Goal: Task Accomplishment & Management: Manage account settings

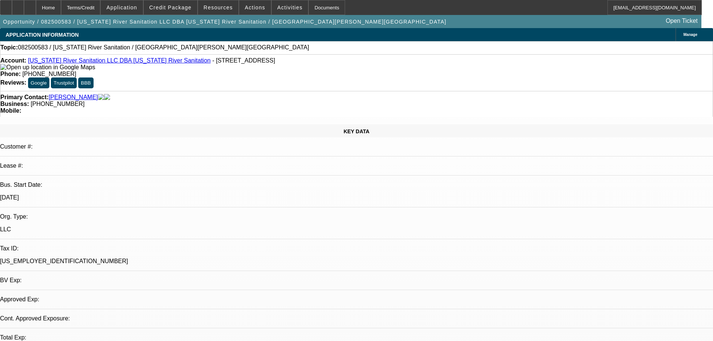
select select "0"
select select "2"
select select "0.1"
select select "4"
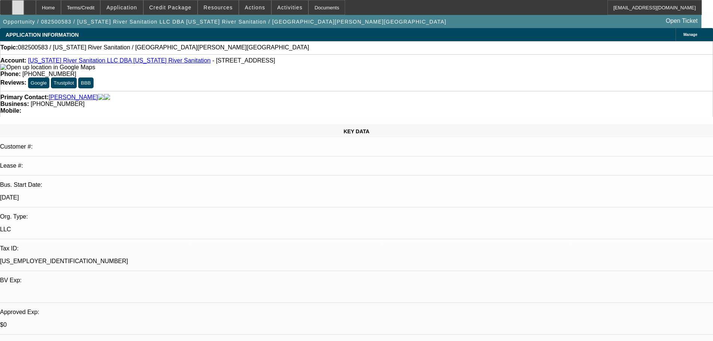
click at [24, 7] on div at bounding box center [18, 7] width 12 height 15
click at [188, 7] on span "Credit Package" at bounding box center [170, 7] width 42 height 6
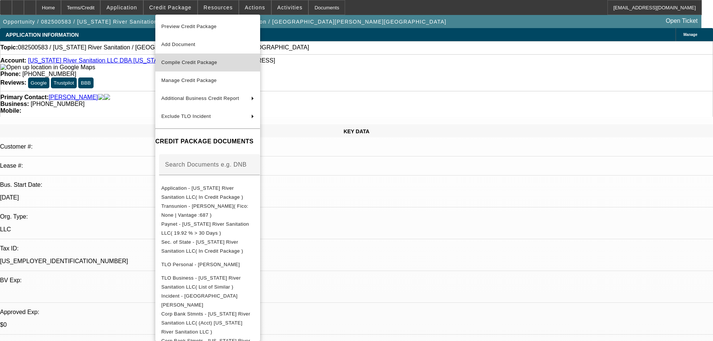
click at [195, 63] on span "Compile Credit Package" at bounding box center [189, 63] width 56 height 6
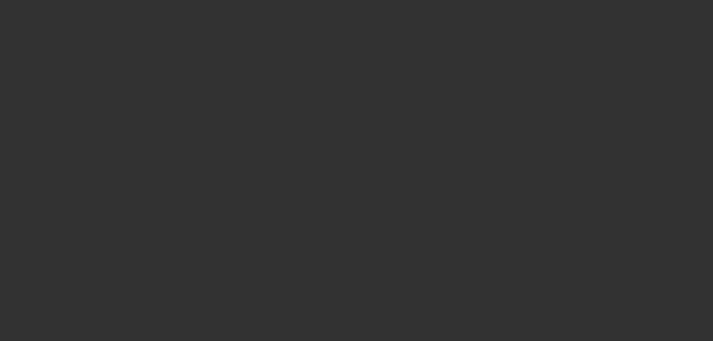
select select "0"
select select "2"
select select "0.1"
select select "4"
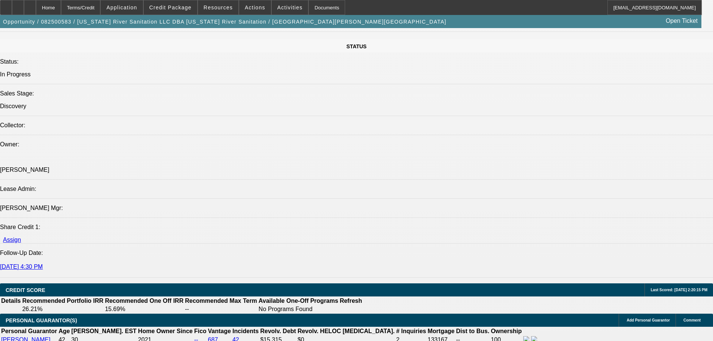
scroll to position [1049, 0]
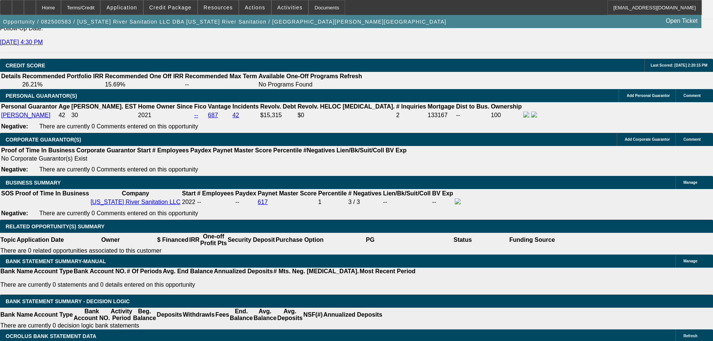
select select "0.1"
type input "$4,950.00"
type input "UNKNOWN"
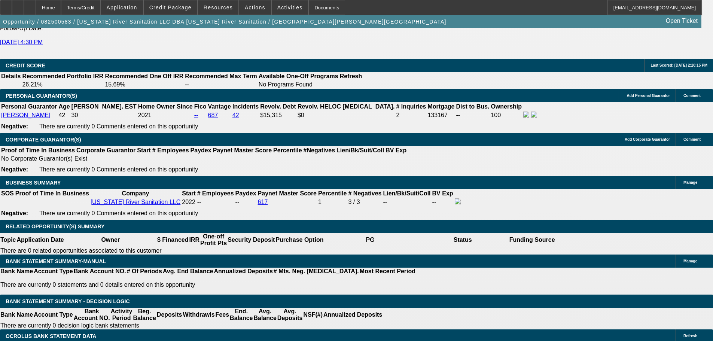
drag, startPoint x: 148, startPoint y: 220, endPoint x: 167, endPoint y: 220, distance: 18.4
type input "36"
type input "17"
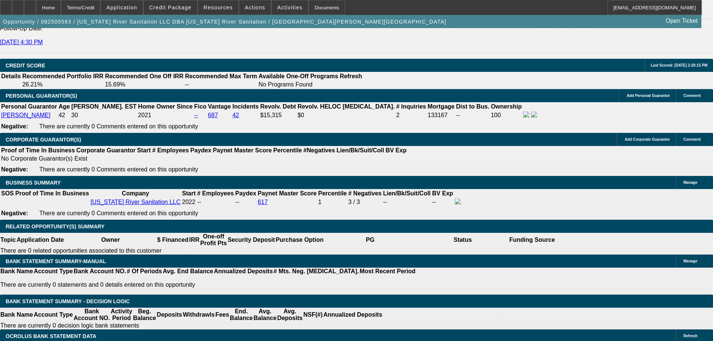
type input "$2,513.34"
type input "$1,256.67"
type input "$3,176.66"
type input "$1,588.33"
type input "17"
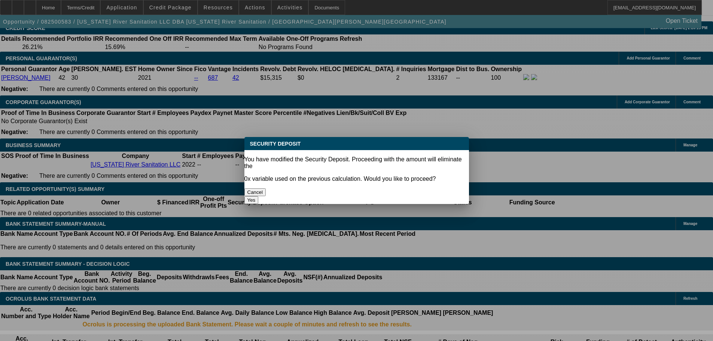
scroll to position [0, 0]
click at [266, 188] on button "Cancel" at bounding box center [256, 192] width 22 height 8
select select "2"
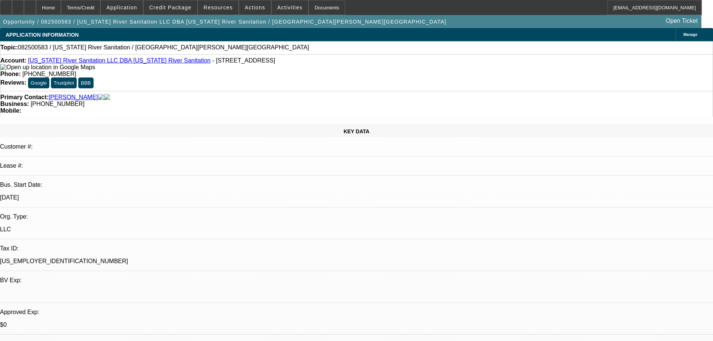
scroll to position [1086, 0]
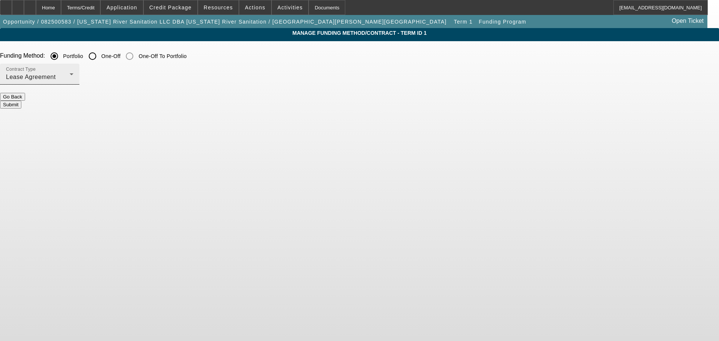
click at [56, 80] on span "Lease Agreement" at bounding box center [31, 77] width 50 height 6
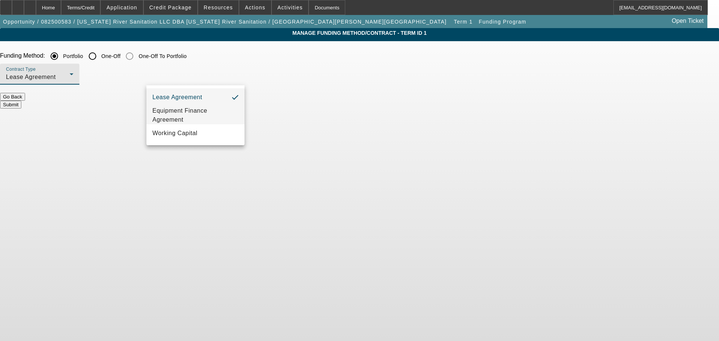
click at [191, 119] on span "Equipment Finance Agreement" at bounding box center [195, 115] width 86 height 18
click at [21, 101] on button "Submit" at bounding box center [10, 105] width 21 height 8
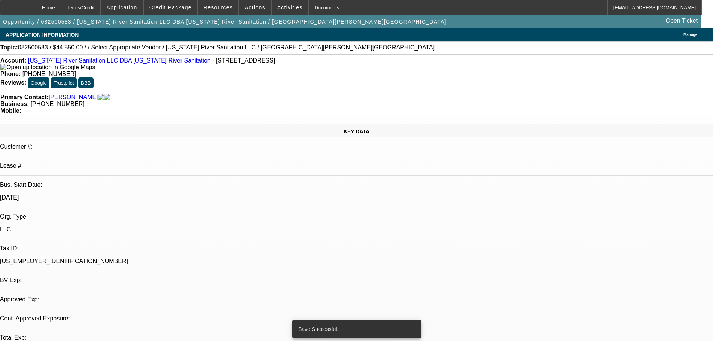
select select "0.1"
select select "2"
select select "0"
select select "6"
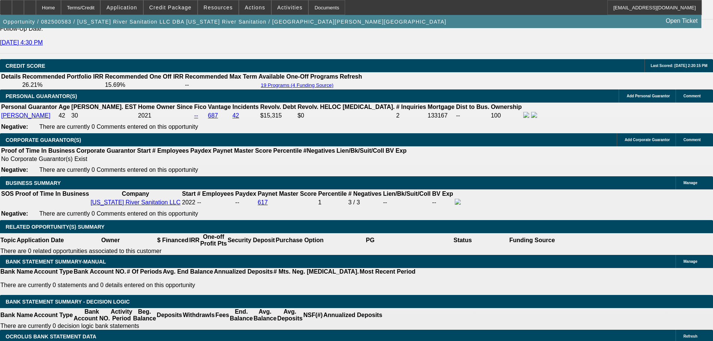
scroll to position [974, 0]
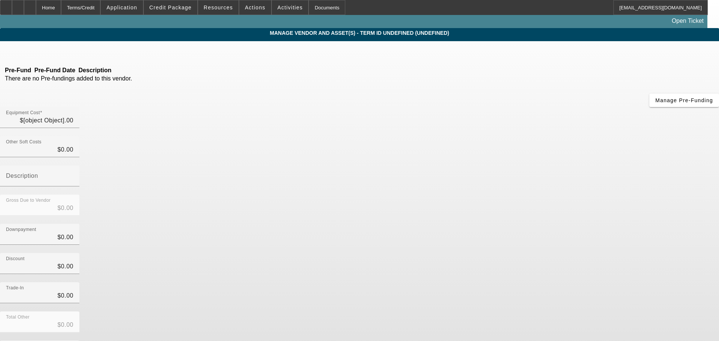
type input "$49,500.00"
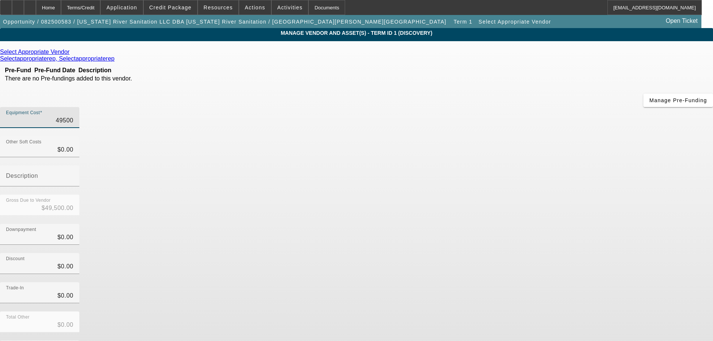
drag, startPoint x: 424, startPoint y: 63, endPoint x: 545, endPoint y: 45, distance: 123.0
click at [541, 107] on div "Equipment Cost 49500" at bounding box center [356, 121] width 713 height 29
type input "5"
type input "$5.00"
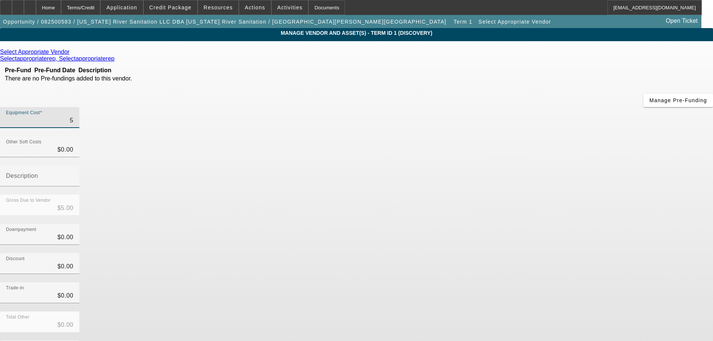
type input "59"
type input "$59.00"
type input "595"
type input "$595.00"
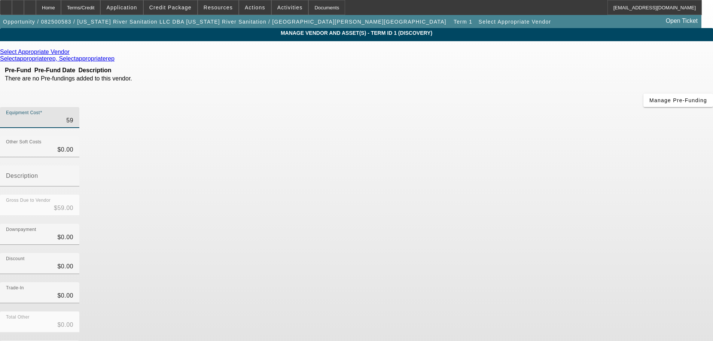
type input "$595.00"
type input "5950"
type input "$5,950.00"
type input "59500"
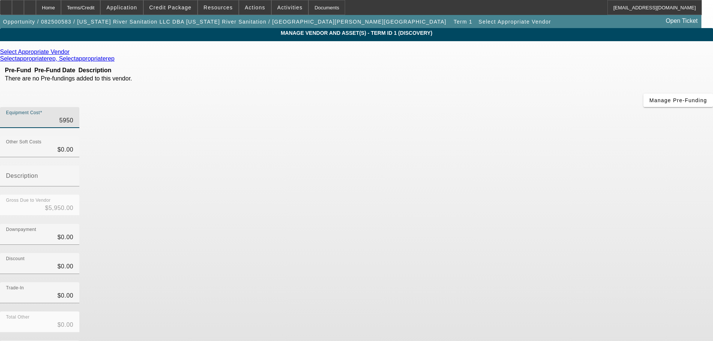
type input "$59,500.00"
click at [551, 253] on div "Discount $0.00" at bounding box center [356, 267] width 713 height 29
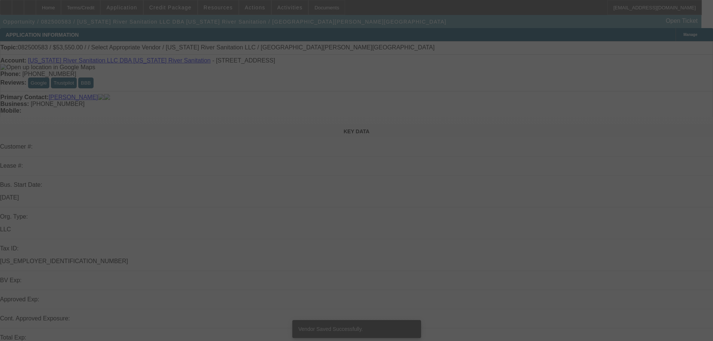
select select "0.1"
select select "2"
select select "0"
select select "6"
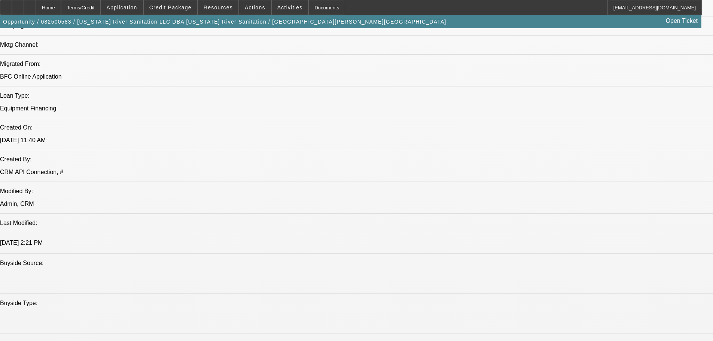
scroll to position [599, 0]
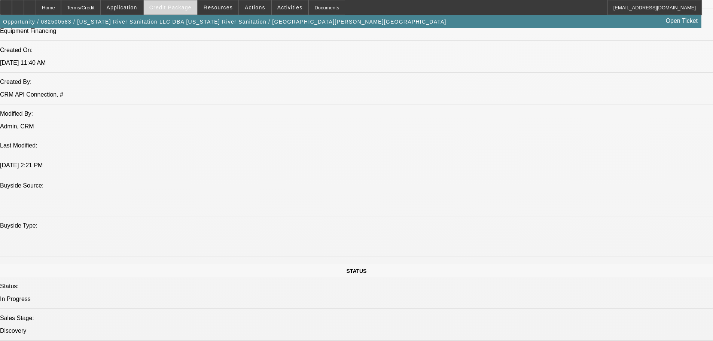
click at [178, 9] on span "Credit Package" at bounding box center [170, 7] width 42 height 6
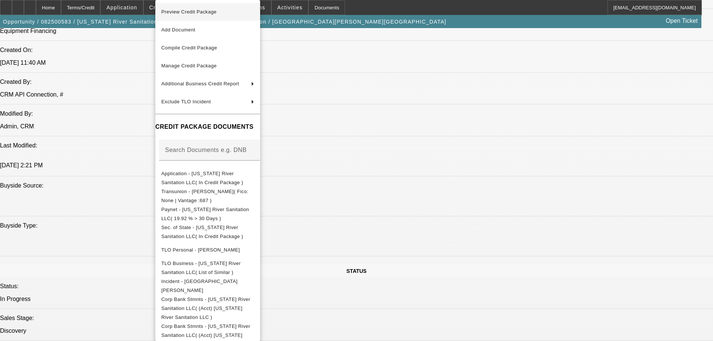
click at [207, 13] on span "Preview Credit Package" at bounding box center [188, 12] width 55 height 6
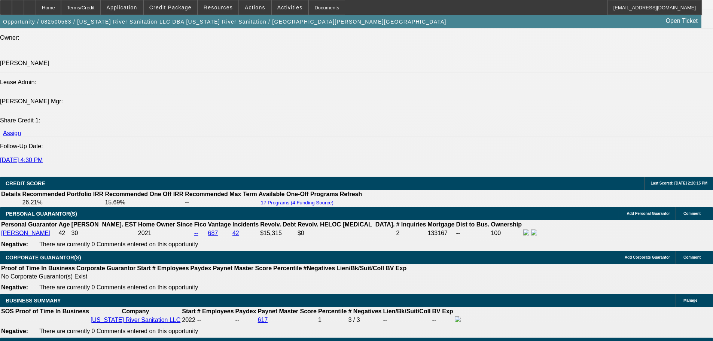
scroll to position [1049, 0]
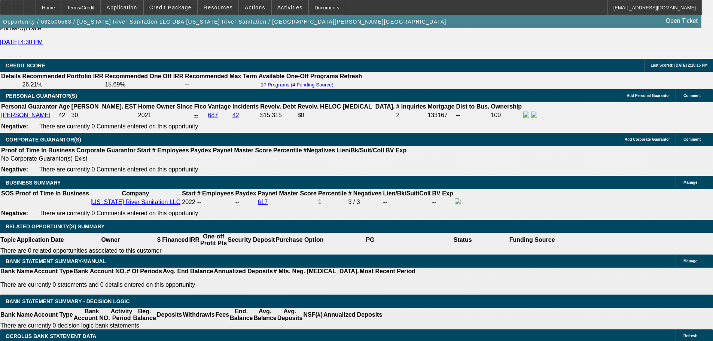
select select "0"
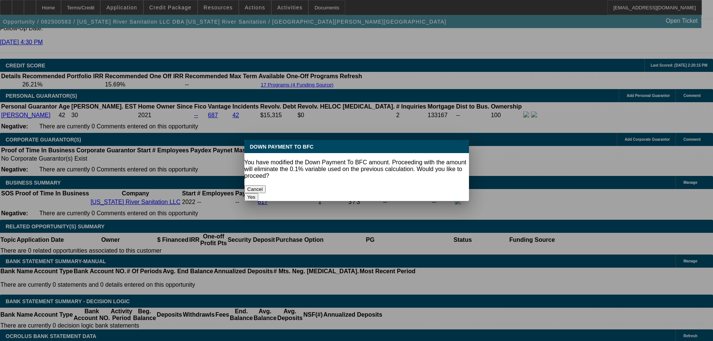
click at [259, 193] on button "Yes" at bounding box center [252, 197] width 14 height 8
type input "$0.00"
type input "UNKNOWN"
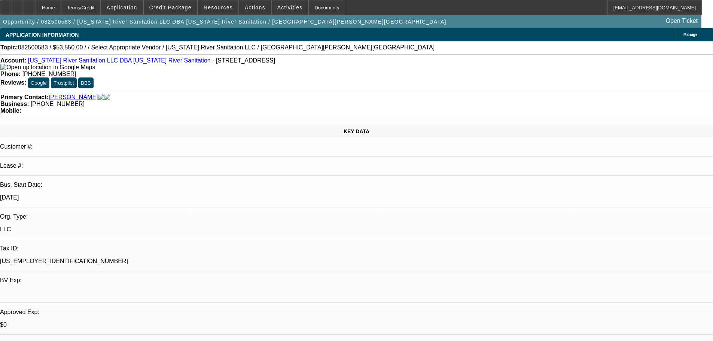
scroll to position [1049, 0]
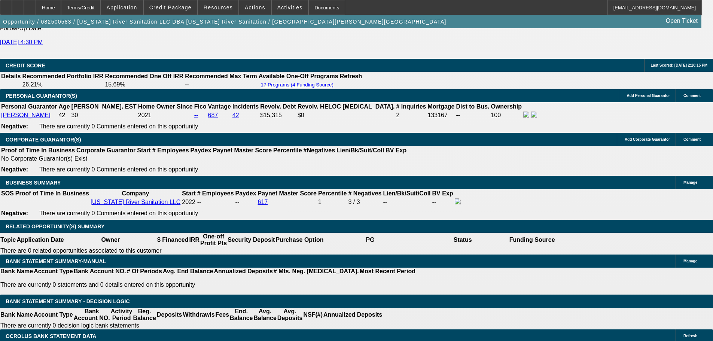
type input "$4,242.68"
type input "$2,121.34"
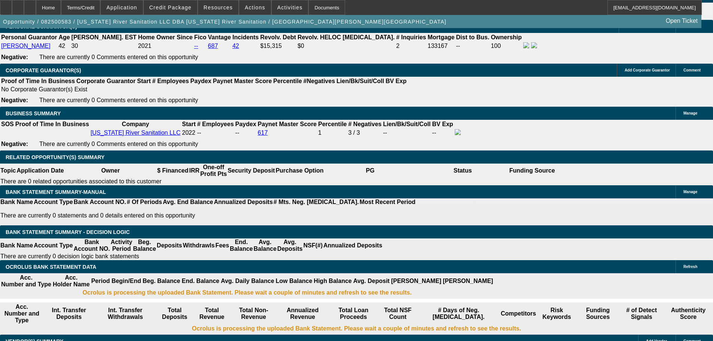
scroll to position [1123, 0]
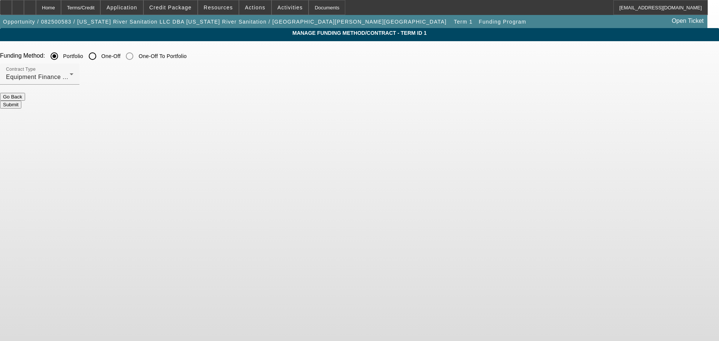
click at [100, 57] on input "One-Off" at bounding box center [92, 56] width 15 height 15
radio input "true"
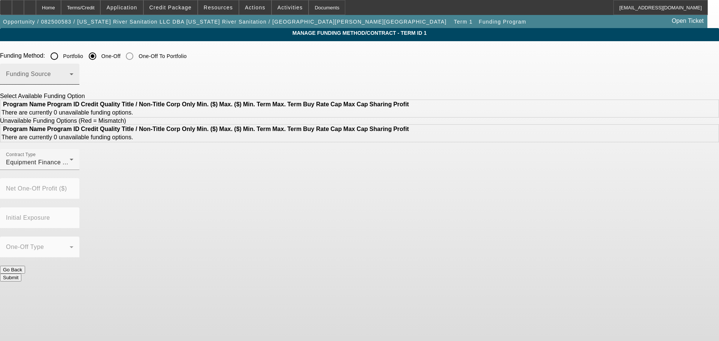
click at [70, 74] on span at bounding box center [38, 77] width 64 height 9
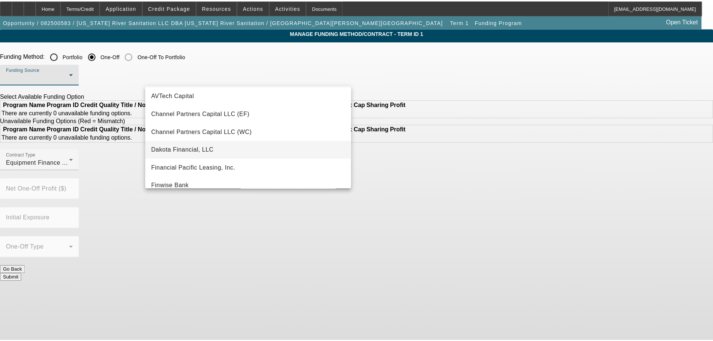
scroll to position [37, 0]
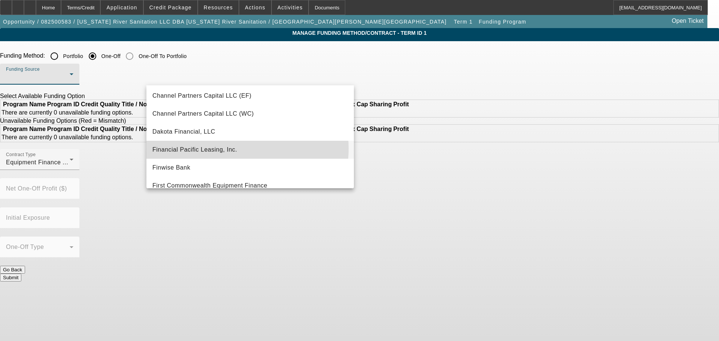
click at [235, 149] on span "Financial Pacific Leasing, Inc." at bounding box center [194, 149] width 85 height 9
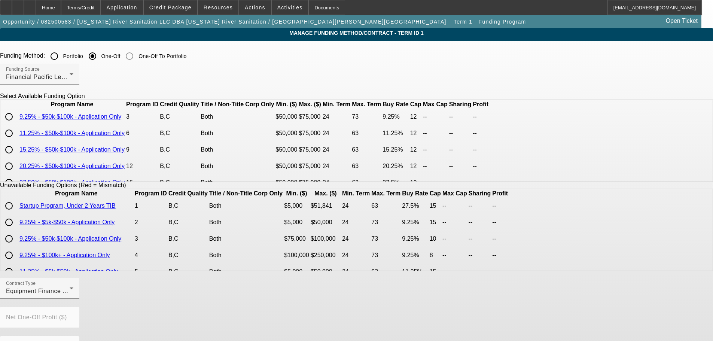
click at [16, 141] on input "radio" at bounding box center [8, 133] width 15 height 15
radio input "true"
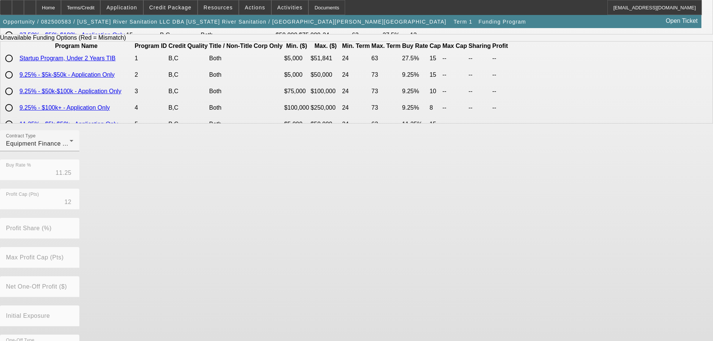
scroll to position [170, 0]
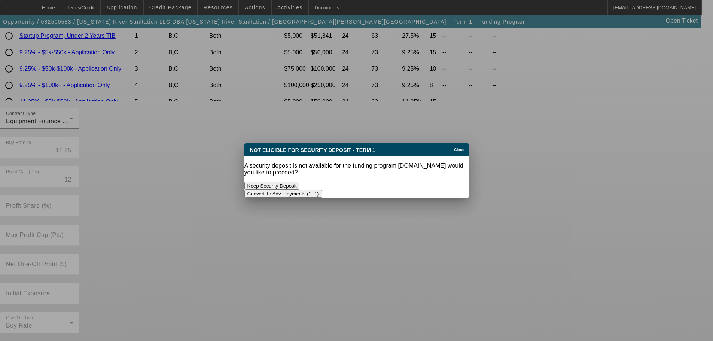
click at [322, 190] on button "Convert To Adv. Payments (1+1)" at bounding box center [284, 194] width 78 height 8
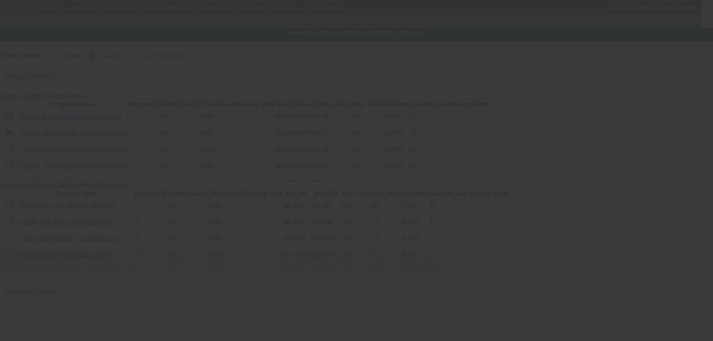
scroll to position [170, 0]
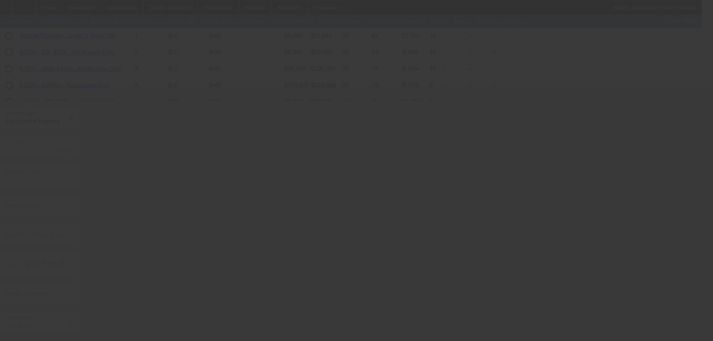
radio input "true"
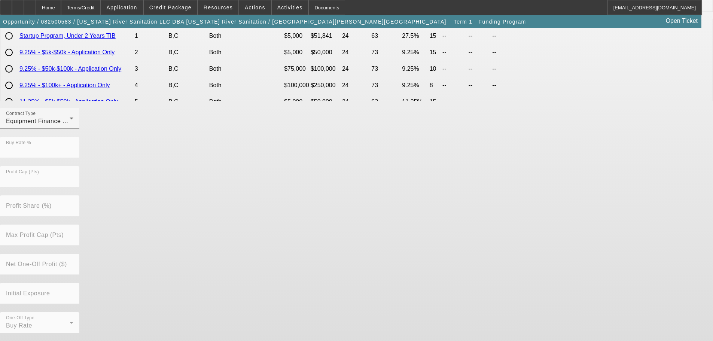
scroll to position [0, 0]
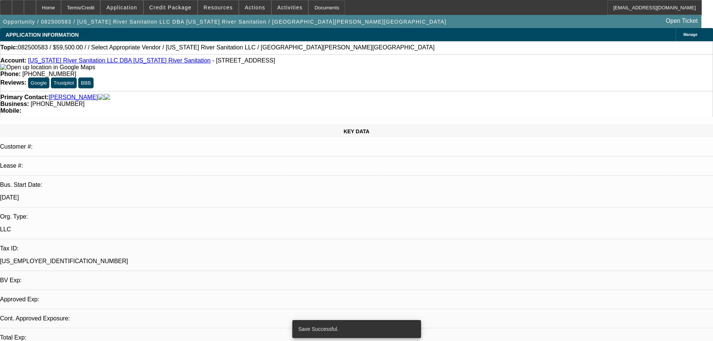
select select "0"
select select "6"
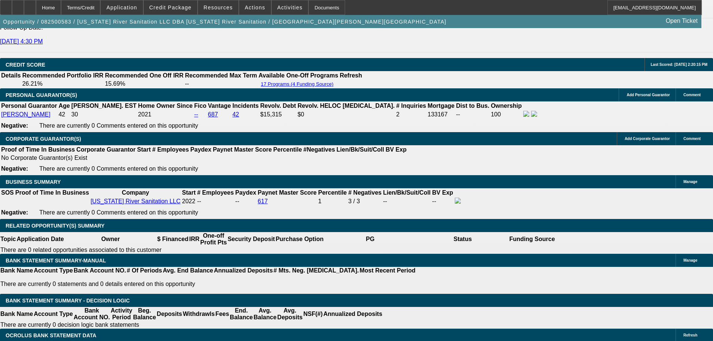
scroll to position [1086, 0]
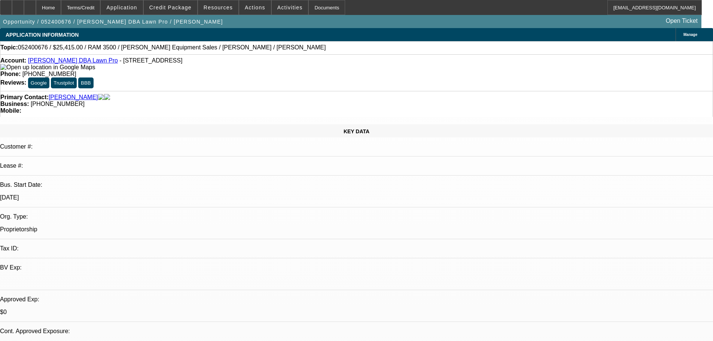
select select "0"
select select "2"
select select "0"
select select "6"
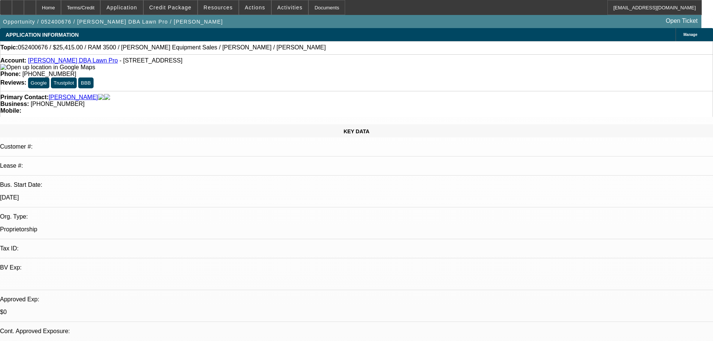
select select "0.15"
select select "2"
select select "0"
select select "6"
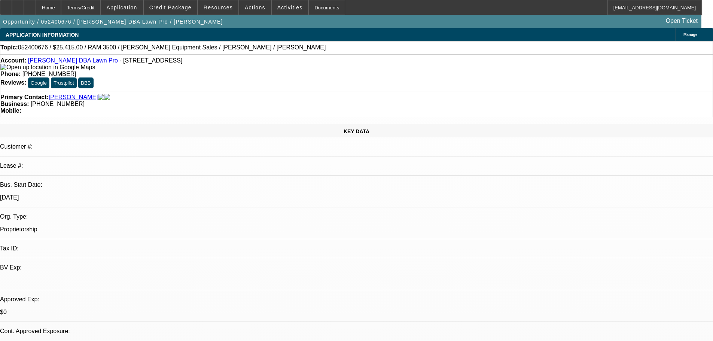
select select "0.15"
select select "2"
select select "0"
select select "6"
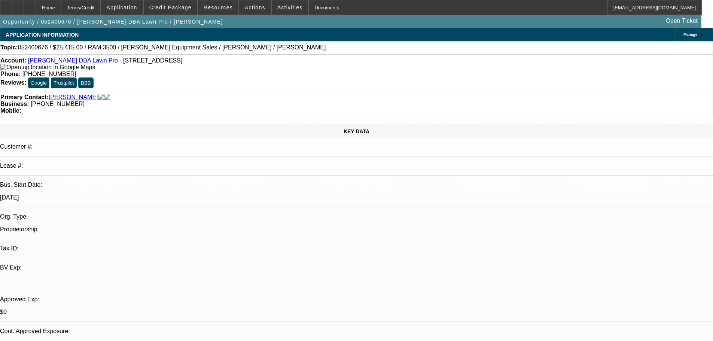
select select "0.15"
select select "2"
select select "0"
select select "6"
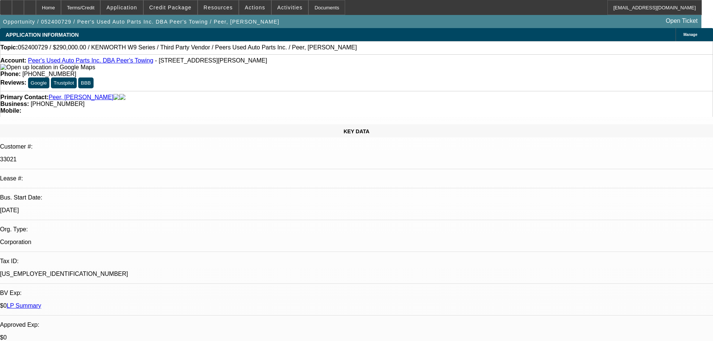
select select "0"
select select "6"
select select "0"
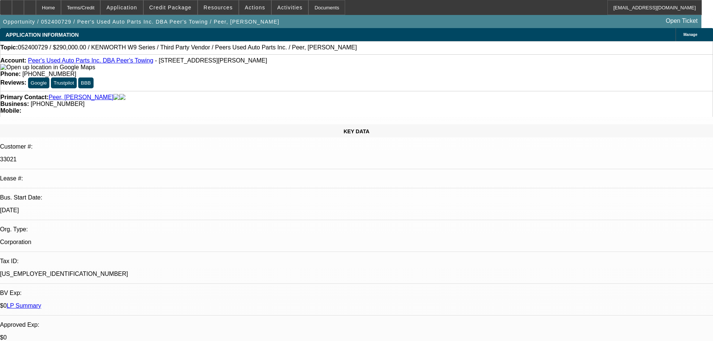
select select "0"
select select "6"
select select "0"
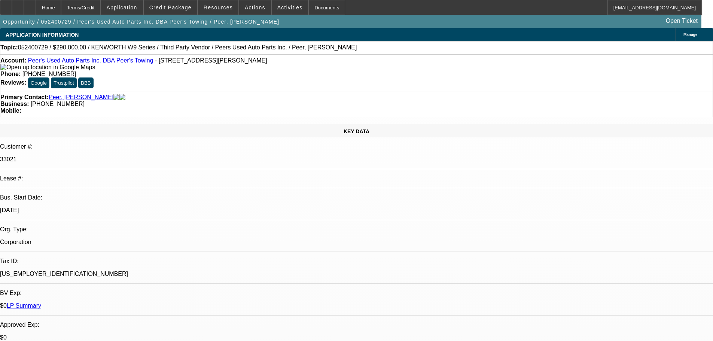
select select "3"
select select "0"
select select "6"
select select "0"
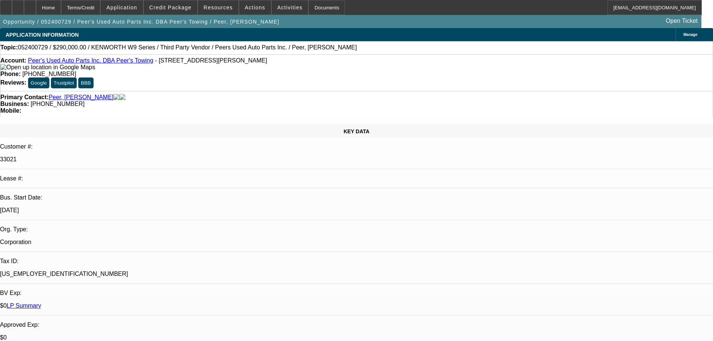
select select "2"
select select "0"
select select "6"
click at [41, 303] on link "LP Summary" at bounding box center [24, 306] width 34 height 6
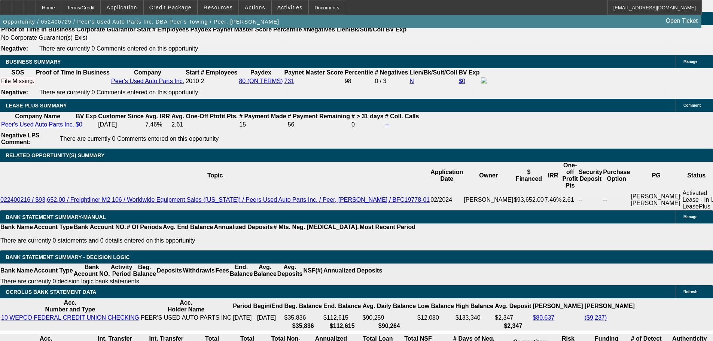
scroll to position [1236, 0]
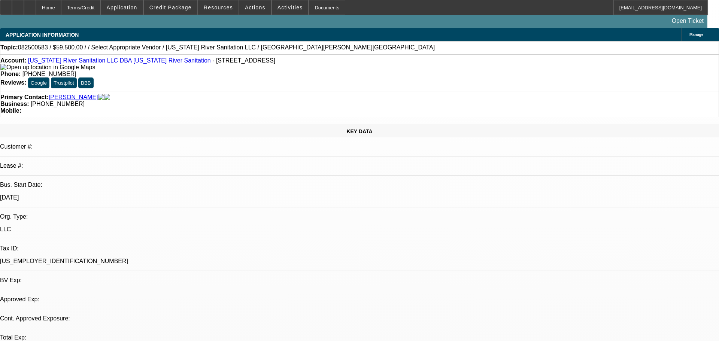
select select "0"
select select "6"
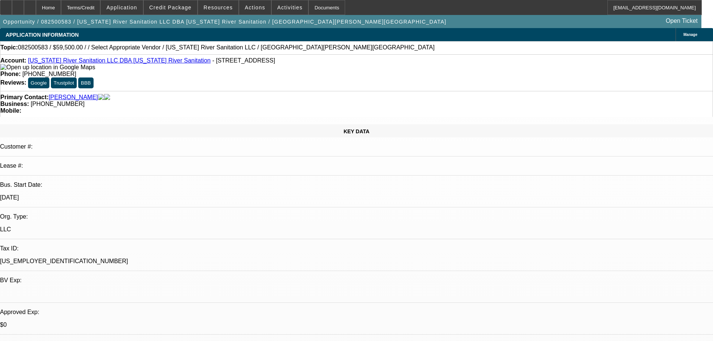
click at [122, 64] on link "Iowa River Sanitation LLC DBA Iowa River Sanitation" at bounding box center [119, 60] width 183 height 6
click at [36, 11] on div at bounding box center [30, 7] width 12 height 15
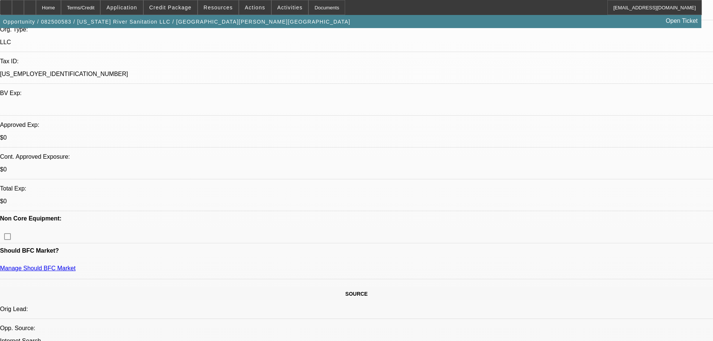
select select "0"
select select "6"
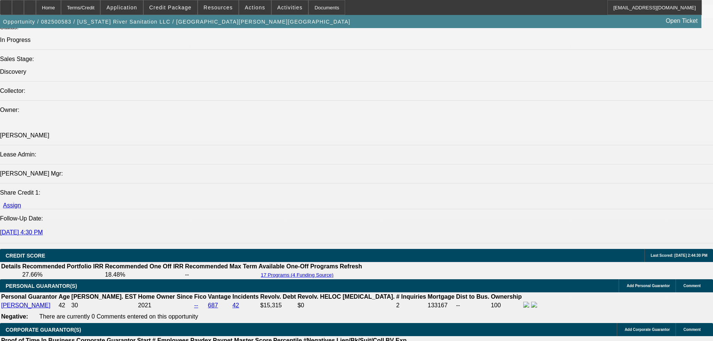
scroll to position [883, 0]
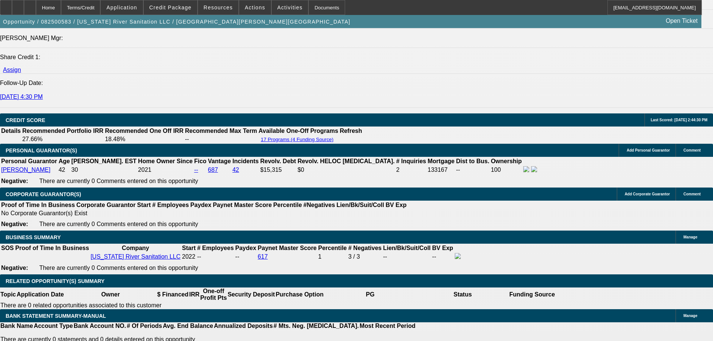
scroll to position [996, 0]
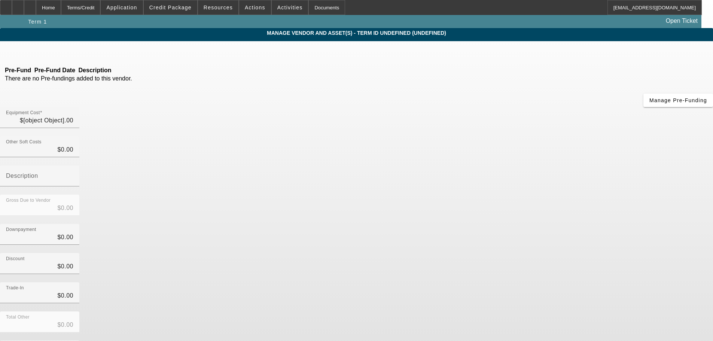
type input "$59,500.00"
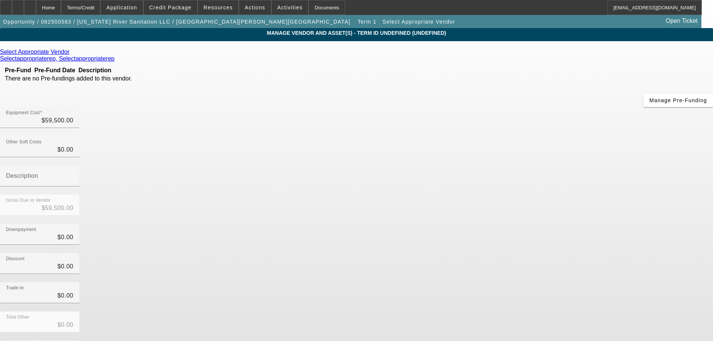
click at [204, 50] on div "Select Appropriate Vendor" at bounding box center [356, 52] width 713 height 7
click at [72, 54] on icon at bounding box center [72, 52] width 0 height 6
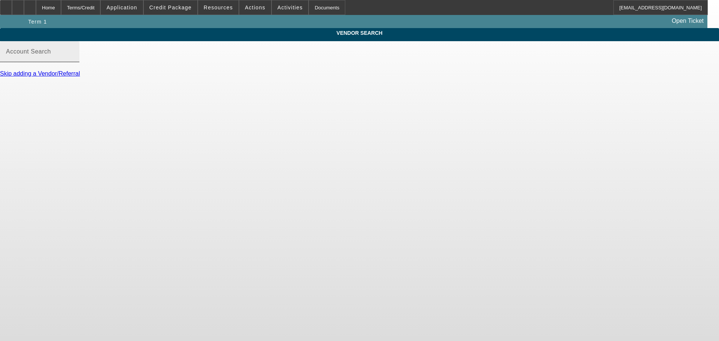
click at [73, 59] on input "Account Search" at bounding box center [39, 54] width 67 height 9
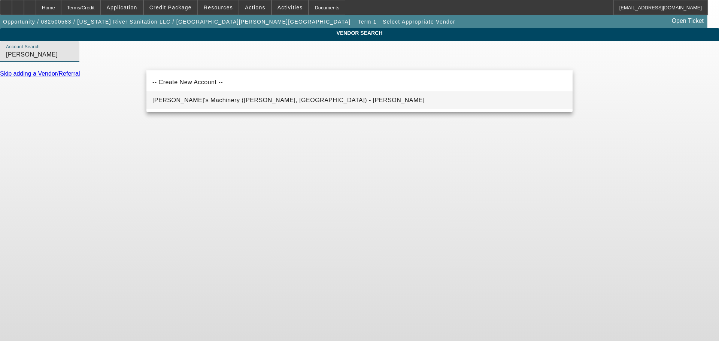
click at [213, 101] on span "Schmidy's Machinery (Clinton, IL) - Schmid, Jesse" at bounding box center [288, 100] width 272 height 6
type input "Schmidy's Machinery (Clinton, IL) - Schmid, Jesse"
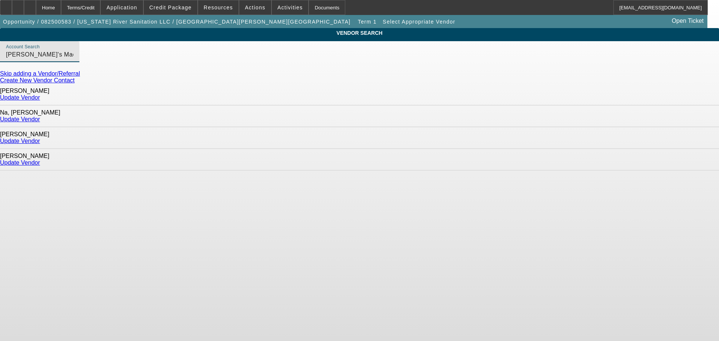
click at [40, 138] on link "Update Vendor" at bounding box center [20, 141] width 40 height 6
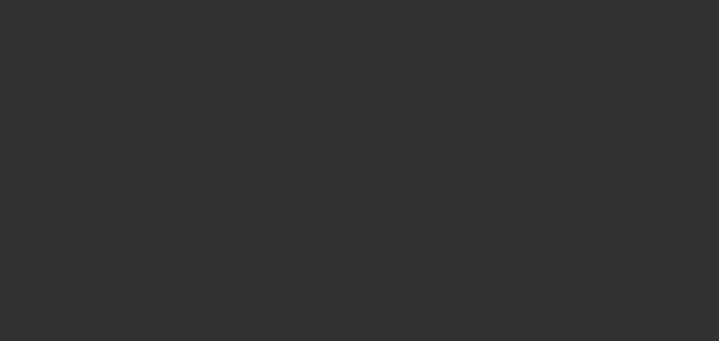
type input "$59,500.00"
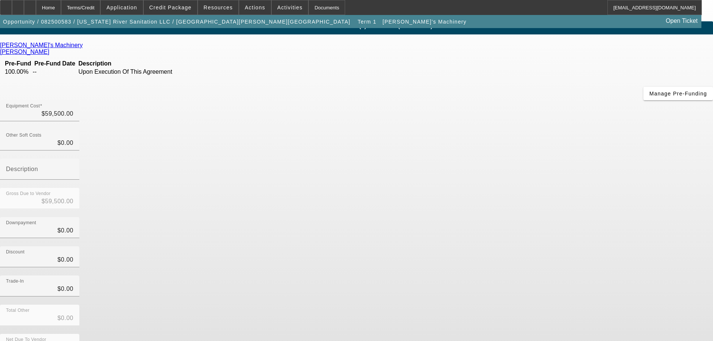
scroll to position [10, 0]
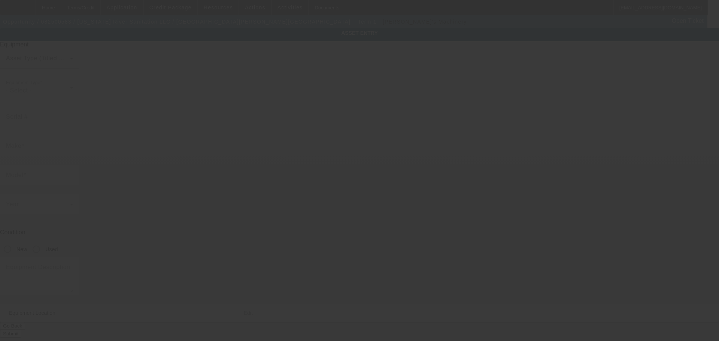
type input "15875 County Road G40"
type input "Columbus Junction"
type input "52738"
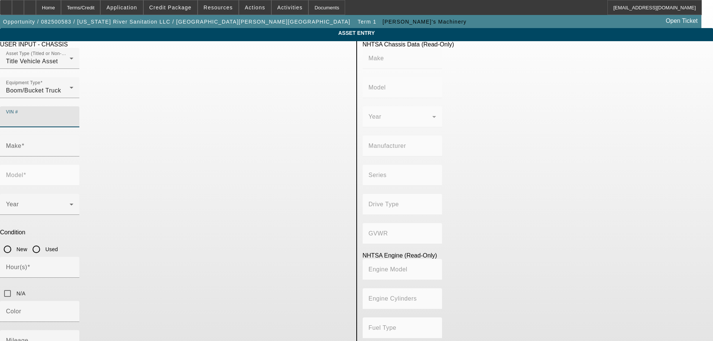
click at [73, 115] on input "VIN #" at bounding box center [39, 119] width 67 height 9
paste input "3FRPPF7C9BV116608"
type input "3FRPPF7C9BV116608"
type input "FORD"
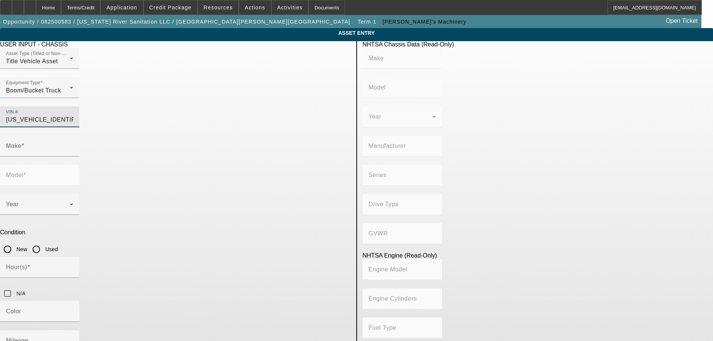
type input "BLUE DIAMOND TRUCK, S. DE R. L. DE C. V."
type input "3FRPPF7C9BV116608"
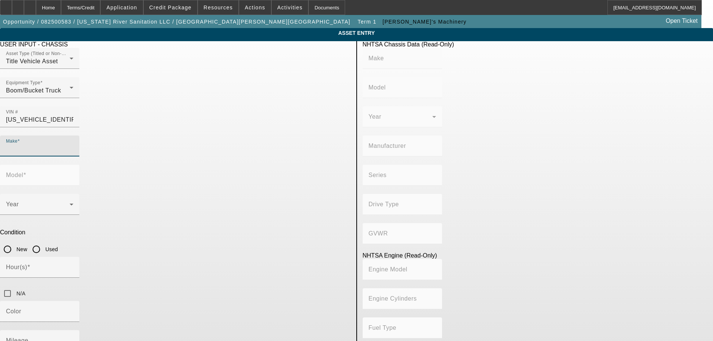
type input "FORD"
type input "BLUE DIAMOND TRUCK, S. DE R. L. DE C. V."
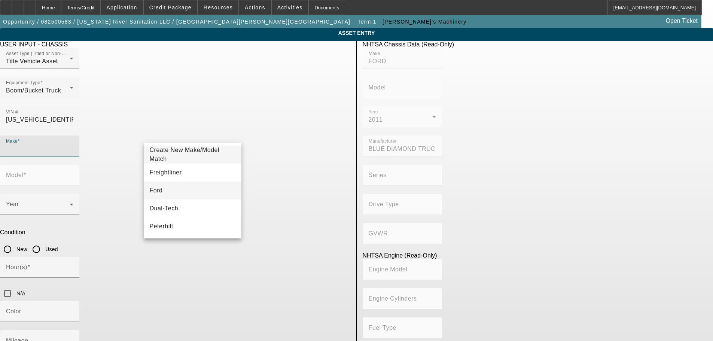
click at [179, 192] on mat-option "Ford" at bounding box center [193, 191] width 98 height 18
type input "Ford"
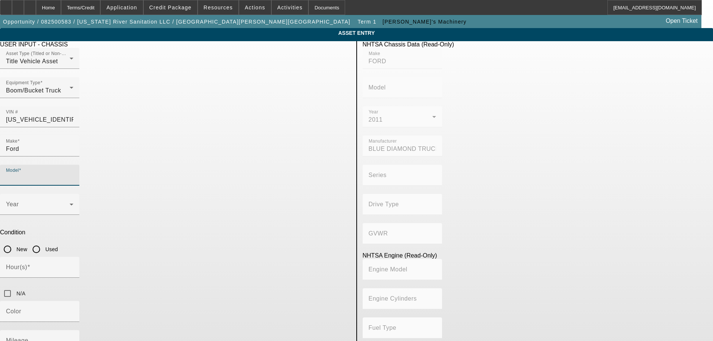
click at [73, 174] on input "Model" at bounding box center [39, 178] width 67 height 9
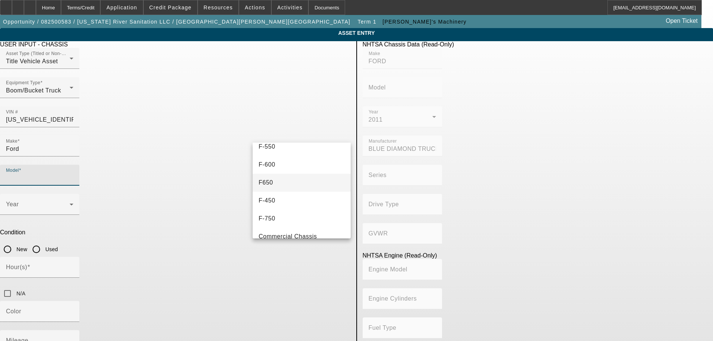
scroll to position [75, 0]
click at [283, 204] on mat-option "F-750" at bounding box center [302, 206] width 98 height 18
type input "F-750"
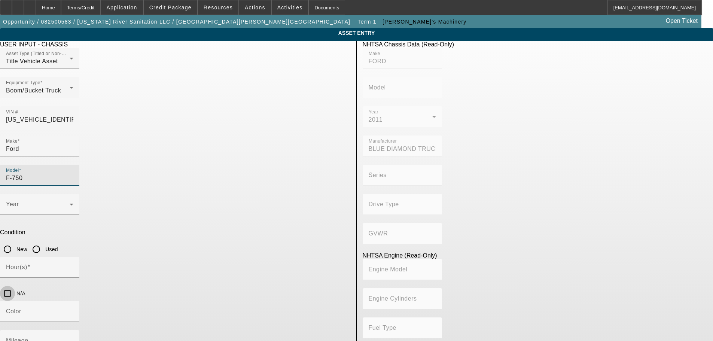
click at [15, 286] on input "N/A" at bounding box center [7, 293] width 15 height 15
checkbox input "true"
click at [44, 242] on input "Used" at bounding box center [36, 249] width 15 height 15
radio input "true"
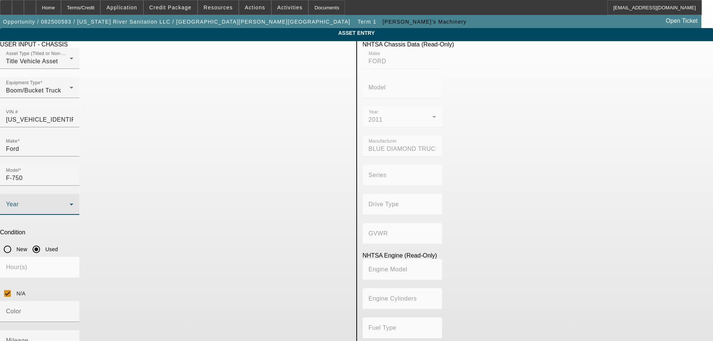
click at [70, 203] on span at bounding box center [38, 207] width 64 height 9
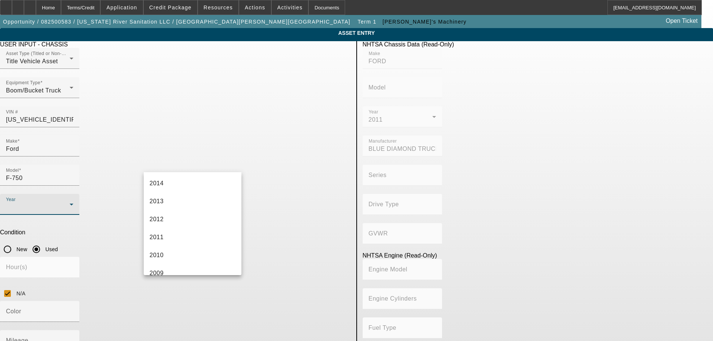
scroll to position [262, 0]
click at [177, 209] on mat-option "2012" at bounding box center [193, 210] width 98 height 18
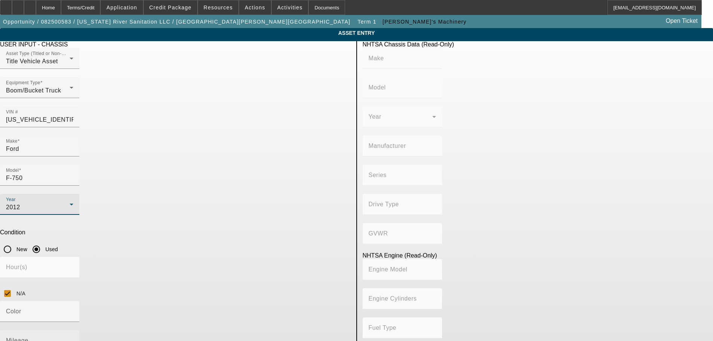
type input "FORD"
type input "BLUE DIAMOND TRUCK, S. DE R. L. DE C. V."
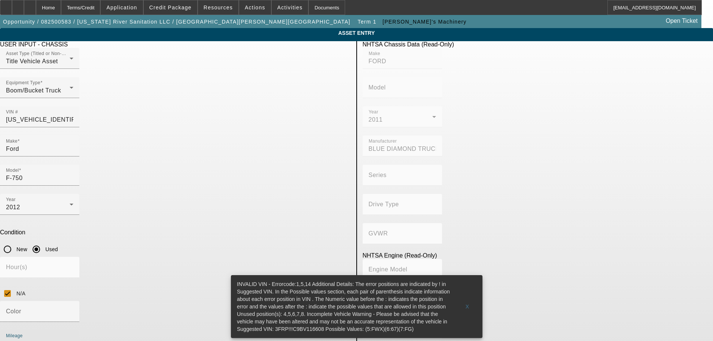
click at [73, 339] on input "Mileage" at bounding box center [39, 343] width 67 height 9
type input "86023"
click at [471, 302] on span at bounding box center [468, 307] width 24 height 18
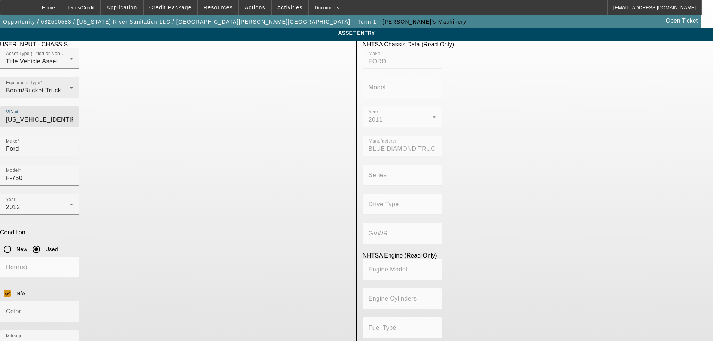
drag, startPoint x: 315, startPoint y: 103, endPoint x: 140, endPoint y: 93, distance: 175.6
click at [143, 99] on div "Asset Type (Titled or Non-Titled) Title Vehicle Asset Equipment Type Boom/Bucke…" at bounding box center [175, 92] width 351 height 88
paste input "3FRPPF7C9BV116608"
type input "3FRPPF7C9BV116608"
type input "FORD"
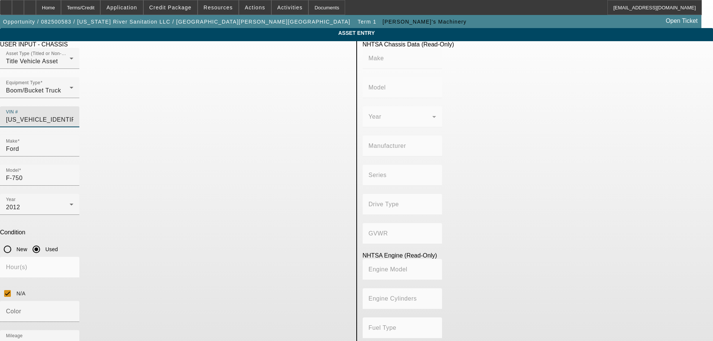
type input "BLUE DIAMOND TRUCK, S. DE R. L. DE C. V."
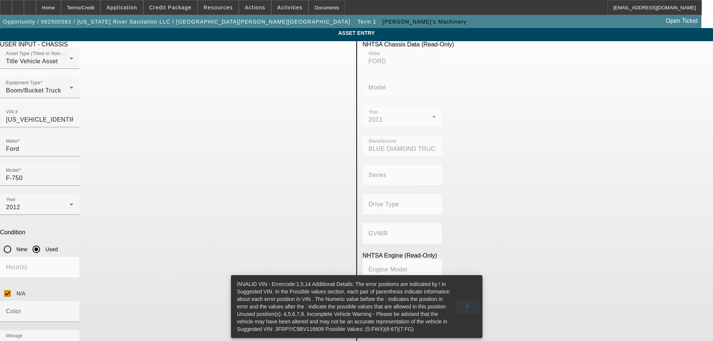
click at [467, 304] on span "X" at bounding box center [468, 307] width 4 height 6
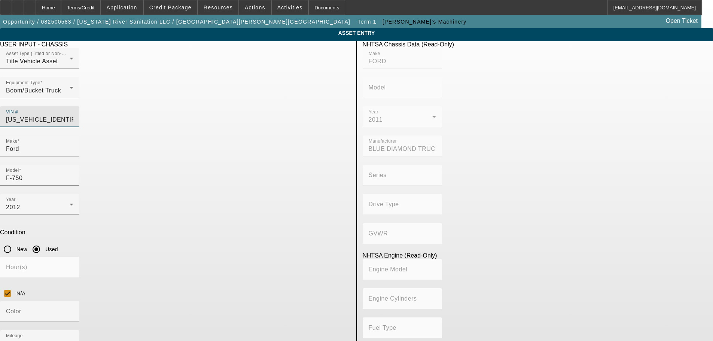
click at [73, 115] on input "3FRPPF7C9BV116608" at bounding box center [39, 119] width 67 height 9
drag, startPoint x: 319, startPoint y: 107, endPoint x: 240, endPoint y: 101, distance: 78.9
click at [240, 101] on div "Asset Type (Titled or Non-Titled) Title Vehicle Asset Equipment Type Boom/Bucke…" at bounding box center [175, 92] width 351 height 88
paste input "https://secure.carfax.com/creditCard.cfx?previousPage=vhrl&vin=3FRPW7FC9BV116608"
type input "https://secure.carfax.com/creditCard.cfx?previousPage=vhrl&vin=3FRPW7FC9BV116608"
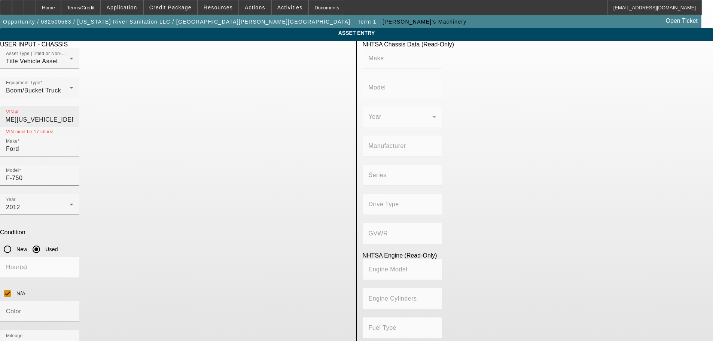
scroll to position [0, 0]
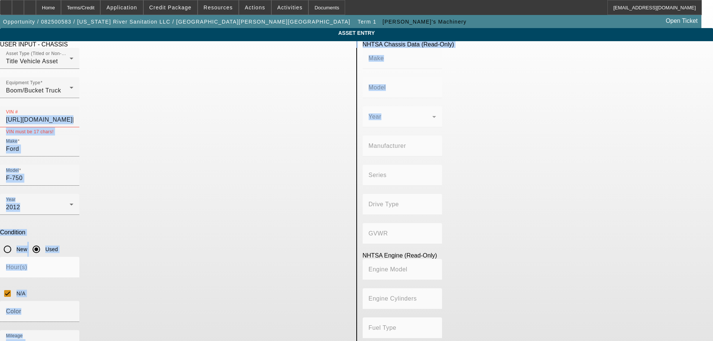
drag, startPoint x: 258, startPoint y: 103, endPoint x: 382, endPoint y: 102, distance: 123.2
click at [382, 102] on div "USER INPUT - CHASSIS Asset Type (Titled or Non-Titled) Title Vehicle Asset Equi…" at bounding box center [356, 244] width 725 height 406
click at [73, 127] on mat-error "VIN must be 17 chars!" at bounding box center [39, 131] width 67 height 8
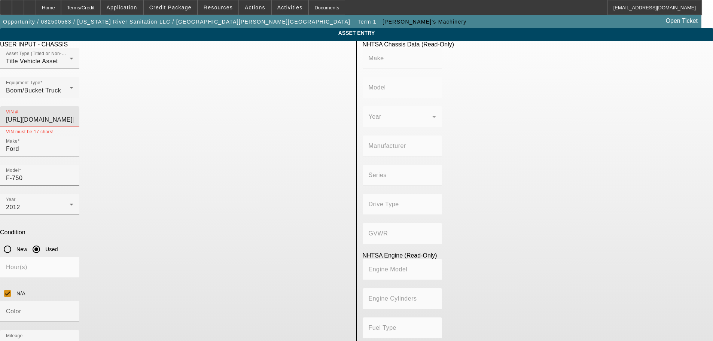
drag, startPoint x: 340, startPoint y: 104, endPoint x: 251, endPoint y: 104, distance: 89.9
click at [251, 106] on div "VIN # HTTPS://SECURE.CARFAX.COM/CREDITCARD.CFX?PREVIOUSPAGE=VHRL&VIN=3FRPW7FC9B…" at bounding box center [175, 120] width 351 height 29
type input "8"
type input "3FRPW7FC9BV116608"
type input "FORD"
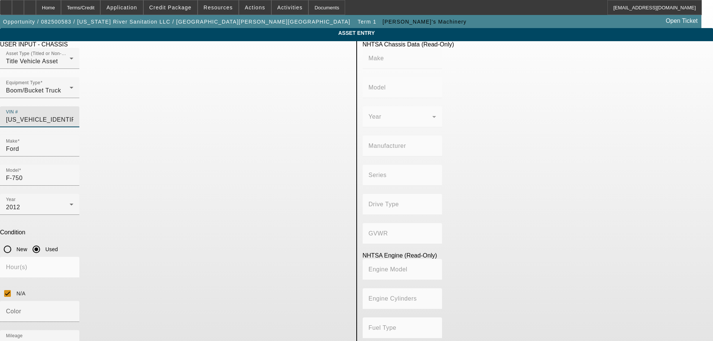
type input "F-750"
type input "BLUE DIAMOND TRUCK, S. DE R. L. DE C. V."
type input "F-Series Super Duty"
type input "4x2"
type input "Class 7: 26,001 - 33,000 lb (11,794 - 14,969 kg)"
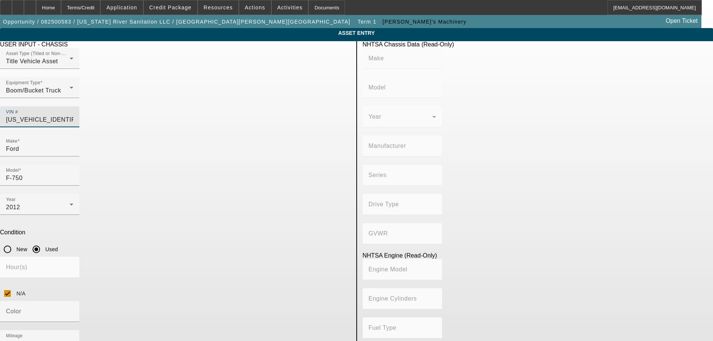
type input "6"
type input "Diesel"
type input "408.85908543470"
type input "6.7"
type input "3FRPW7FC9BV116608"
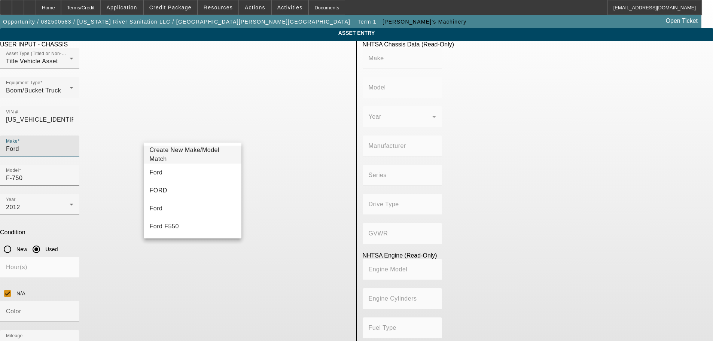
type input "FORD"
type input "F-750"
type input "BLUE DIAMOND TRUCK, S. DE R. L. DE C. V."
type input "F-Series Super Duty"
type input "4x2"
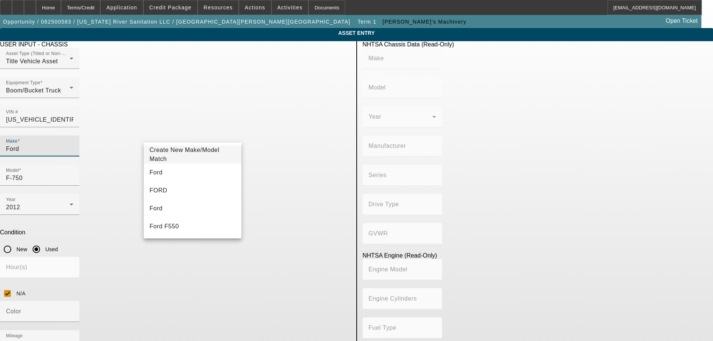
type input "Class 7: 26,001 - 33,000 lb (11,794 - 14,969 kg)"
type input "6"
type input "Diesel"
type input "408.85908543470"
type input "6.7"
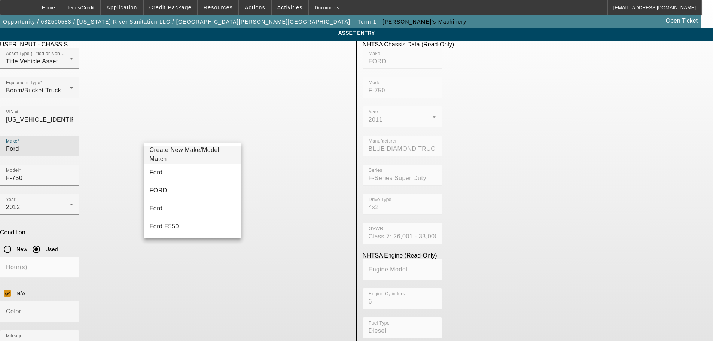
click at [73, 145] on input "Ford" at bounding box center [39, 149] width 67 height 9
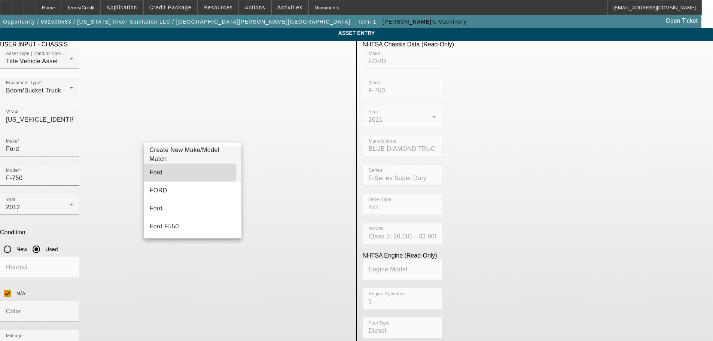
click at [171, 173] on mat-option "Ford" at bounding box center [193, 173] width 98 height 18
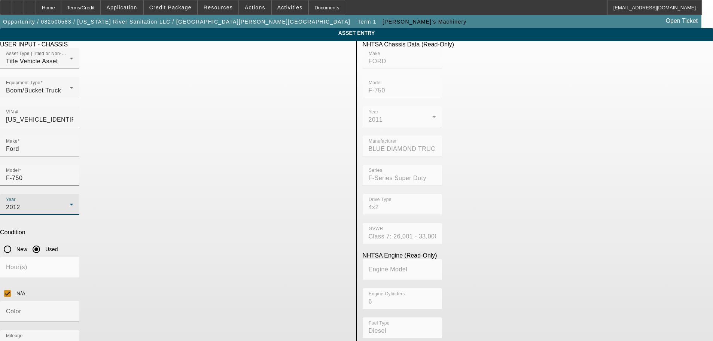
click at [70, 203] on div "2012" at bounding box center [38, 207] width 64 height 9
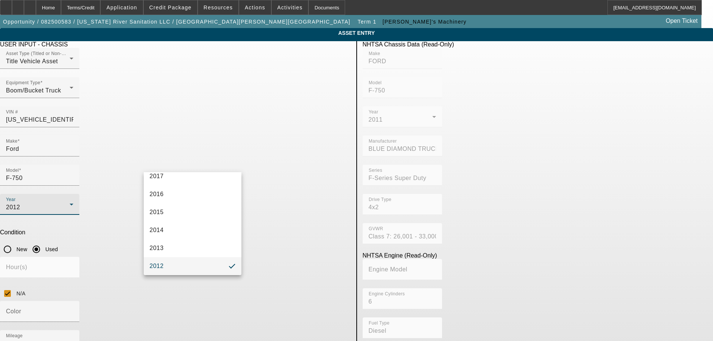
scroll to position [243, 0]
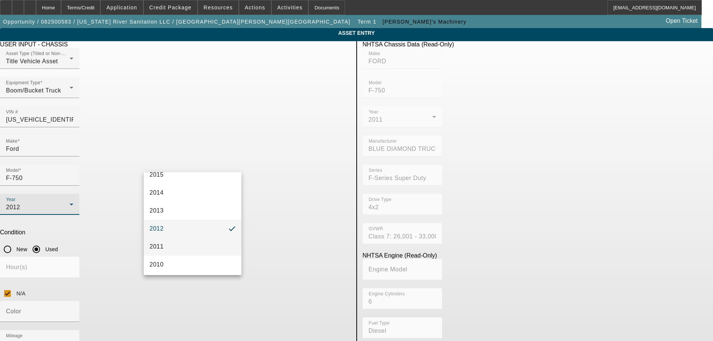
click at [175, 248] on mat-option "2011" at bounding box center [193, 247] width 98 height 18
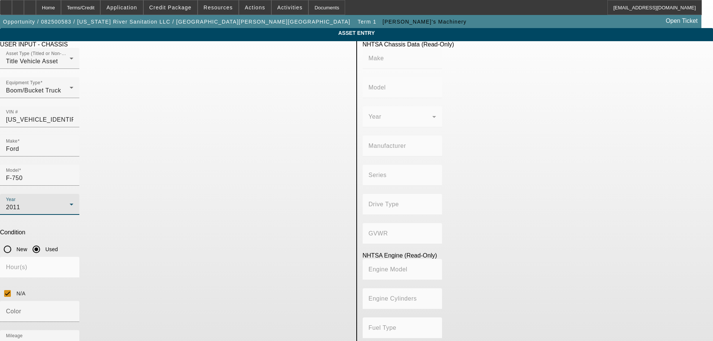
type input "FORD"
type input "F-750"
type input "BLUE DIAMOND TRUCK, S. DE R. L. DE C. V."
type input "F-Series Super Duty"
type input "4x2"
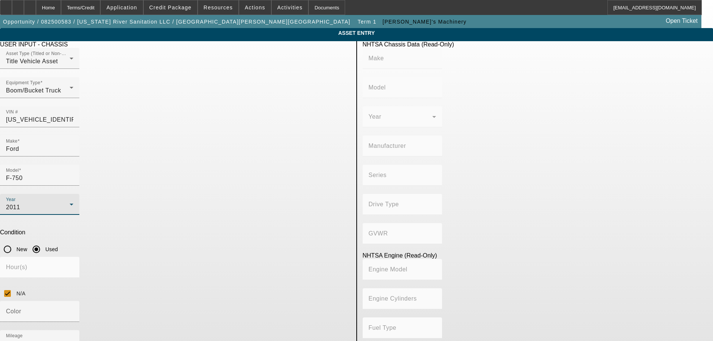
type input "Class 7: 26,001 - 33,000 lb (11,794 - 14,969 kg)"
type input "6"
type input "Diesel"
type input "408.85908543470"
type input "6.7"
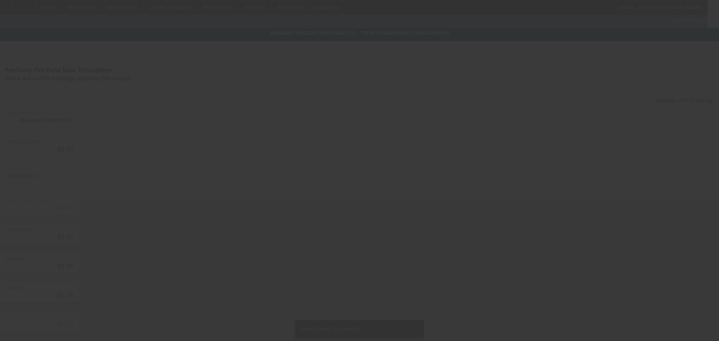
type input "$59,500.00"
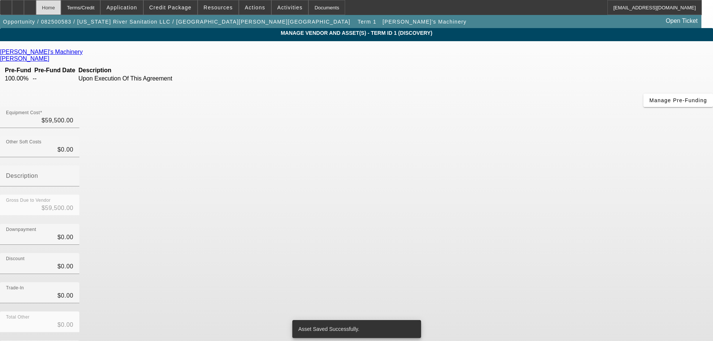
click at [61, 6] on div "Home" at bounding box center [48, 7] width 25 height 15
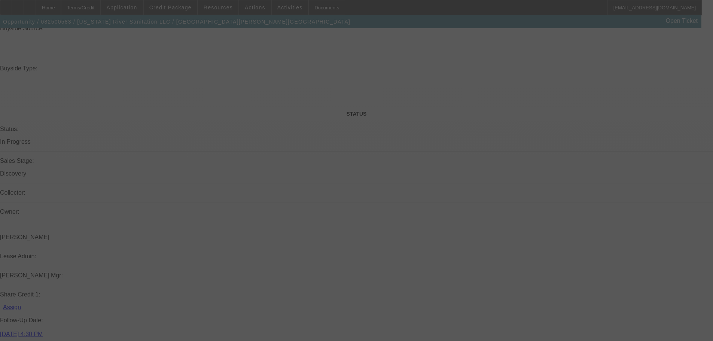
scroll to position [765, 0]
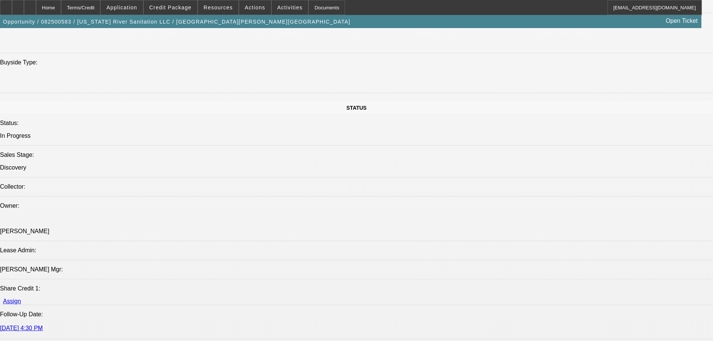
select select "0"
select select "6"
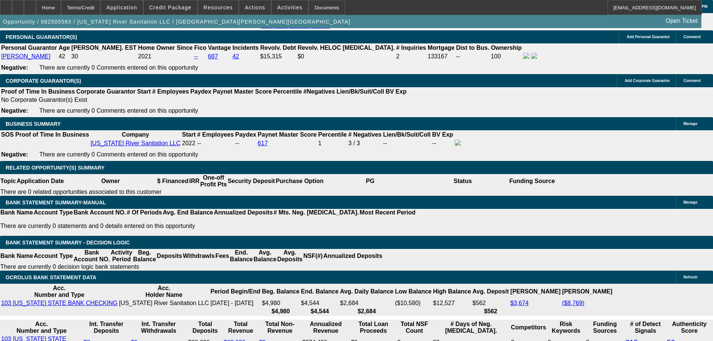
scroll to position [1082, 0]
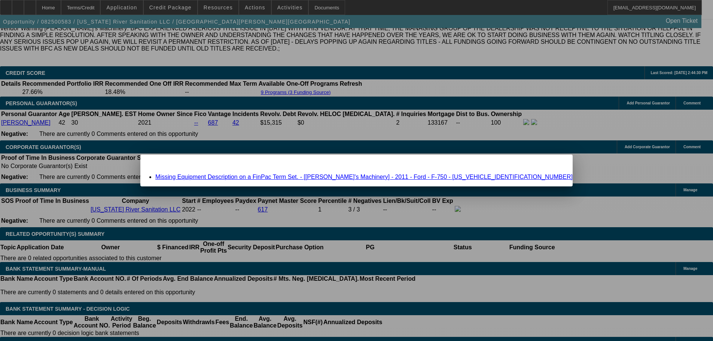
scroll to position [0, 0]
click at [298, 175] on link "Missing Equipment Description on a FinPac Term Set. - [Schmidy's Machinery] - 2…" at bounding box center [364, 177] width 418 height 6
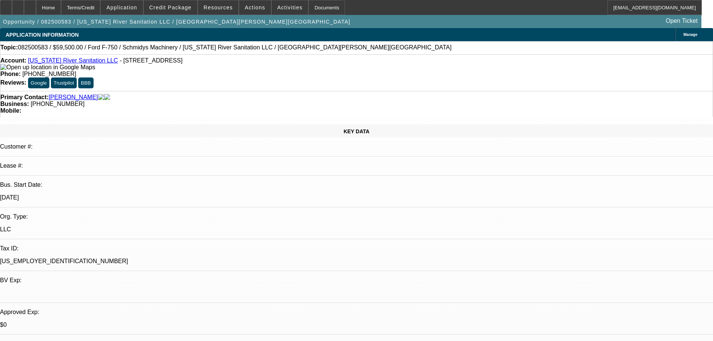
scroll to position [1082, 0]
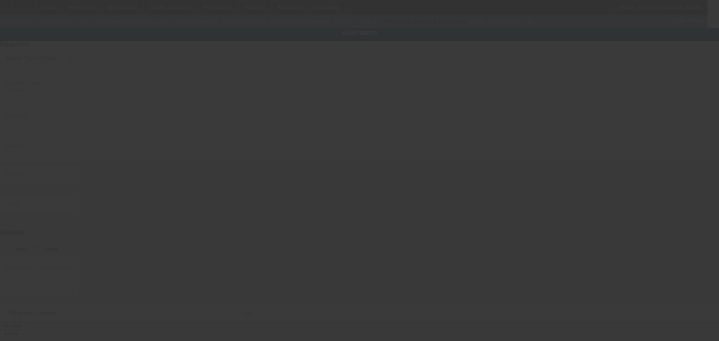
type input "3FRPW7FC9BV116608"
type input "Ford"
type input "F-750"
radio input "true"
type input "15875 County Road G40"
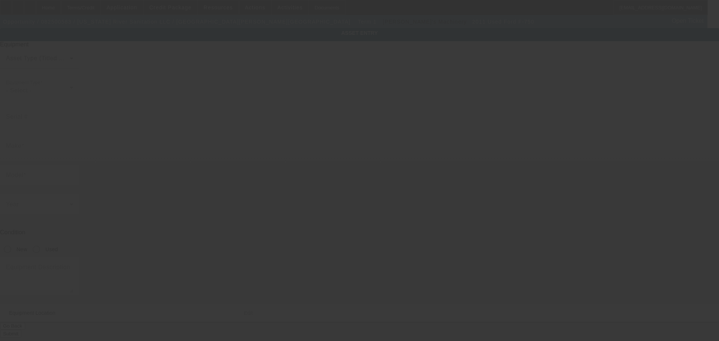
type input "Columbus Junction"
type input "52738"
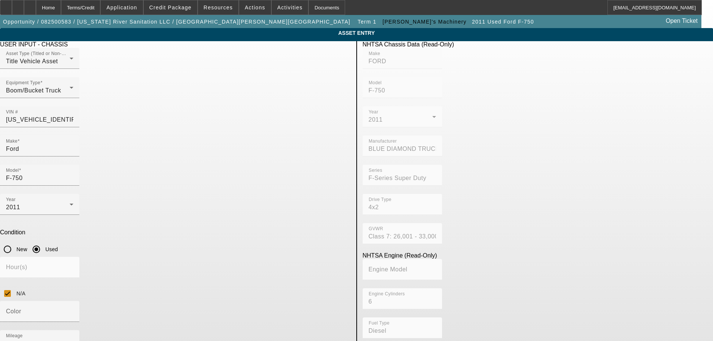
type textarea "Bucket Truck"
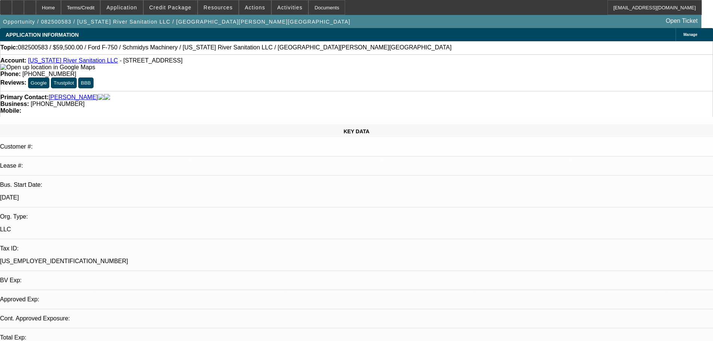
select select "0"
select select "6"
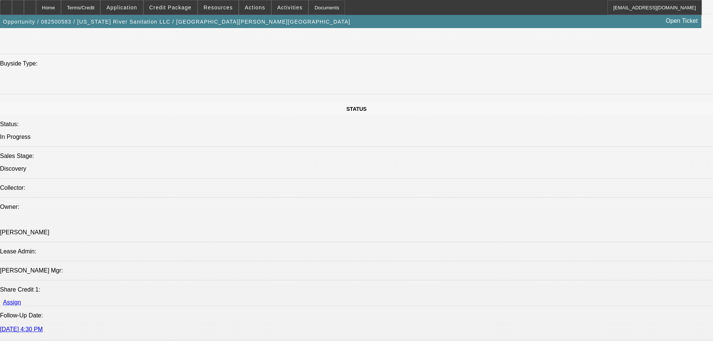
scroll to position [899, 0]
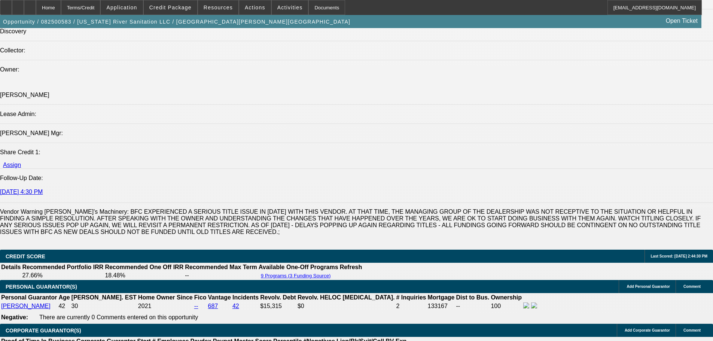
drag, startPoint x: 49, startPoint y: 167, endPoint x: 25, endPoint y: 180, distance: 27.0
copy span "Jose Leyva opened Iowa River Sanitation in 2022. The company is a disaster clea…"
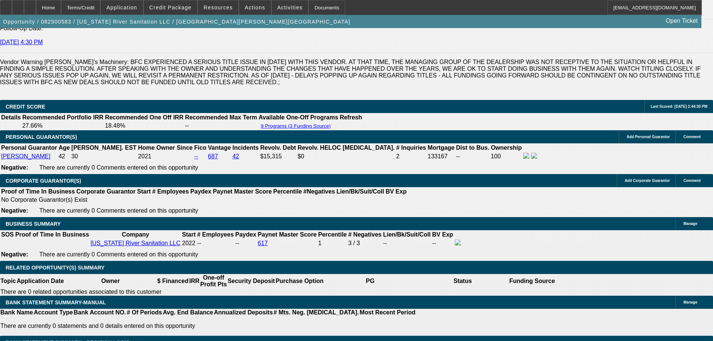
scroll to position [1198, 0]
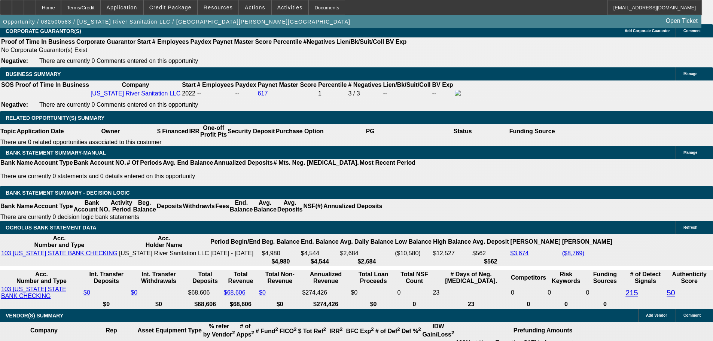
drag, startPoint x: 164, startPoint y: 154, endPoint x: 215, endPoint y: 156, distance: 51.0
type input "1"
type input "UNKNOWN"
type input "$1,678.38"
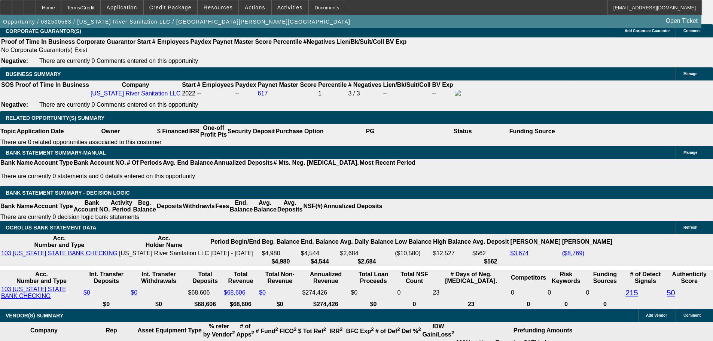
type input "15"
type input "$2,062.59"
type input "15"
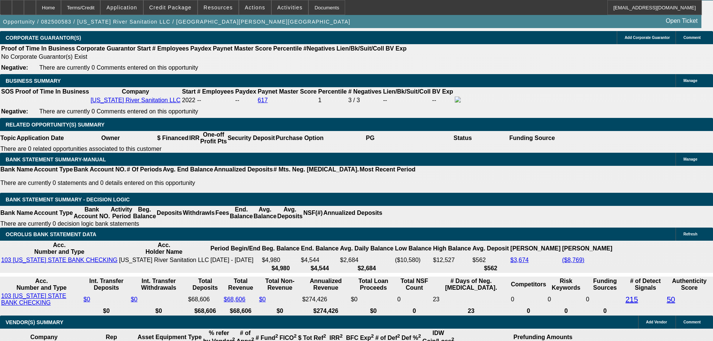
scroll to position [1049, 0]
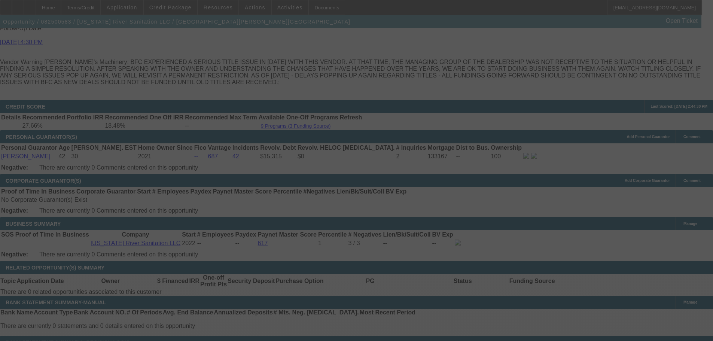
select select "0"
select select "6"
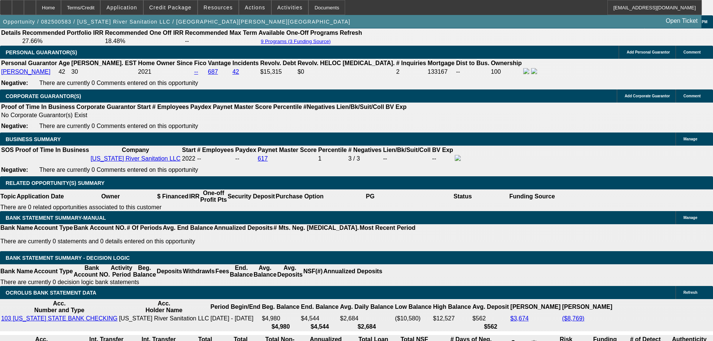
scroll to position [1236, 0]
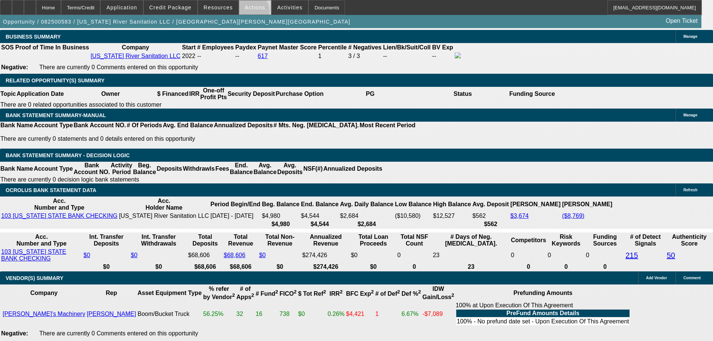
click at [249, 12] on span at bounding box center [255, 8] width 32 height 18
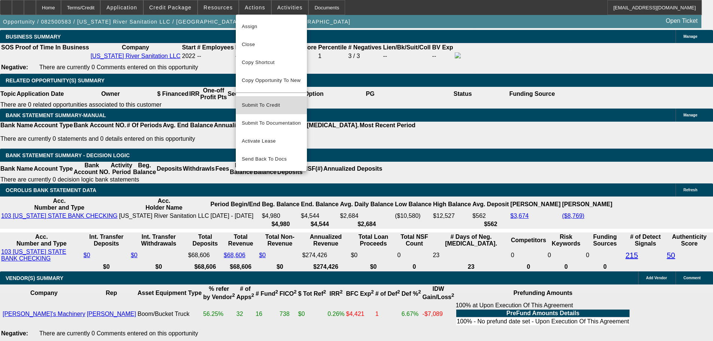
click at [270, 101] on span "Submit To Credit" at bounding box center [271, 105] width 59 height 9
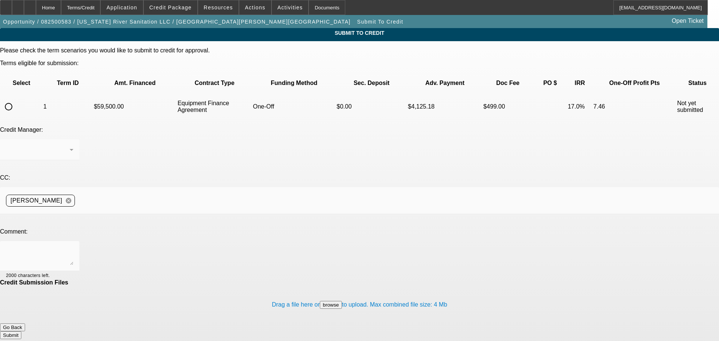
click at [16, 99] on input "radio" at bounding box center [8, 106] width 15 height 15
radio input "true"
click at [73, 247] on textarea at bounding box center [39, 256] width 67 height 18
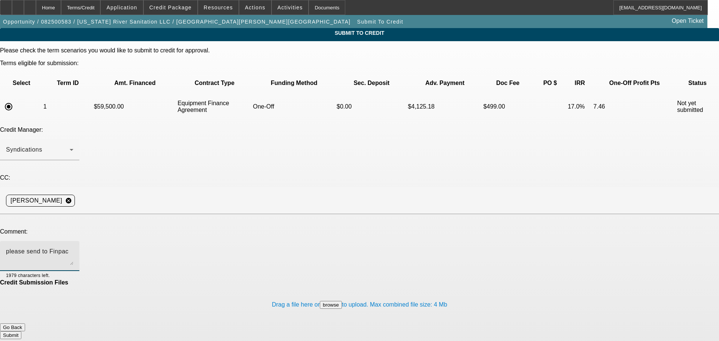
type textarea "please send to Finpac"
click at [21, 331] on button "Submit" at bounding box center [10, 335] width 21 height 8
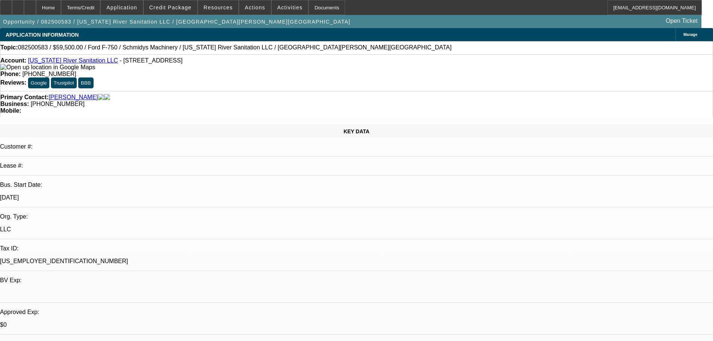
select select "0"
select select "6"
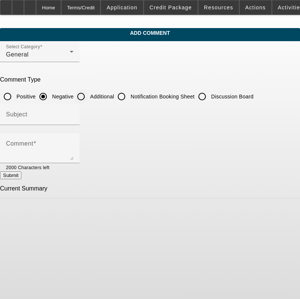
click at [88, 97] on input "Additional" at bounding box center [80, 96] width 15 height 15
radio input "true"
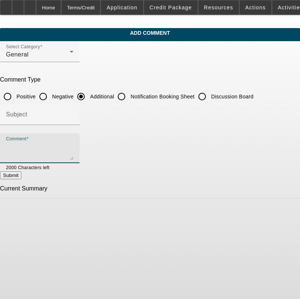
click at [73, 142] on textarea "Comment" at bounding box center [39, 151] width 67 height 18
type textarea "[PERSON_NAME] opened [US_STATE] River Sanitation in [DATE]. The company is a di…"
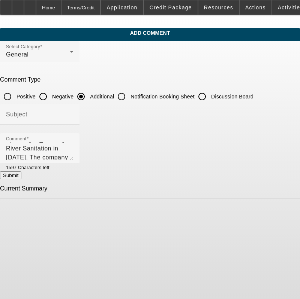
click at [21, 176] on button "Submit" at bounding box center [10, 176] width 21 height 8
radio input "true"
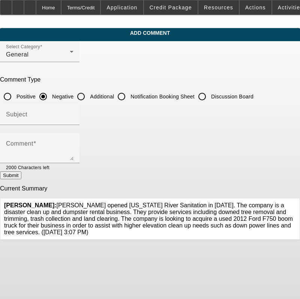
click at [88, 98] on input "Additional" at bounding box center [80, 96] width 15 height 15
radio input "true"
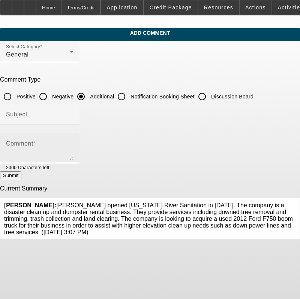
click at [73, 150] on textarea "Comment" at bounding box center [39, 151] width 67 height 18
paste textarea "[PERSON_NAME] opened [US_STATE] River Sanitation in [DATE]. The company is a di…"
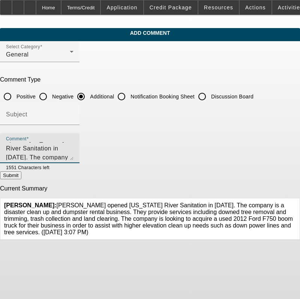
scroll to position [25, 0]
type textarea "[PERSON_NAME] opened [US_STATE] River Sanitation in [DATE]. The company is a di…"
click at [21, 173] on button "Submit" at bounding box center [10, 176] width 21 height 8
radio input "true"
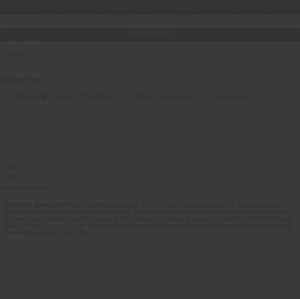
scroll to position [0, 0]
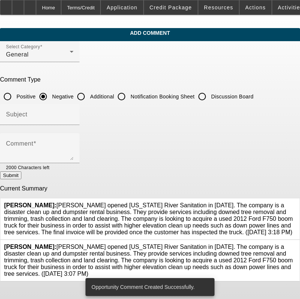
click at [295, 244] on icon at bounding box center [295, 244] width 0 height 0
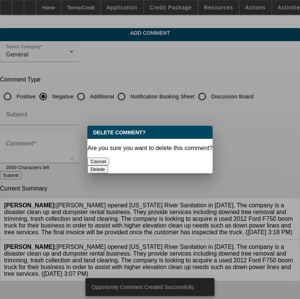
click at [108, 166] on button "Delete" at bounding box center [97, 170] width 21 height 8
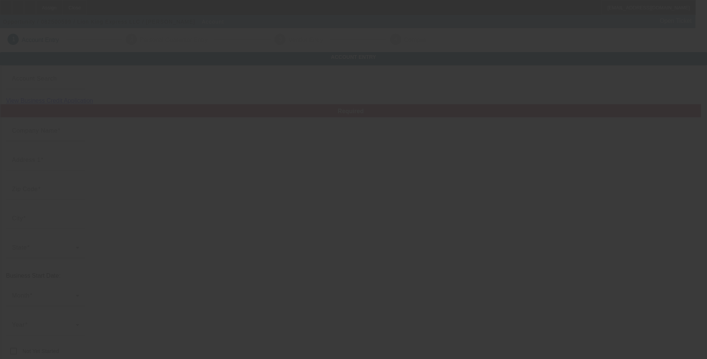
type input "Lion King Express LLC"
type input "[STREET_ADDRESS]"
type input "44685"
type input "[GEOGRAPHIC_DATA]"
type input "[PHONE_NUMBER]"
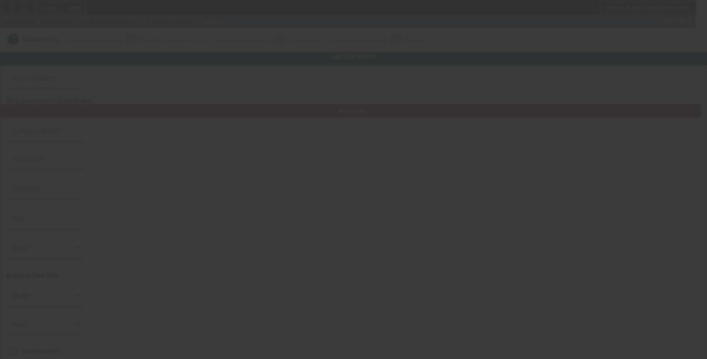
type input "[EMAIL_ADDRESS][DOMAIN_NAME]"
type input "Cuyahoga"
type input "820643361"
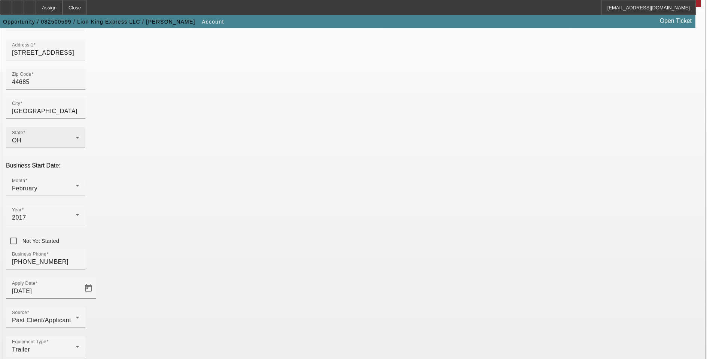
scroll to position [121, 0]
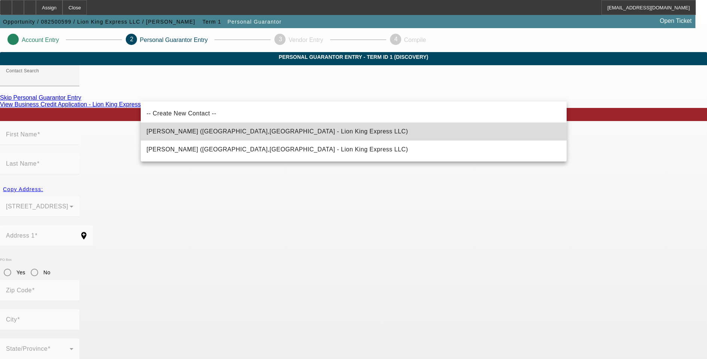
click at [237, 134] on span "Kostenko, George (Medina,OH - Lion King Express LLC)" at bounding box center [278, 131] width 262 height 6
type input "Kostenko, George (Medina,OH - Lion King Express LLC)"
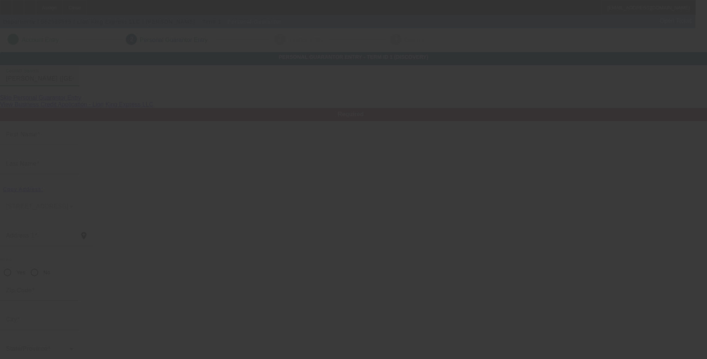
type input "George"
type input "Kostenko"
type input "6060 Oban Court"
radio input "true"
type input "44256"
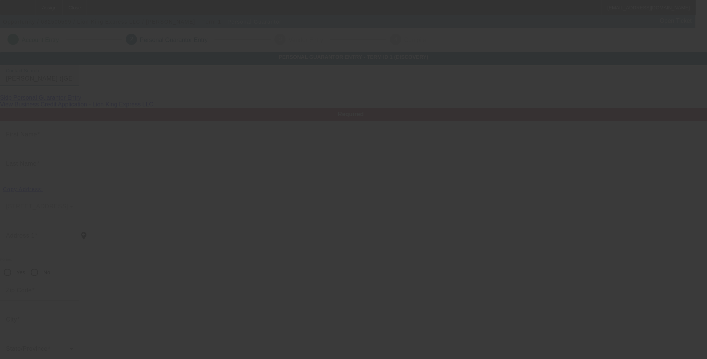
type input "Medina"
type input "[PHONE_NUMBER]"
type input "100"
type input "640-87-6194"
type input "lionkingexpress7@gmail.com"
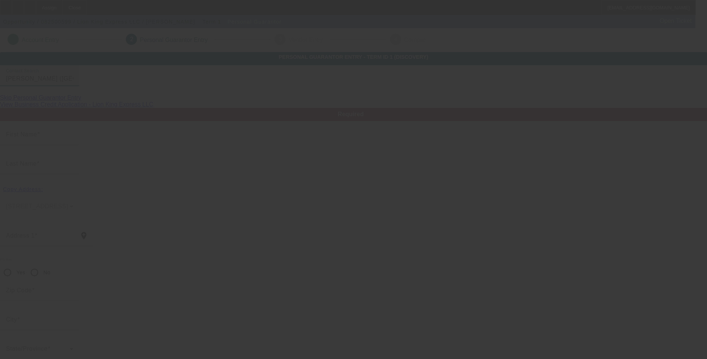
type input "[PHONE_NUMBER]"
type input "$0.00"
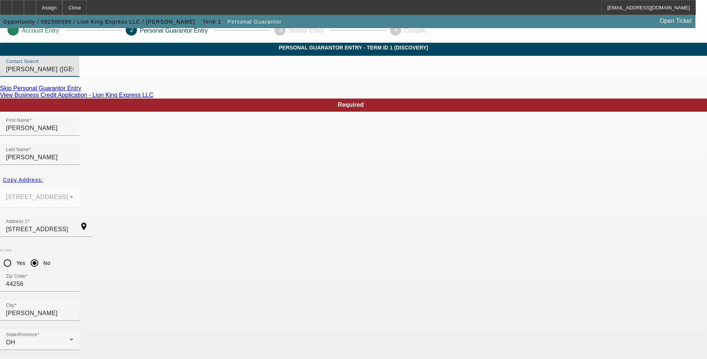
scroll to position [14, 0]
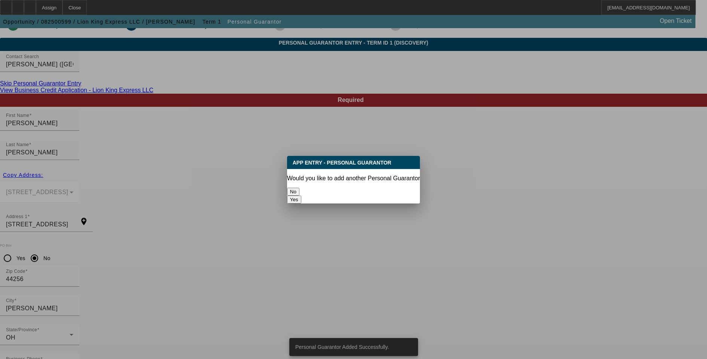
scroll to position [0, 0]
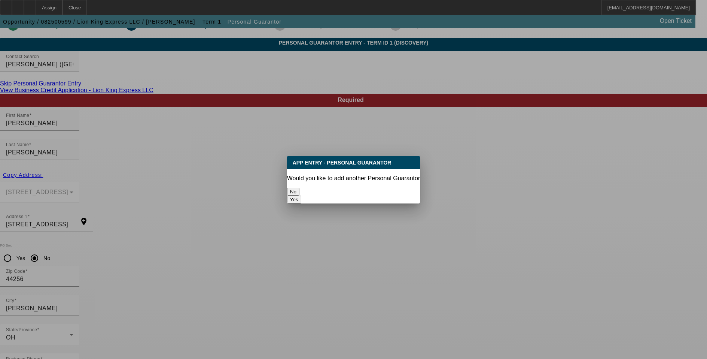
click at [300, 188] on button "No" at bounding box center [293, 192] width 12 height 8
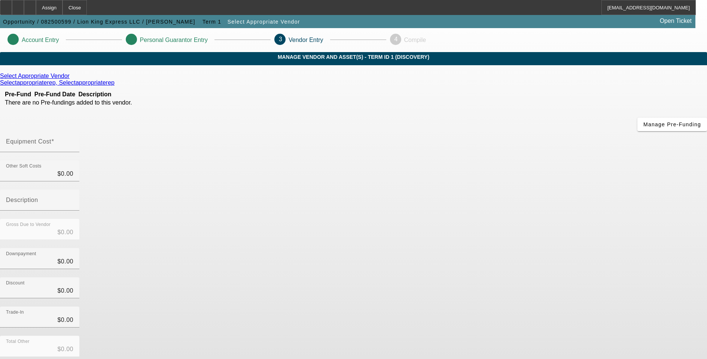
click at [72, 79] on icon at bounding box center [72, 76] width 0 height 6
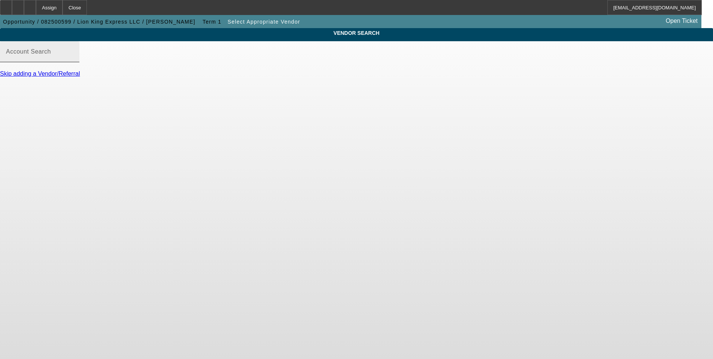
click at [73, 59] on input "Account Search" at bounding box center [39, 54] width 67 height 9
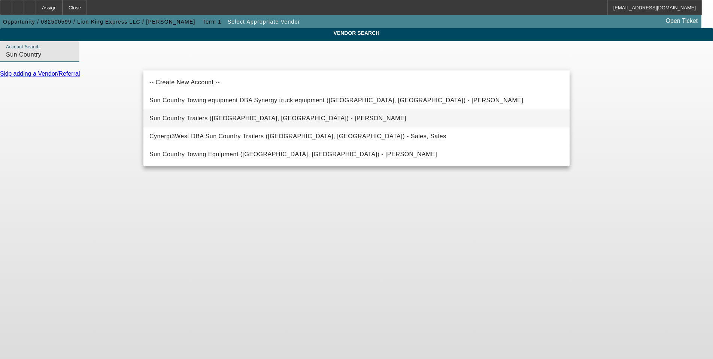
click at [239, 117] on span "Sun Country Trailers (Phoenix, AZ) - Moran, Brian" at bounding box center [277, 118] width 257 height 6
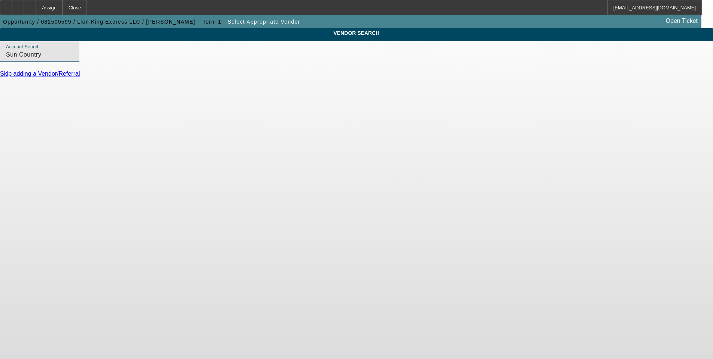
type input "Sun Country Trailers (Phoenix, AZ) - Moran, Brian"
click at [40, 130] on link "Update Vendor" at bounding box center [20, 127] width 40 height 6
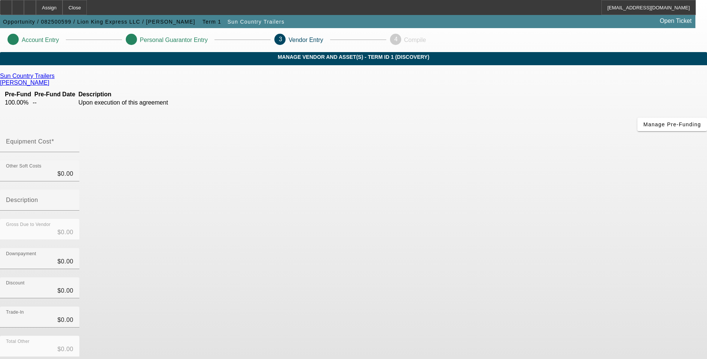
drag, startPoint x: 428, startPoint y: 97, endPoint x: 430, endPoint y: 102, distance: 5.6
click at [73, 131] on div "Equipment Cost" at bounding box center [39, 141] width 67 height 21
drag, startPoint x: 412, startPoint y: 86, endPoint x: 416, endPoint y: 91, distance: 5.8
click at [73, 131] on div "Equipment Cost" at bounding box center [39, 141] width 67 height 21
type input "9"
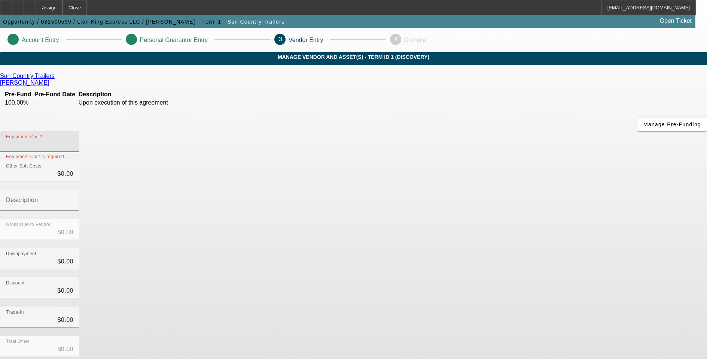
type input "$9.00"
type input "93"
type input "$93.00"
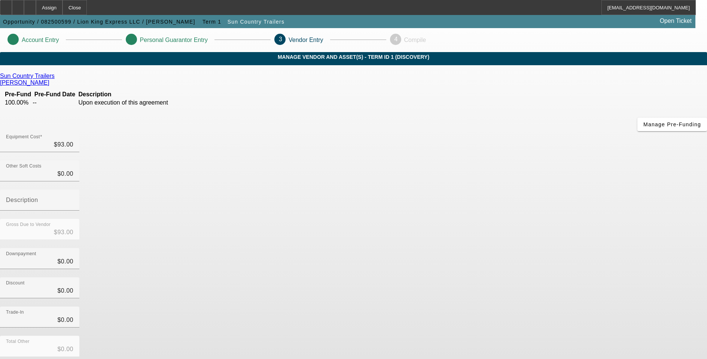
click at [285, 286] on div "Sun Country Trailers Moran, Brian Pre-Fund Pre-Fund Date Description 100.00% --…" at bounding box center [353, 237] width 707 height 329
drag, startPoint x: 426, startPoint y: 95, endPoint x: 546, endPoint y: 85, distance: 119.9
click at [531, 131] on div "Equipment Cost 93" at bounding box center [353, 145] width 707 height 29
type input "1"
type input "$1.00"
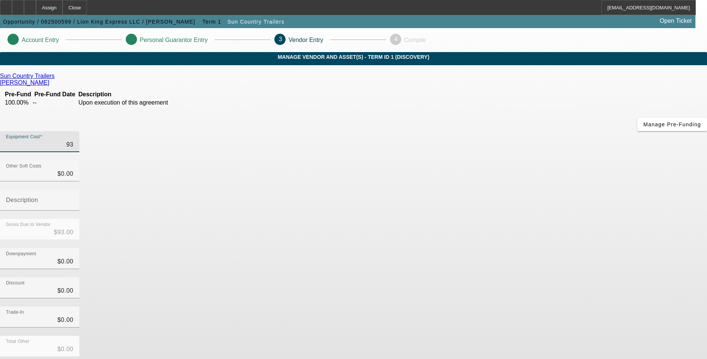
type input "$1.00"
type input "18"
type input "$18.00"
type input "187"
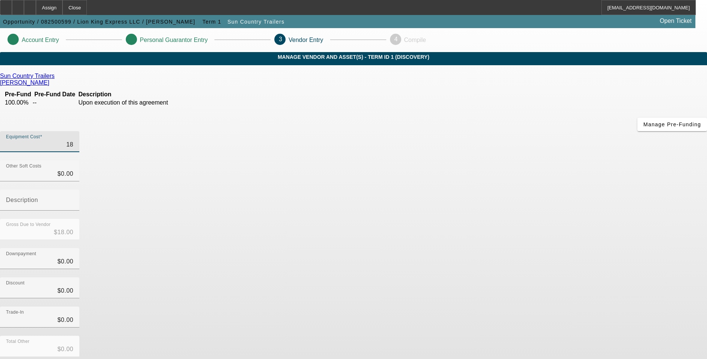
type input "$187.00"
type input "1875"
type input "$1,875.00"
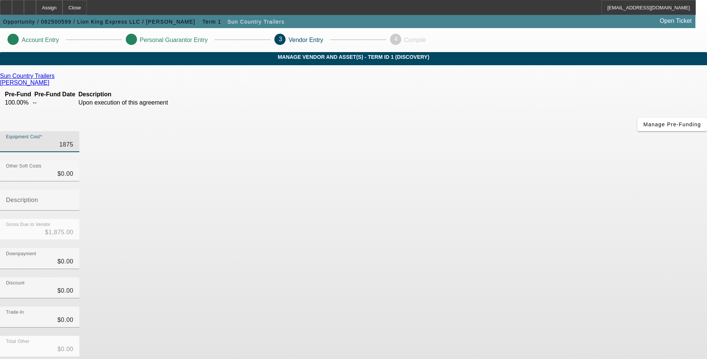
type input "18755"
type input "$18,755.00"
type input "187555"
type input "$187,555.00"
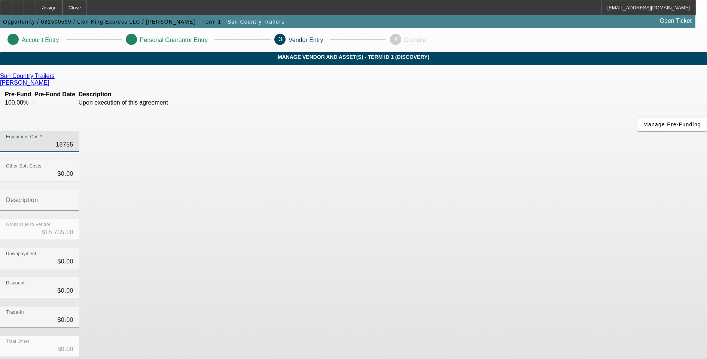
type input "$187,555.00"
type input "187555.04"
type input "$187,555.04"
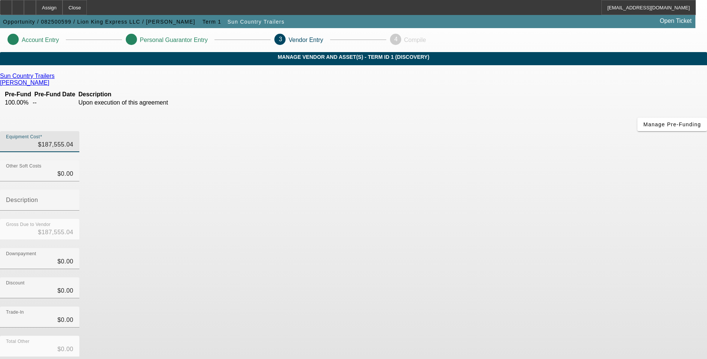
click at [554, 277] on div "Discount $0.00" at bounding box center [353, 291] width 707 height 29
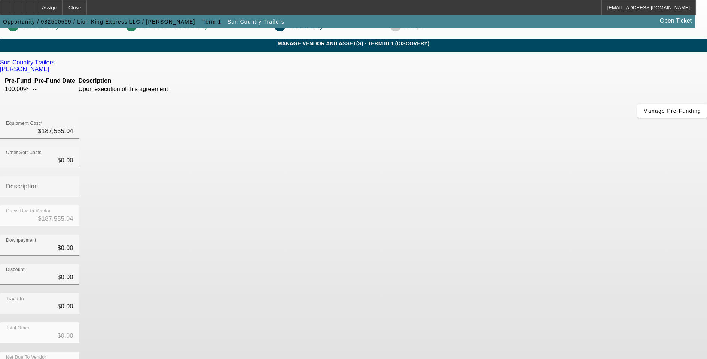
scroll to position [21, 0]
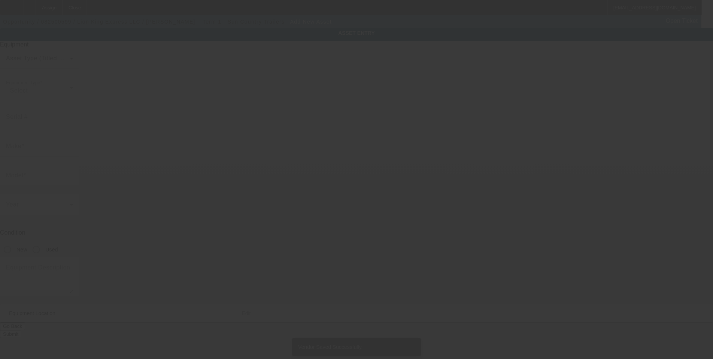
type input "11911 Cleveland Ave NW"
type input "Uniontown"
type input "44685"
type input "Cuyahoga"
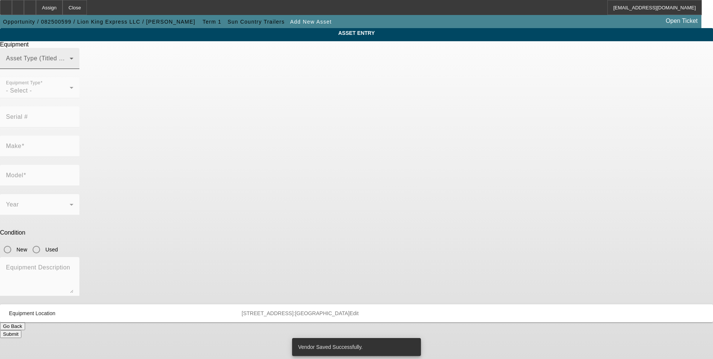
click at [70, 66] on span at bounding box center [38, 61] width 64 height 9
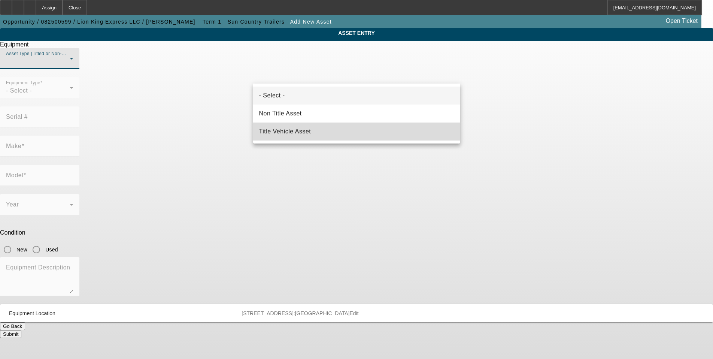
click at [284, 131] on span "Title Vehicle Asset" at bounding box center [285, 131] width 52 height 9
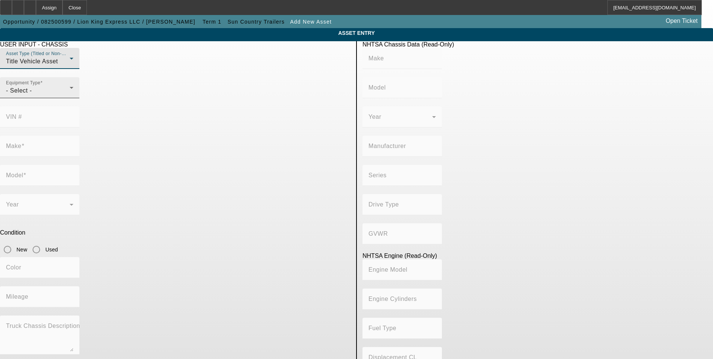
click at [70, 95] on div "- Select -" at bounding box center [38, 90] width 64 height 9
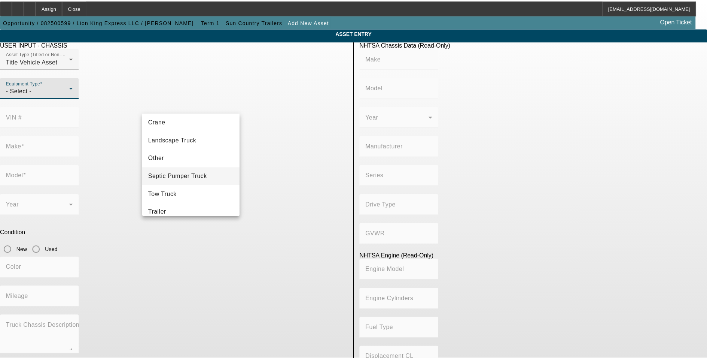
scroll to position [83, 0]
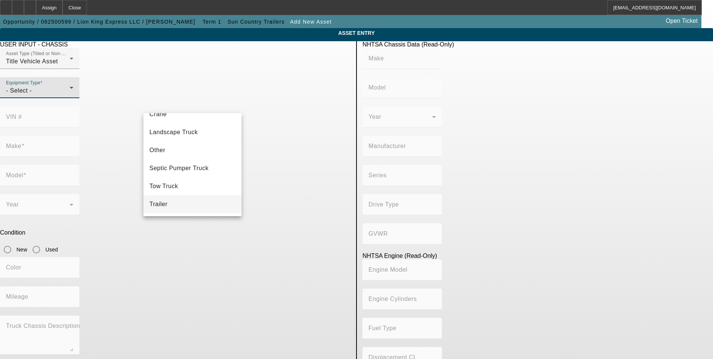
click at [170, 200] on mat-option "Trailer" at bounding box center [192, 204] width 98 height 18
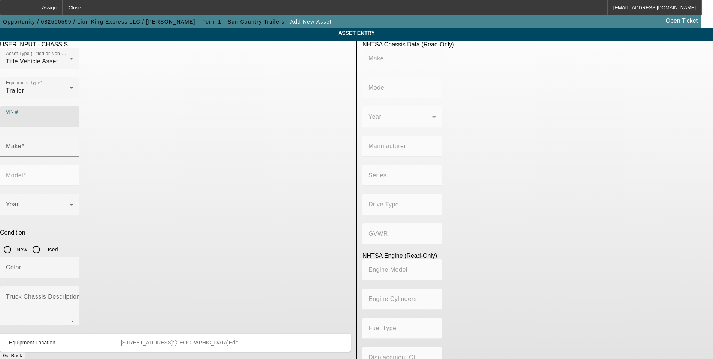
click at [73, 115] on input "VIN #" at bounding box center [39, 119] width 67 height 9
paste input "5856C5327TP028856"
type input "5856C5327TP028856"
type input "SUN COUNTRY"
type input "SUN COUNTRY TRAILERS"
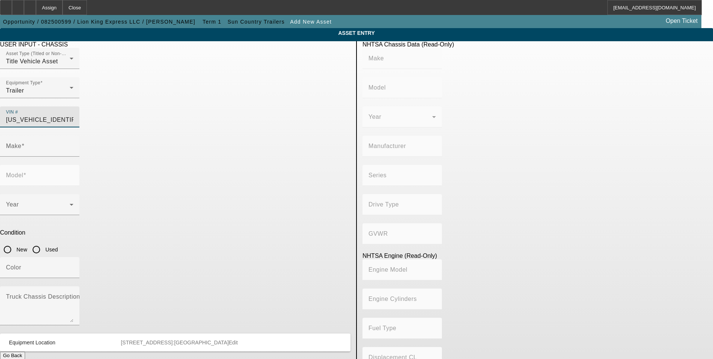
type input "Not Applicable"
type input "5856C5327TP028856"
click at [73, 145] on input "Make" at bounding box center [39, 149] width 67 height 9
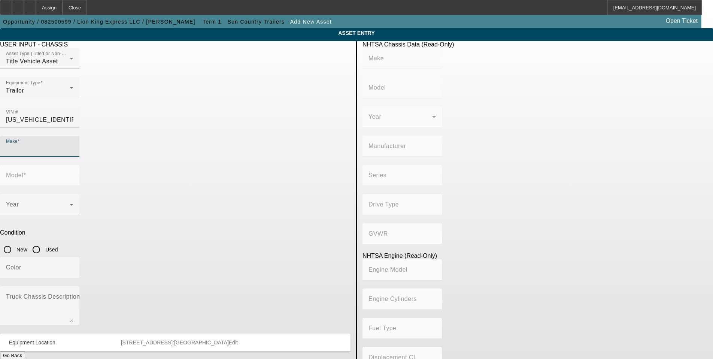
click at [73, 145] on input "Make" at bounding box center [39, 149] width 67 height 9
type input "SUN COUNTRY"
type input "SUN COUNTRY TRAILERS"
type input "Not Applicable"
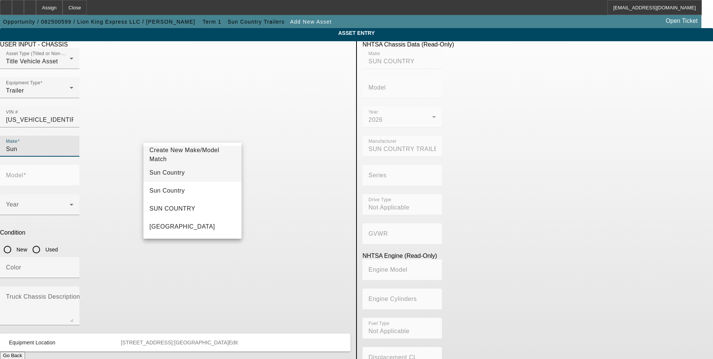
click at [182, 169] on mat-option "Sun Country" at bounding box center [192, 173] width 98 height 18
type input "Sun Country"
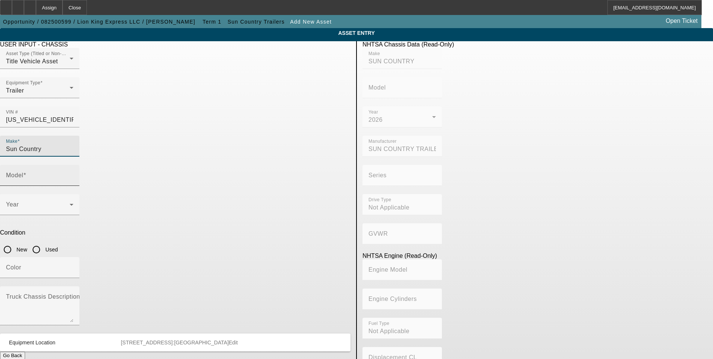
click at [73, 165] on div "Model" at bounding box center [39, 175] width 67 height 21
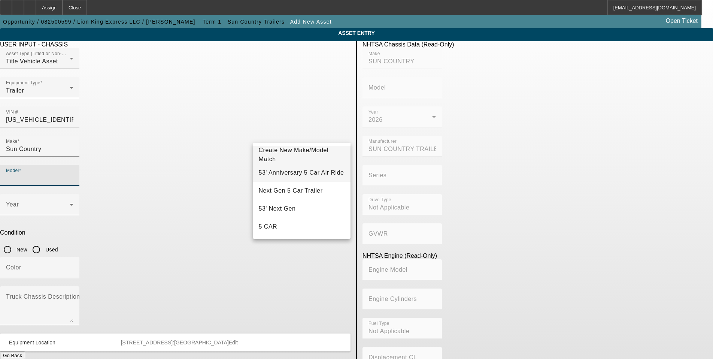
click at [318, 169] on span "53' Anniversary 5 Car Air Ride" at bounding box center [301, 172] width 85 height 9
type input "53' Anniversary 5 Car Air Ride"
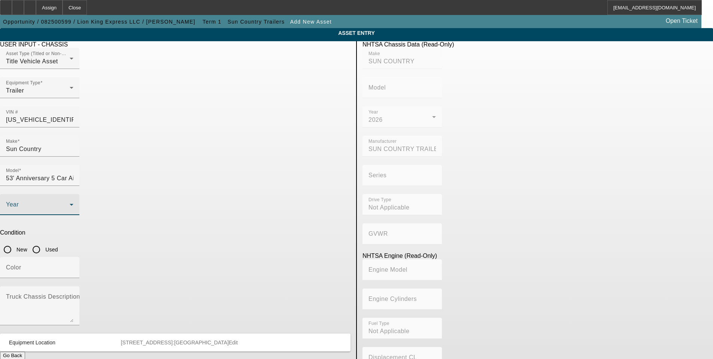
click at [70, 203] on span at bounding box center [38, 207] width 64 height 9
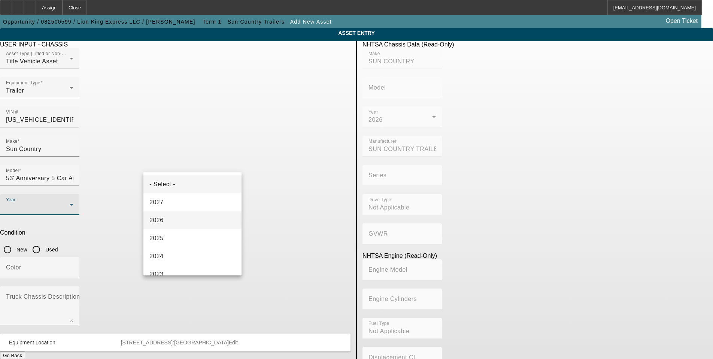
click at [180, 217] on mat-option "2026" at bounding box center [192, 220] width 98 height 18
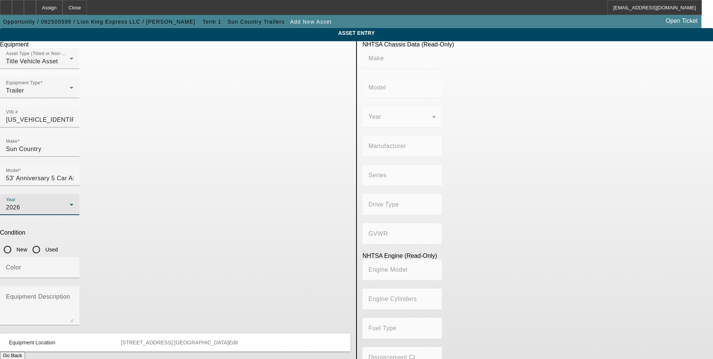
type input "SUN COUNTRY"
type input "SUN COUNTRY TRAILERS"
type input "Not Applicable"
click at [15, 242] on input "New" at bounding box center [7, 249] width 15 height 15
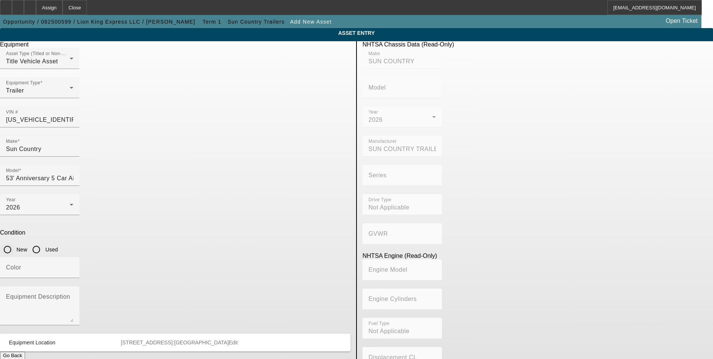
radio input "true"
click at [21, 358] on button "Submit" at bounding box center [10, 363] width 21 height 8
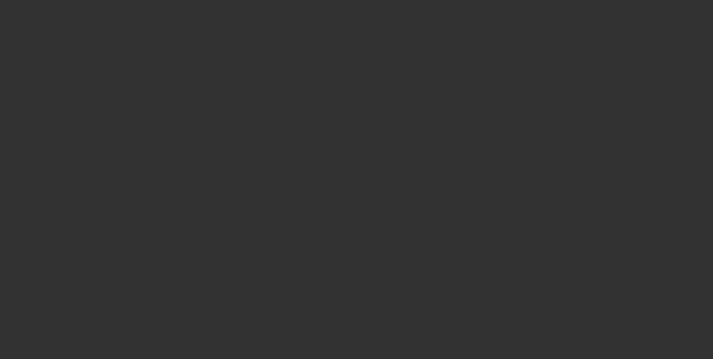
type input "$187,555.04"
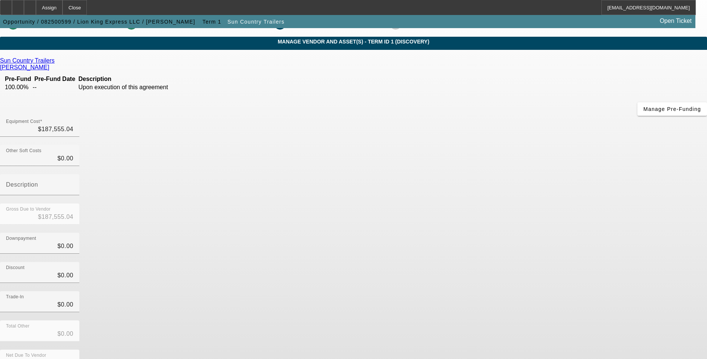
scroll to position [24, 0]
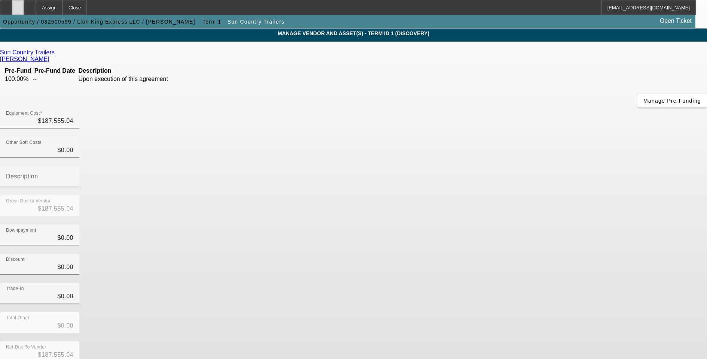
click at [24, 13] on div at bounding box center [18, 7] width 12 height 15
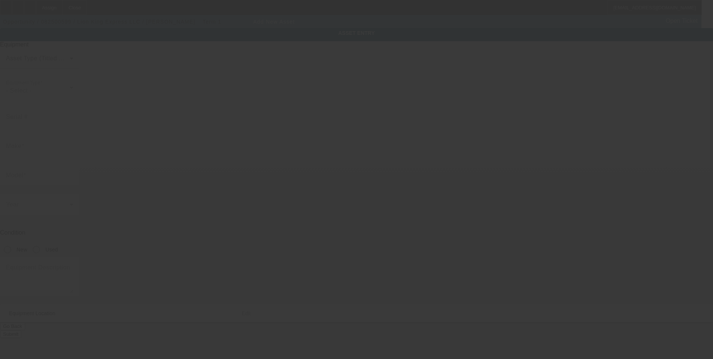
type input "11911 Cleveland Ave NW"
type input "Uniontown"
type input "44685"
type input "Cuyahoga"
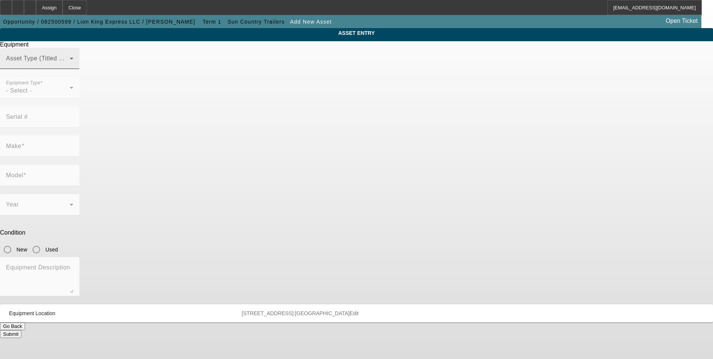
click at [70, 66] on span at bounding box center [38, 61] width 64 height 9
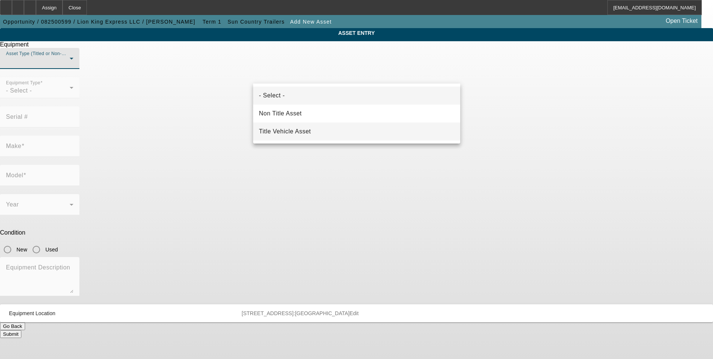
click at [294, 129] on span "Title Vehicle Asset" at bounding box center [285, 131] width 52 height 9
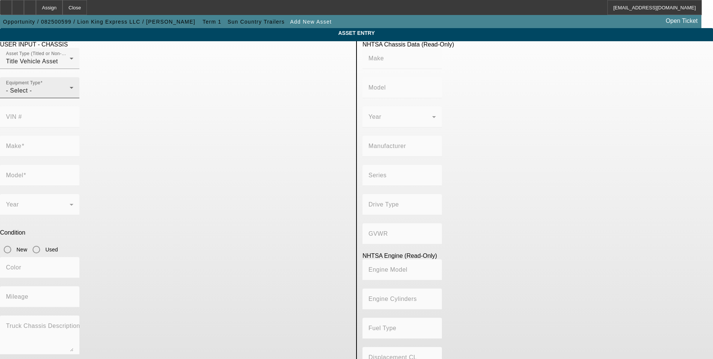
click at [70, 95] on div "- Select -" at bounding box center [38, 90] width 64 height 9
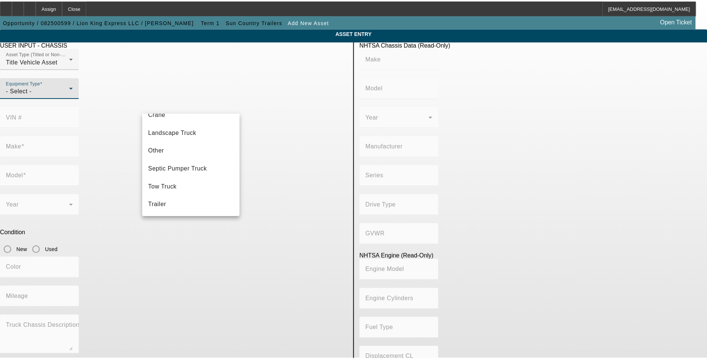
scroll to position [83, 0]
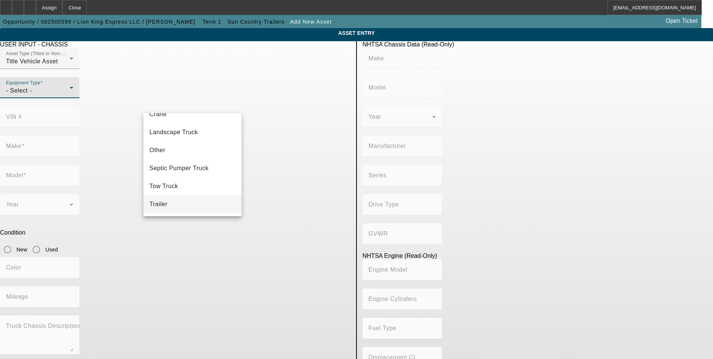
click at [175, 204] on mat-option "Trailer" at bounding box center [192, 204] width 98 height 18
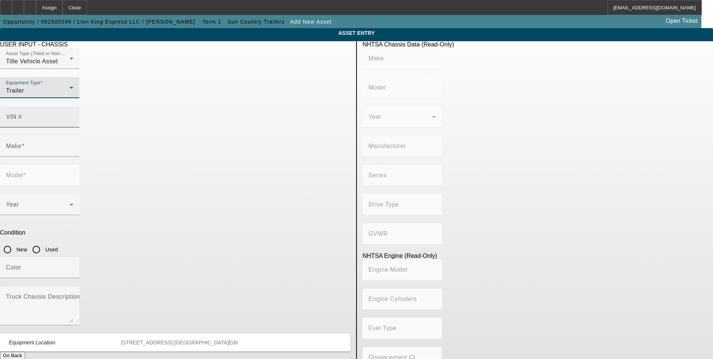
click at [73, 115] on input "VIN #" at bounding box center [39, 119] width 67 height 9
paste input "5856C5325TP028855"
type input "5856C5325TP028855"
type input "SUN COUNTRY"
type input "SUN COUNTRY TRAILERS"
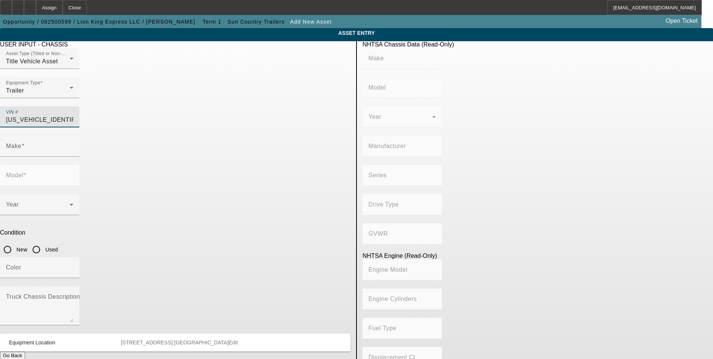
type input "Not Applicable"
type input "5856C5325TP028855"
click at [73, 145] on input "Make" at bounding box center [39, 149] width 67 height 9
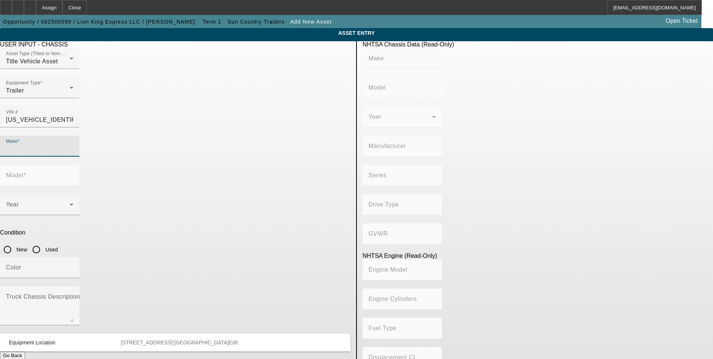
type input "SUN COUNTRY"
type input "SUN COUNTRY TRAILERS"
type input "Not Applicable"
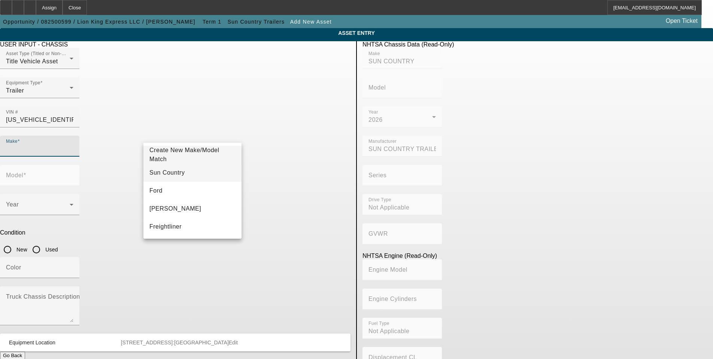
click at [195, 169] on mat-option "Sun Country" at bounding box center [192, 173] width 98 height 18
type input "Sun Country"
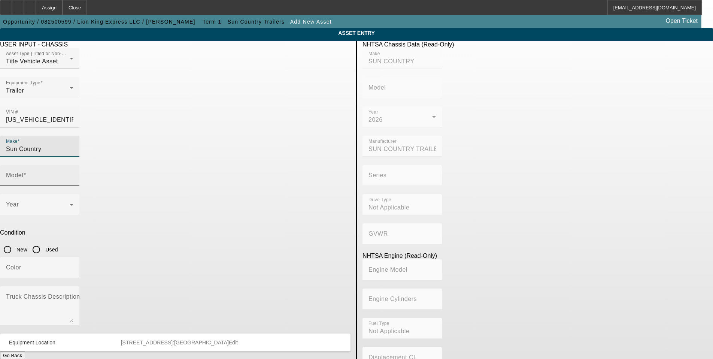
click at [73, 174] on input "Model" at bounding box center [39, 178] width 67 height 9
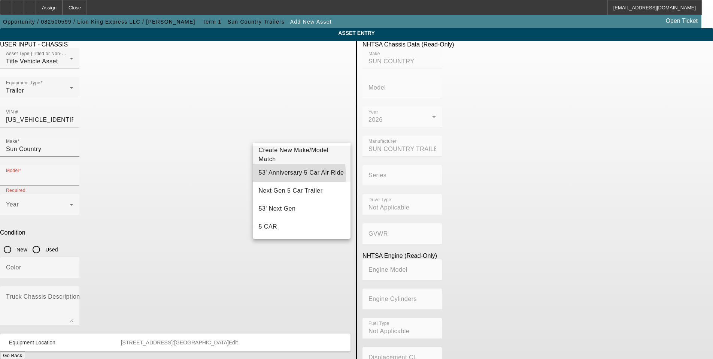
click at [275, 176] on span "53' Anniversary 5 Car Air Ride" at bounding box center [301, 172] width 85 height 9
type input "53' Anniversary 5 Car Air Ride"
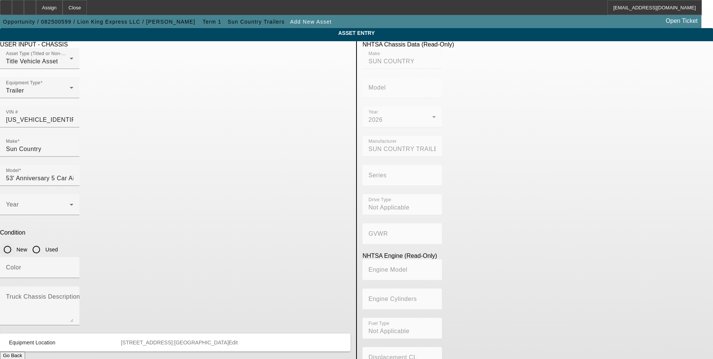
click at [15, 242] on input "New" at bounding box center [7, 249] width 15 height 15
radio input "true"
click at [70, 203] on span at bounding box center [38, 207] width 64 height 9
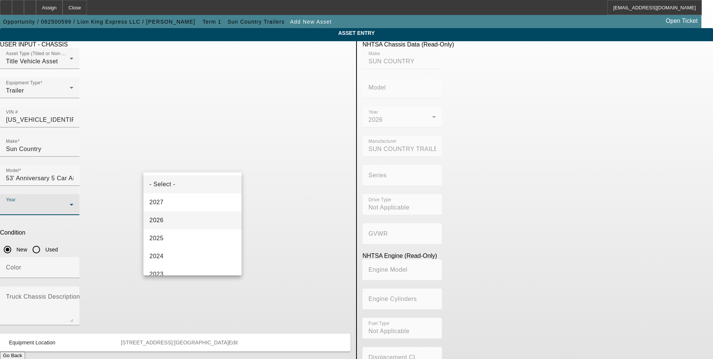
click at [179, 216] on mat-option "2026" at bounding box center [192, 220] width 98 height 18
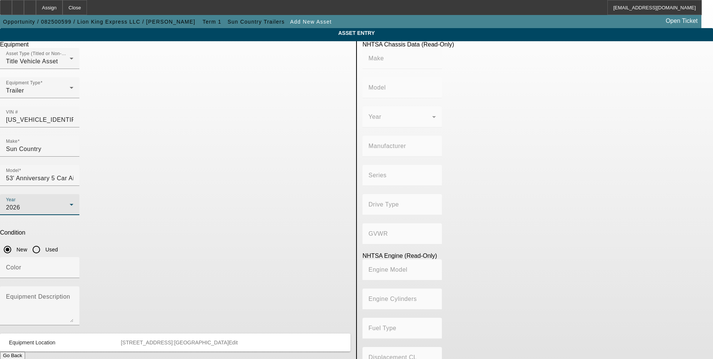
type input "SUN COUNTRY"
type input "SUN COUNTRY TRAILERS"
type input "Not Applicable"
click at [21, 358] on button "Submit" at bounding box center [10, 363] width 21 height 8
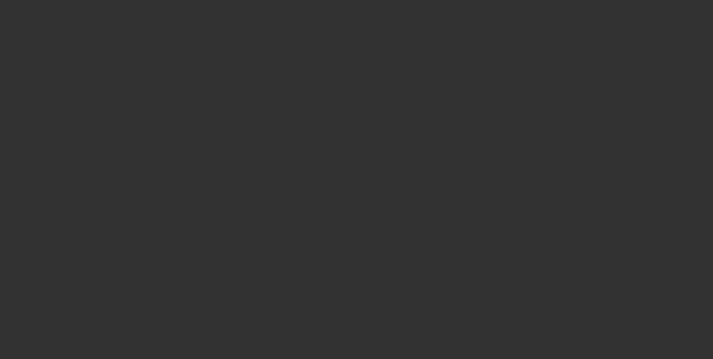
type input "$187,555.04"
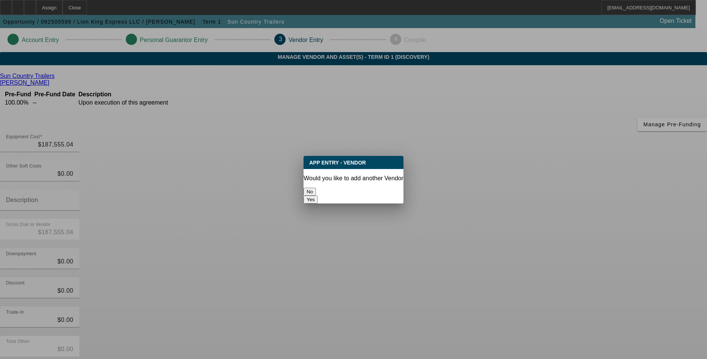
click at [316, 188] on button "No" at bounding box center [310, 192] width 12 height 8
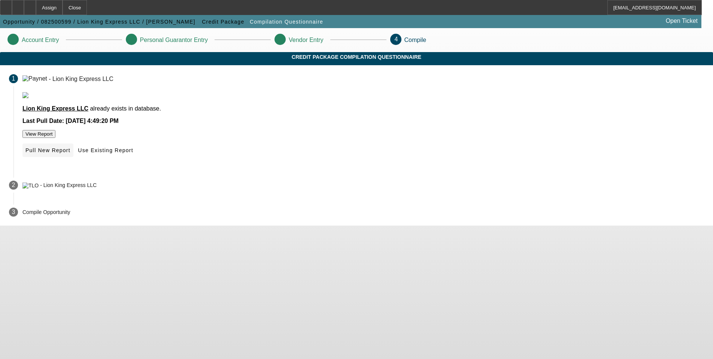
click at [70, 153] on span "Pull New Report" at bounding box center [47, 150] width 45 height 6
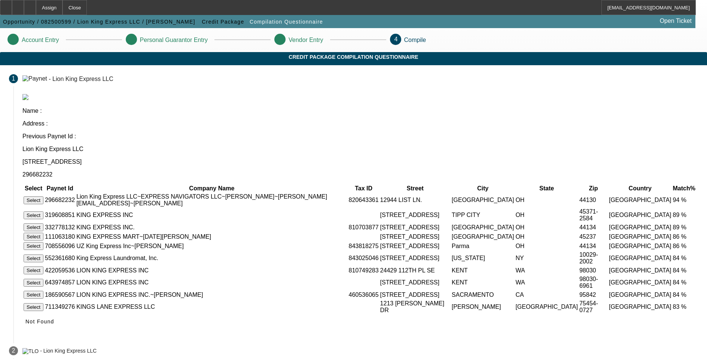
click at [43, 196] on button "Select" at bounding box center [34, 200] width 20 height 8
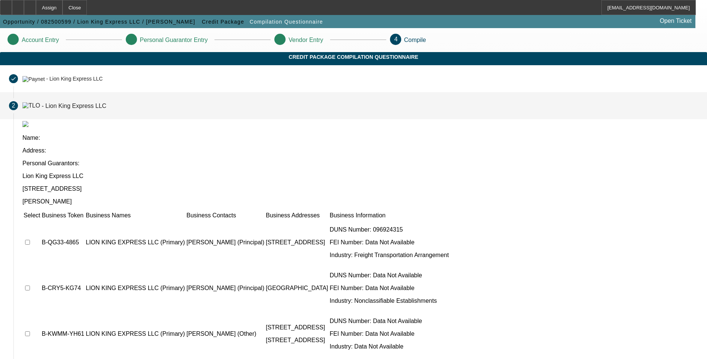
click at [30, 240] on input "checkbox" at bounding box center [27, 242] width 5 height 5
checkbox input "true"
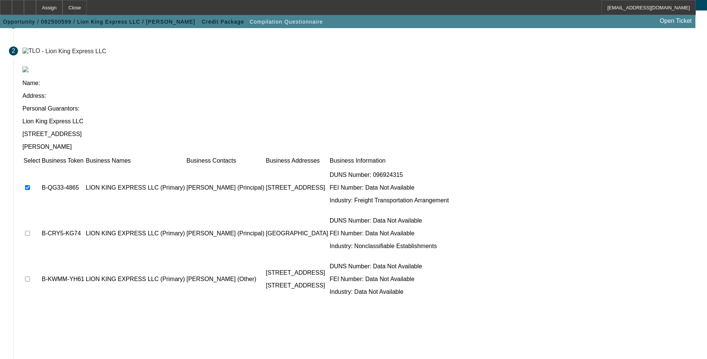
scroll to position [55, 0]
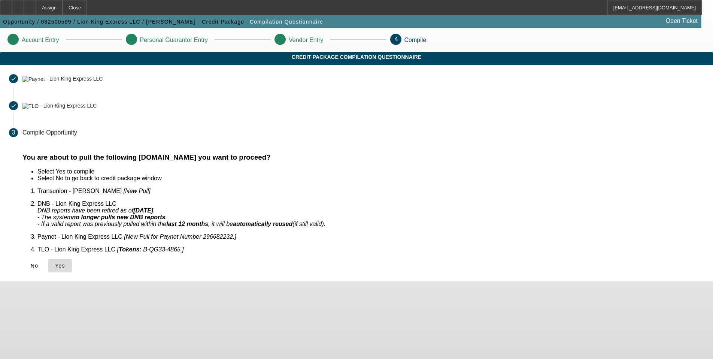
click at [65, 263] on span "Yes" at bounding box center [60, 266] width 10 height 6
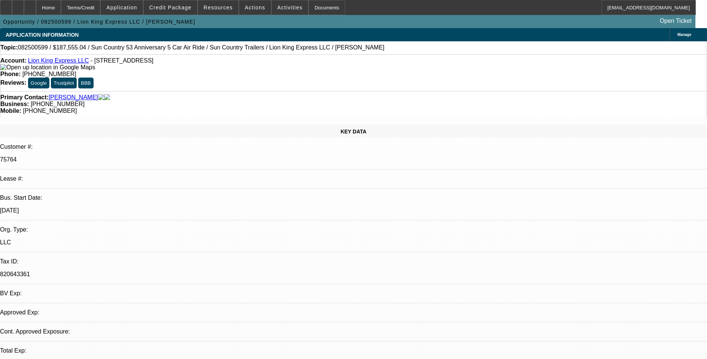
select select "0"
select select "2"
select select "0.1"
select select "4"
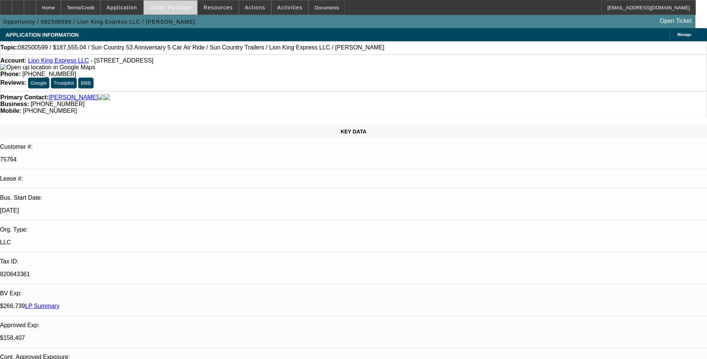
click at [186, 13] on span at bounding box center [171, 8] width 54 height 18
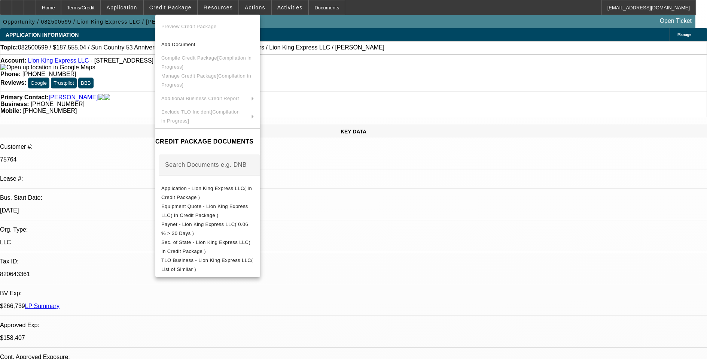
click at [184, 9] on div at bounding box center [353, 179] width 707 height 359
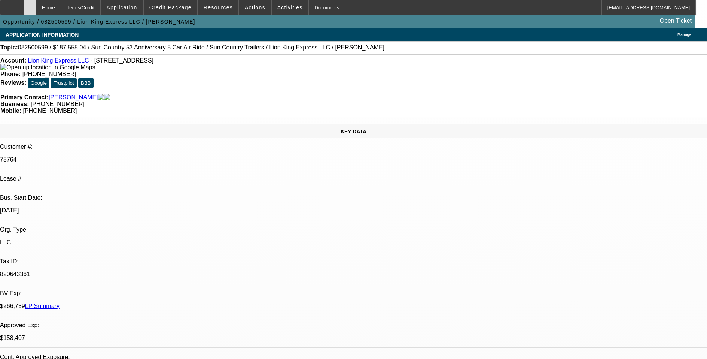
click at [36, 11] on div at bounding box center [30, 7] width 12 height 15
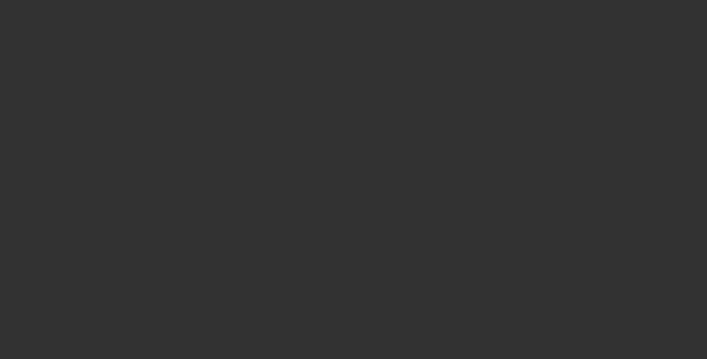
select select "0"
select select "2"
select select "0.1"
select select "4"
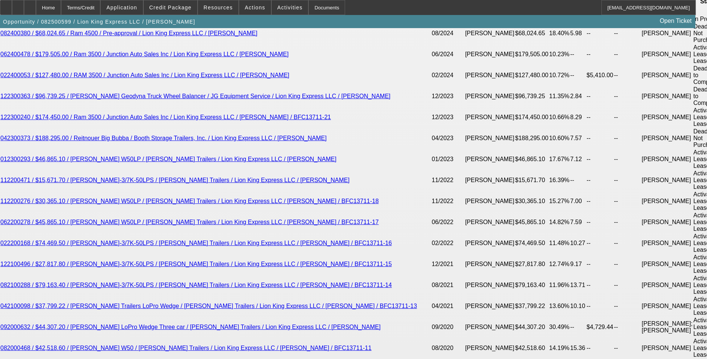
scroll to position [1461, 0]
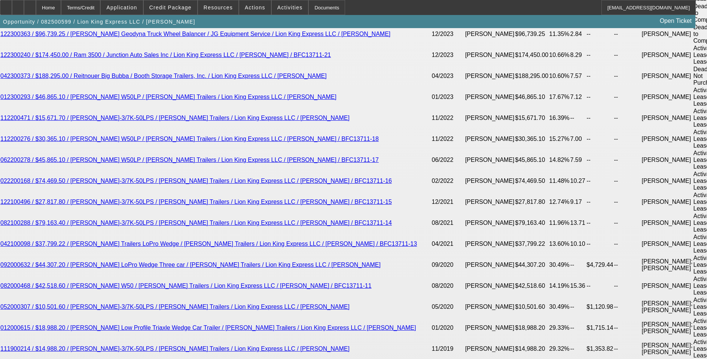
type input "$40,000.00"
type input "60"
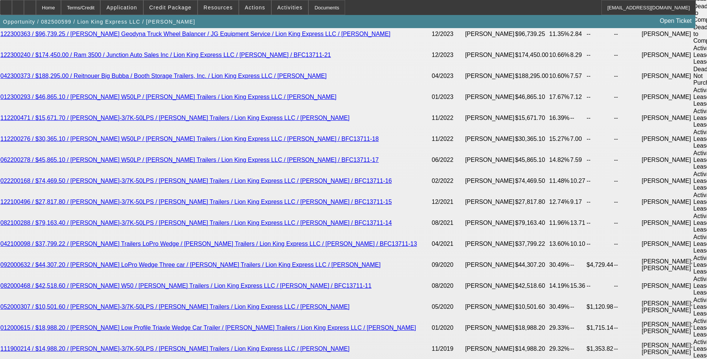
type input "11"
type input "$2,522.27"
type input "$5,044.54"
type input "$3,208.20"
type input "$6,416.40"
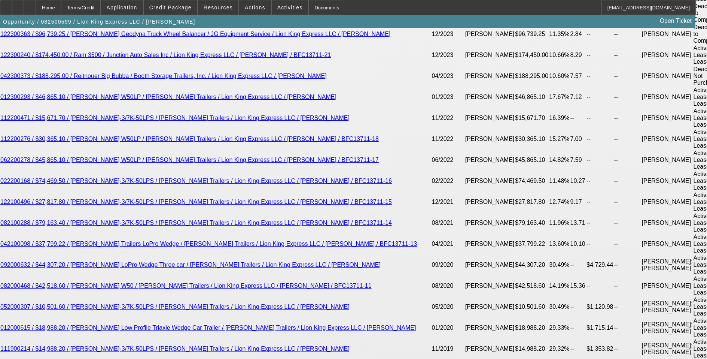
type input "11.9"
type input "$3,274.83"
type input "$6,549.66"
type input "11.9"
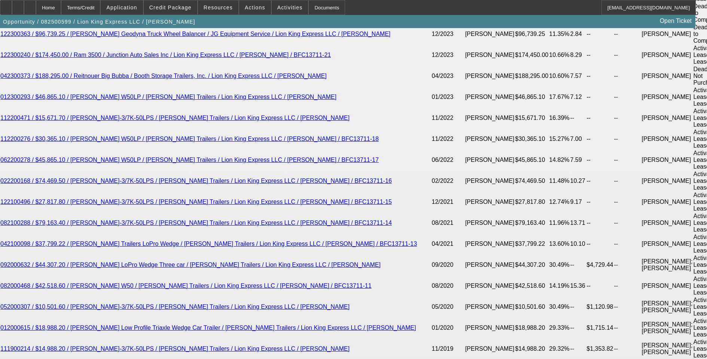
select select "0"
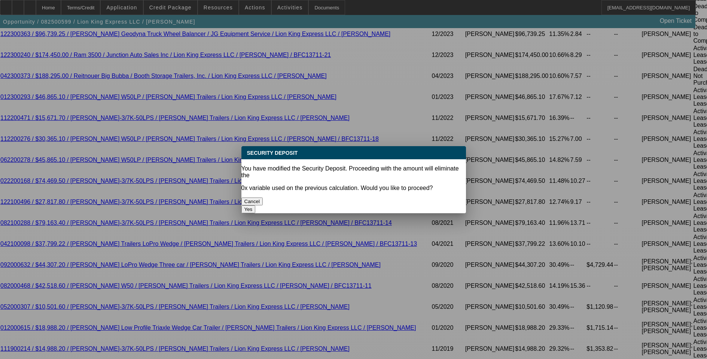
click at [256, 205] on button "Yes" at bounding box center [249, 209] width 14 height 8
type input "$0.00"
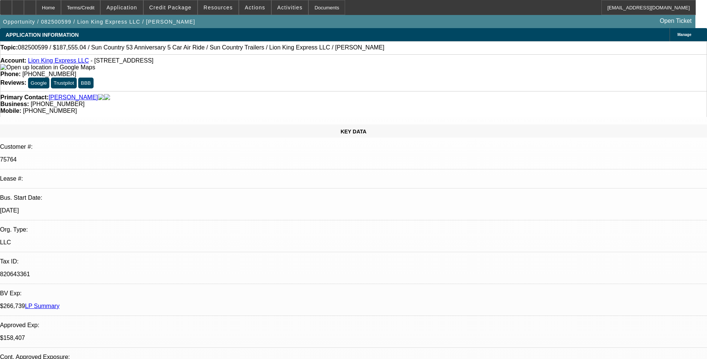
scroll to position [1461, 0]
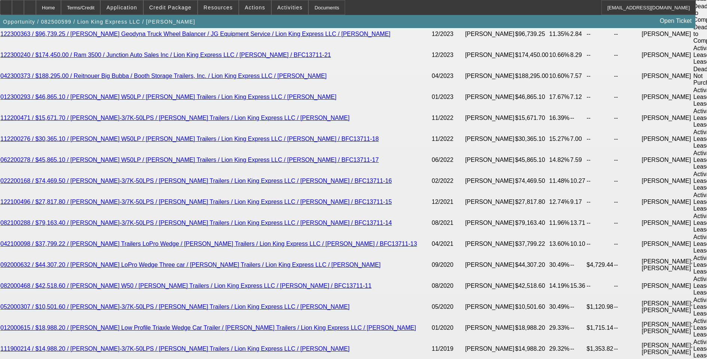
select select "1"
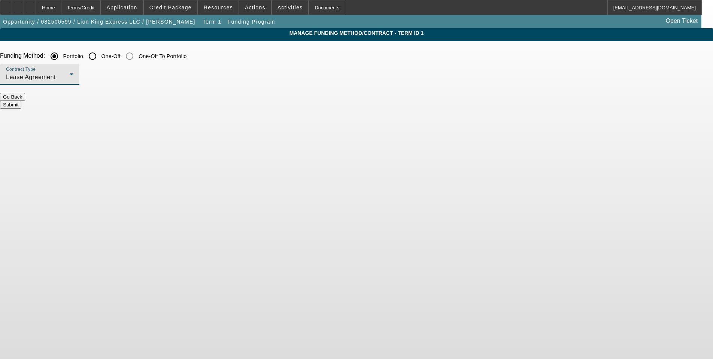
click at [70, 76] on div "Lease Agreement" at bounding box center [38, 77] width 64 height 9
click at [192, 116] on span "Equipment Finance Agreement" at bounding box center [192, 115] width 86 height 18
click at [100, 57] on input "One-Off" at bounding box center [92, 56] width 15 height 15
radio input "true"
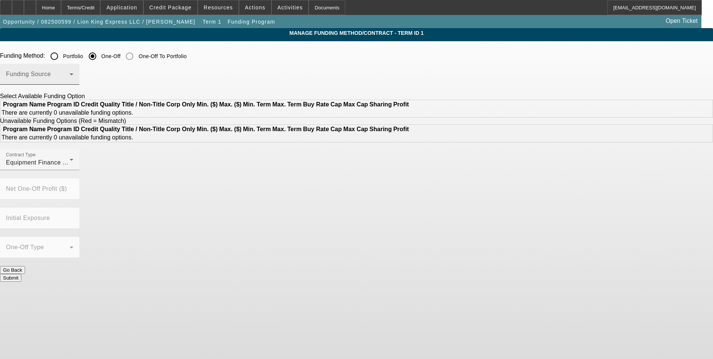
click at [70, 76] on span at bounding box center [38, 77] width 64 height 9
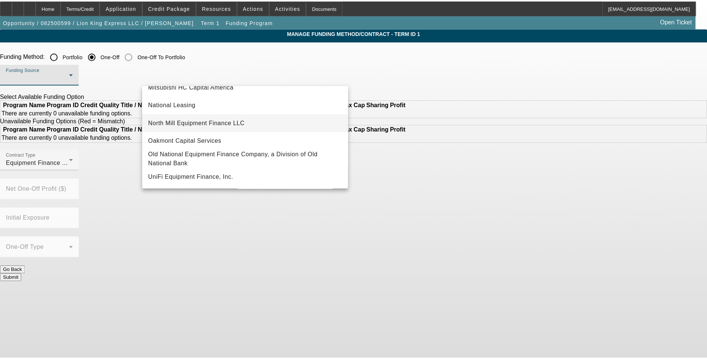
scroll to position [175, 0]
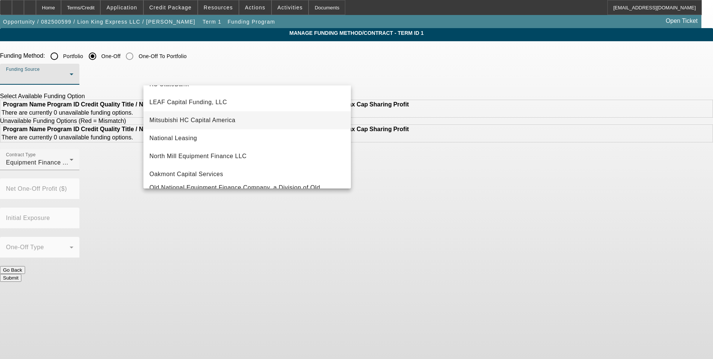
click at [238, 120] on mat-option "Mitsubishi HC Capital America" at bounding box center [246, 120] width 207 height 18
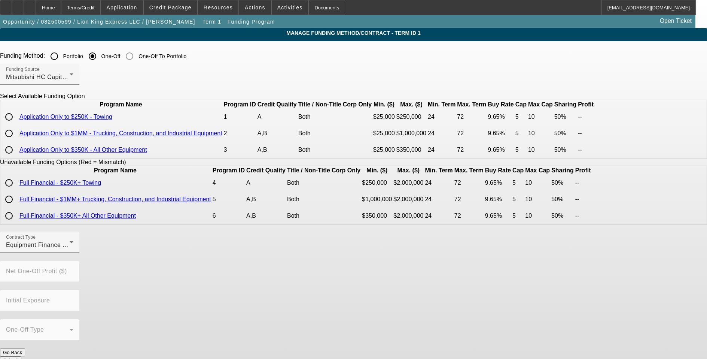
click at [16, 157] on input "radio" at bounding box center [8, 149] width 15 height 15
radio input "true"
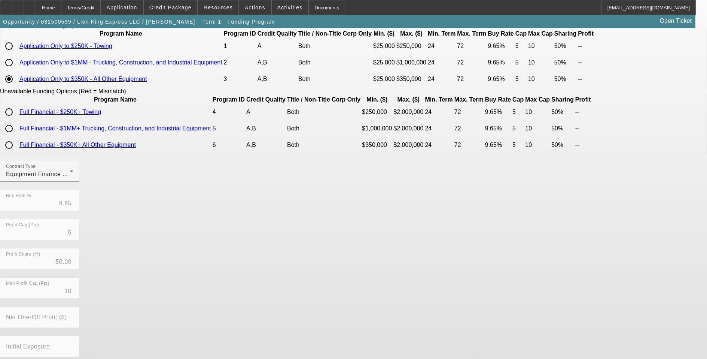
scroll to position [141, 0]
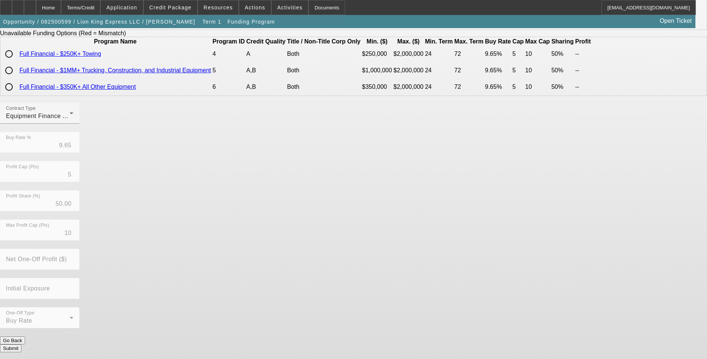
click at [21, 344] on button "Submit" at bounding box center [10, 348] width 21 height 8
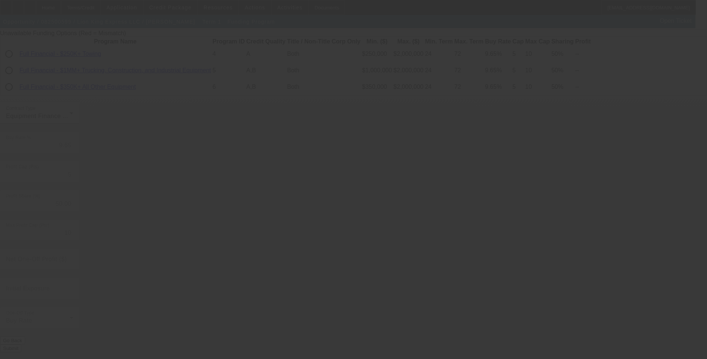
radio input "true"
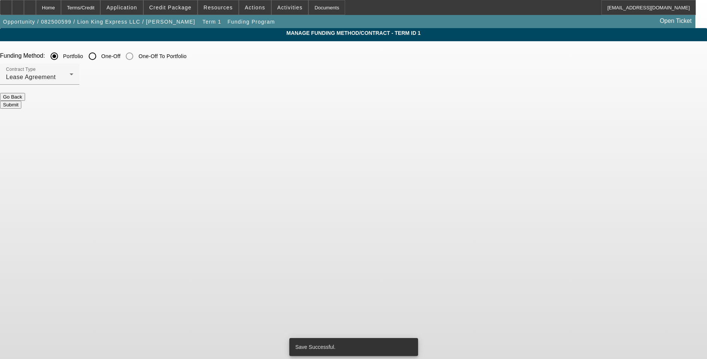
scroll to position [0, 0]
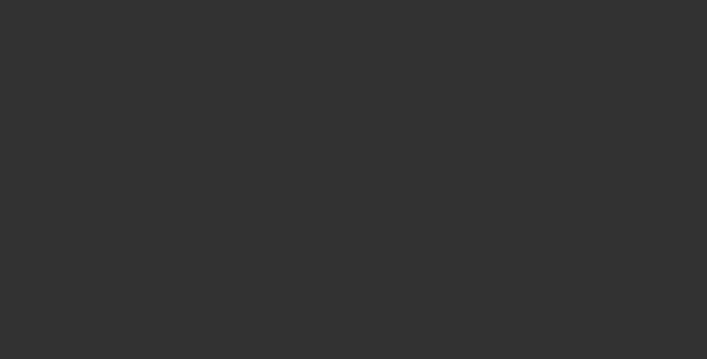
scroll to position [187, 0]
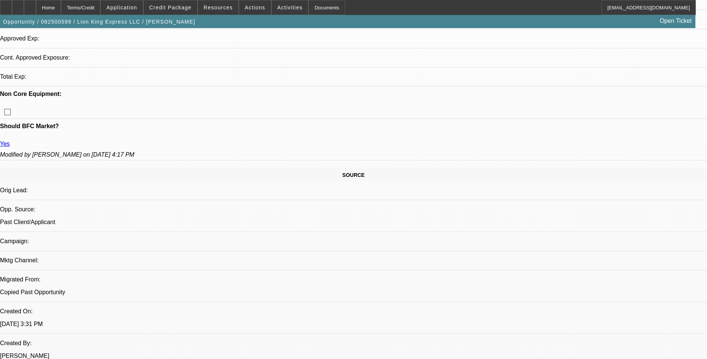
select select "0"
select select "6"
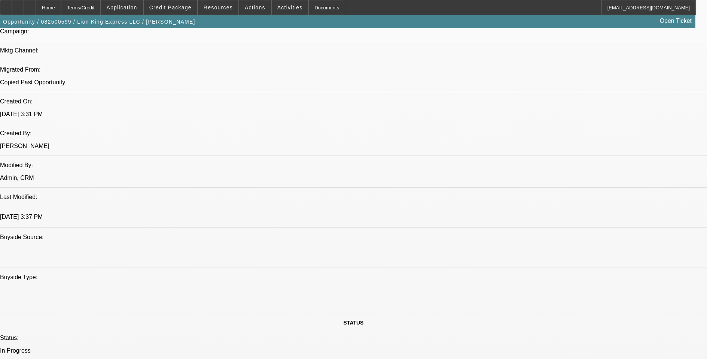
scroll to position [460, 0]
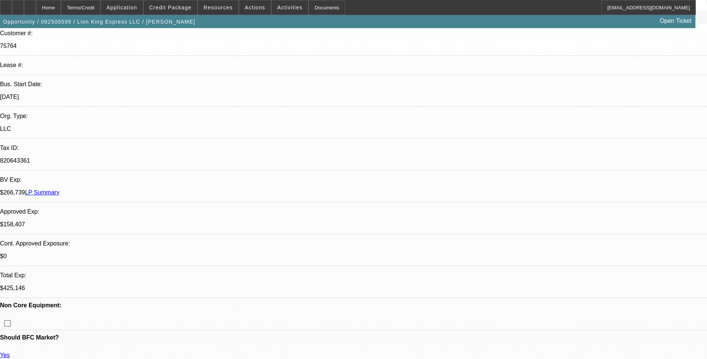
scroll to position [0, 0]
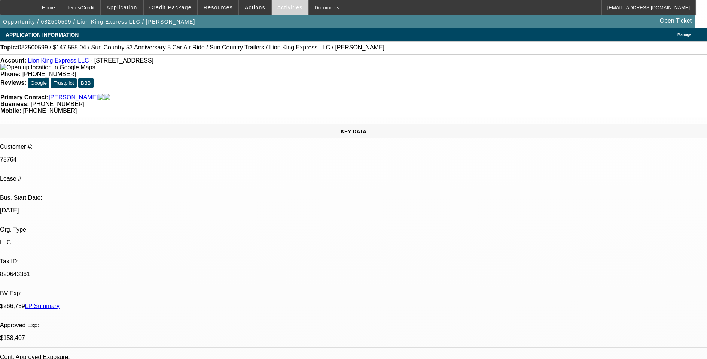
click at [272, 13] on span at bounding box center [290, 8] width 37 height 18
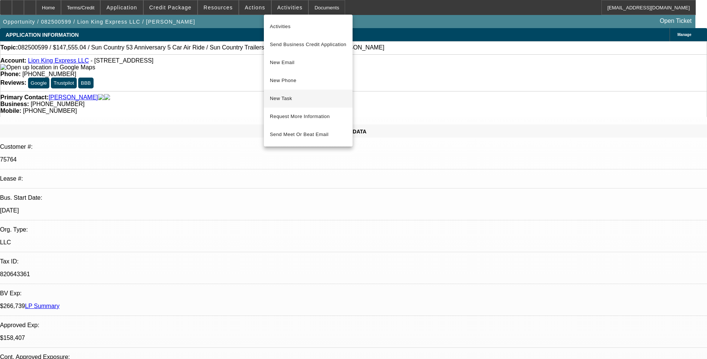
click at [292, 96] on span "New Task" at bounding box center [308, 98] width 77 height 9
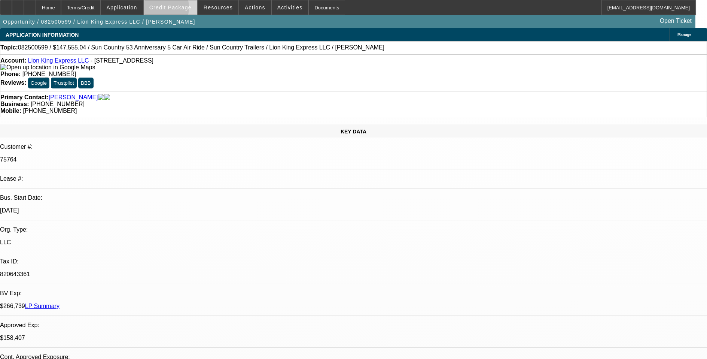
click at [168, 9] on span "Credit Package" at bounding box center [170, 7] width 42 height 6
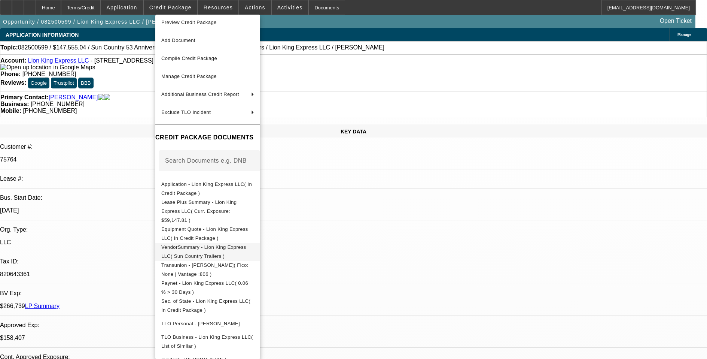
scroll to position [5, 0]
click at [567, 274] on div at bounding box center [353, 179] width 707 height 359
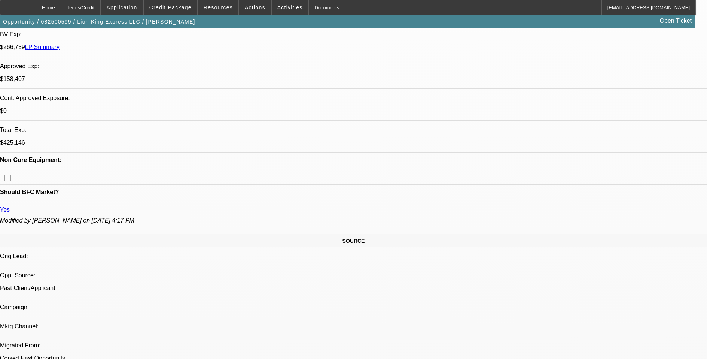
scroll to position [374, 0]
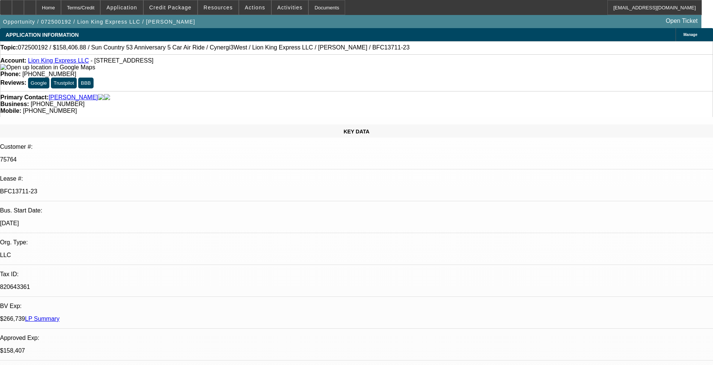
select select "0"
select select "6"
select select "0"
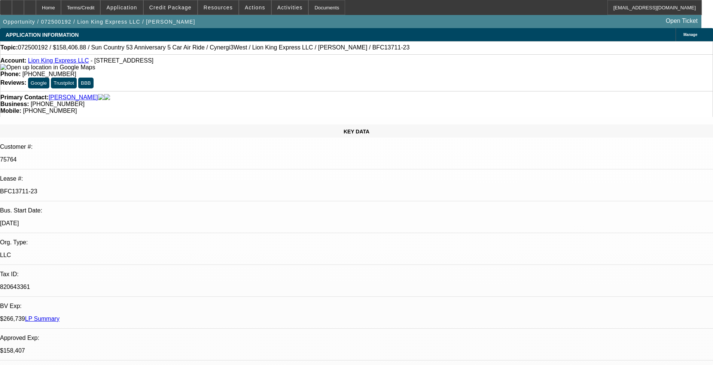
select select "0"
select select "6"
select select "0"
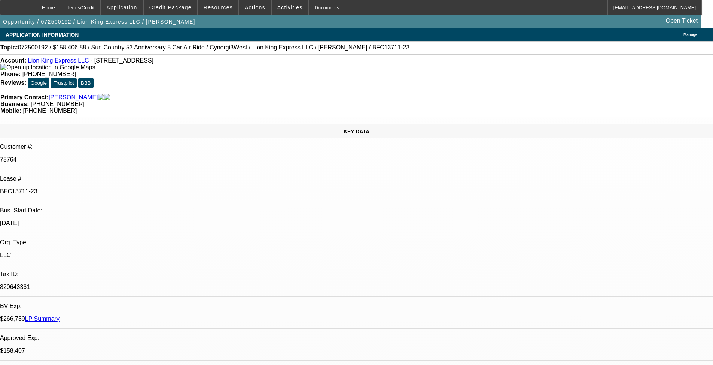
select select "0"
select select "6"
select select "0"
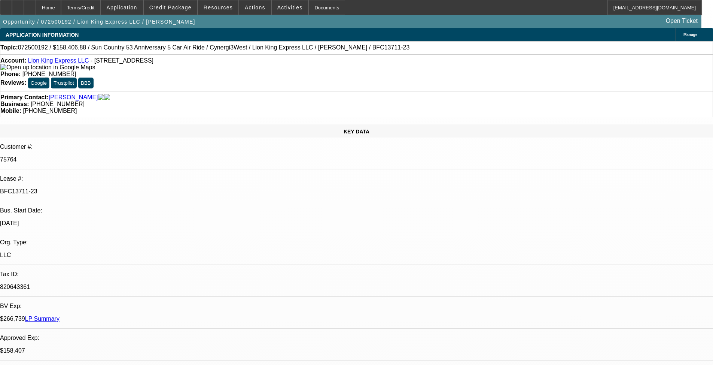
select select "6"
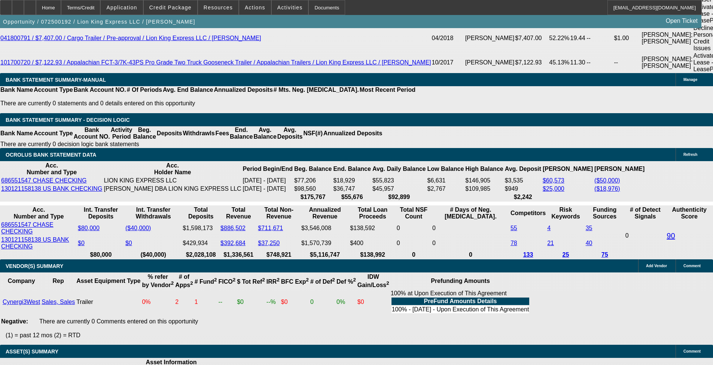
scroll to position [1993, 0]
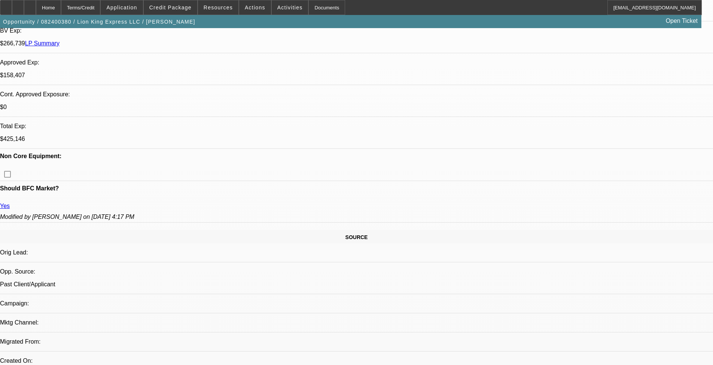
select select "0.1"
select select "2"
select select "0"
select select "6"
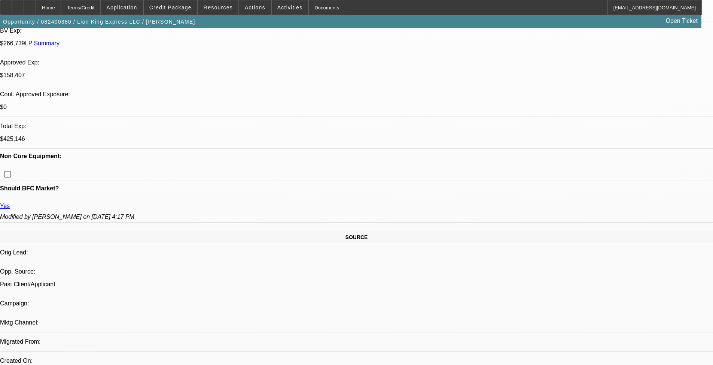
select select "0.1"
select select "0"
select select "6"
select select "0"
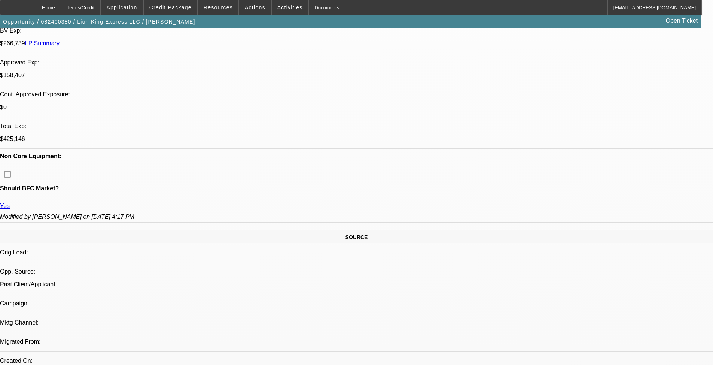
select select "2"
select select "0"
select select "6"
select select "0.1"
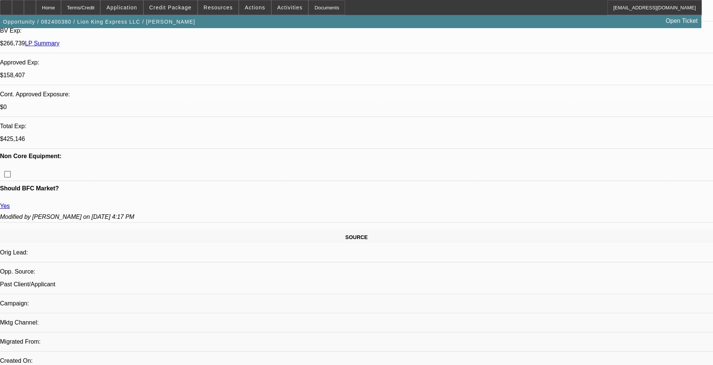
select select "0"
select select "6"
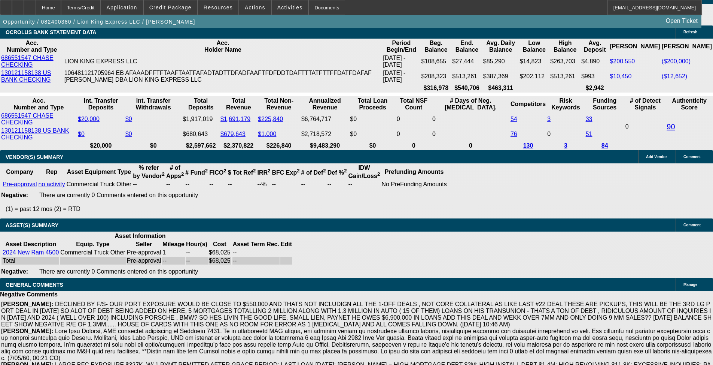
scroll to position [2119, 0]
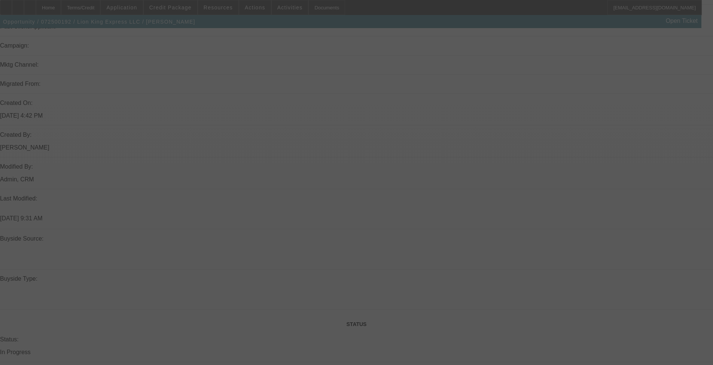
select select "0"
select select "6"
select select "0"
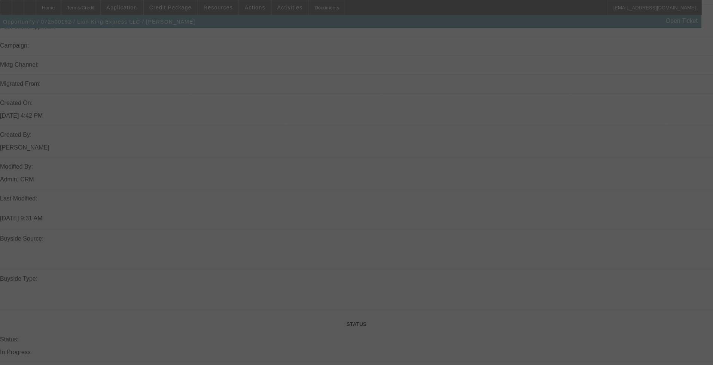
select select "0"
select select "6"
select select "0"
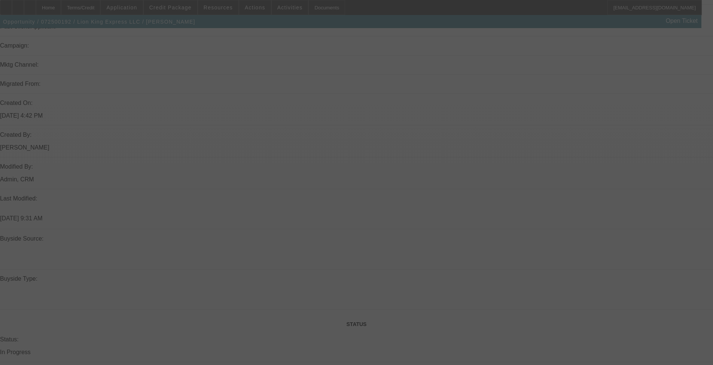
select select "0"
select select "6"
select select "0"
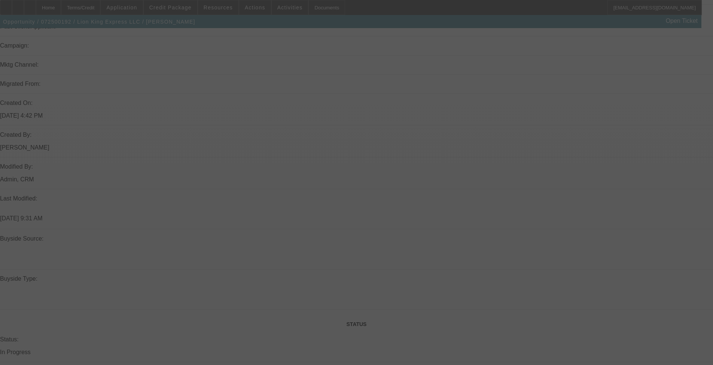
select select "6"
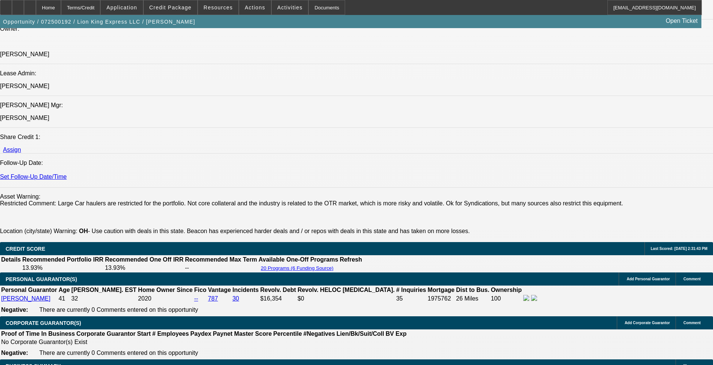
scroll to position [1048, 0]
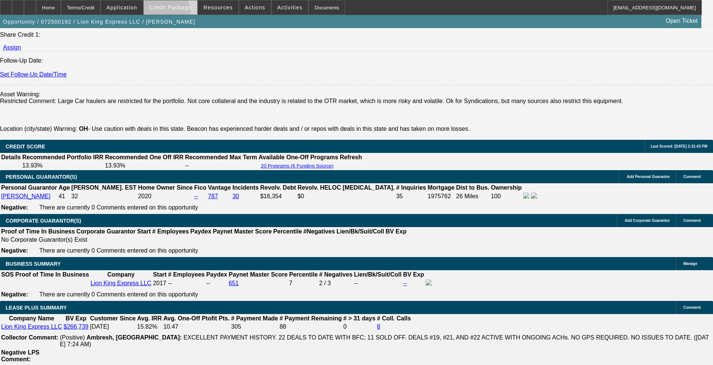
click at [176, 13] on span at bounding box center [171, 8] width 54 height 18
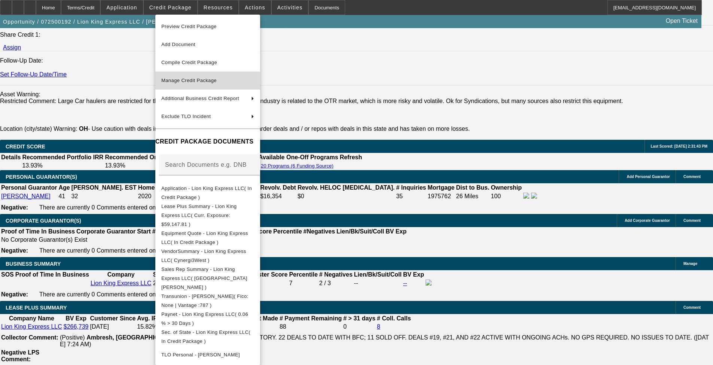
click at [207, 82] on span "Manage Credit Package" at bounding box center [188, 81] width 55 height 6
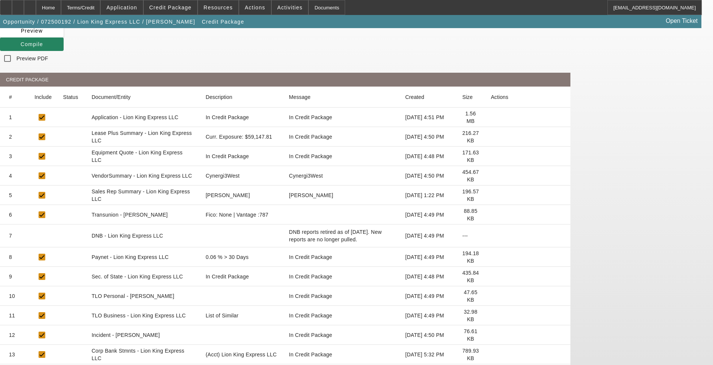
scroll to position [117, 0]
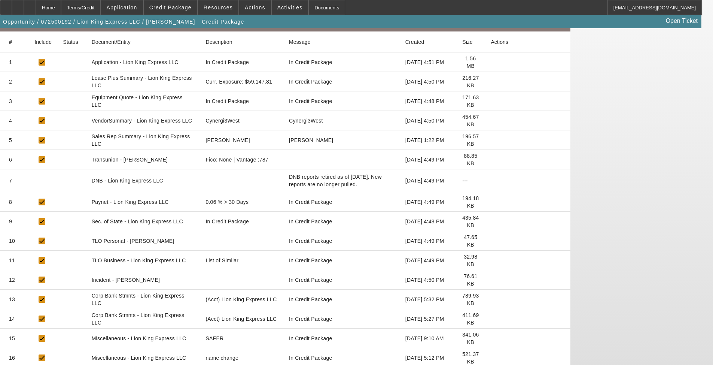
click at [299, 299] on icon at bounding box center [491, 299] width 0 height 0
click at [299, 299] on icon at bounding box center [491, 319] width 0 height 0
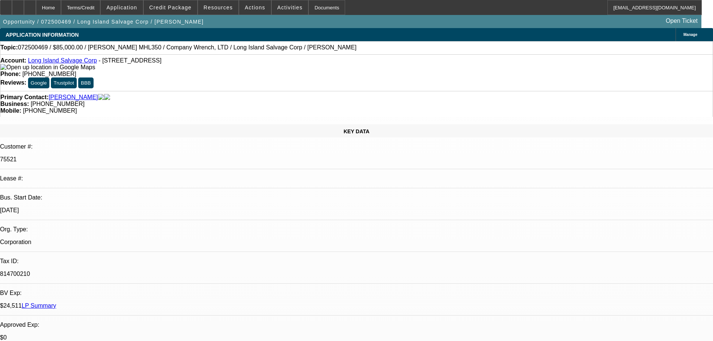
select select "0"
select select "0.1"
select select "4"
select select "0"
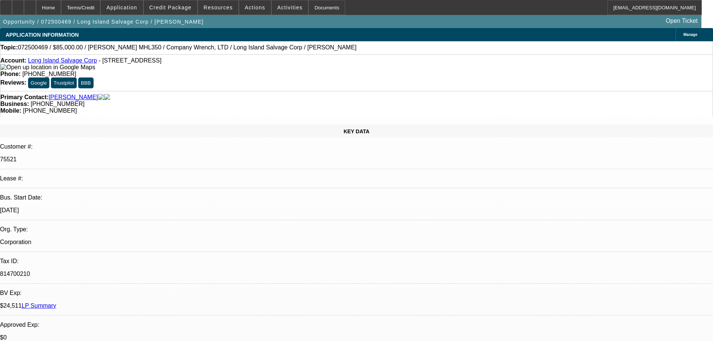
select select "0"
select select "0.1"
select select "4"
select select "0"
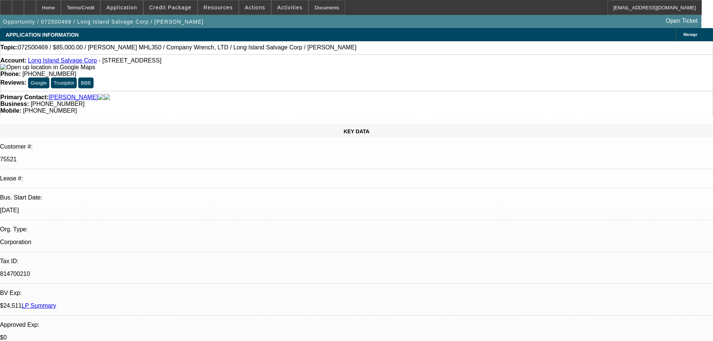
select select "0.1"
select select "4"
select select "0"
select select "0.1"
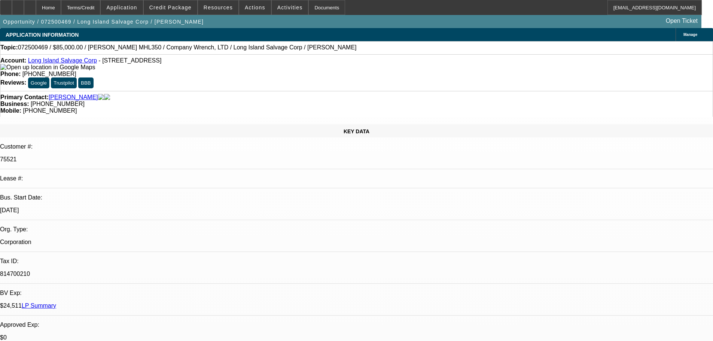
select select "4"
click at [24, 11] on div at bounding box center [18, 7] width 12 height 15
click at [187, 10] on span at bounding box center [171, 8] width 54 height 18
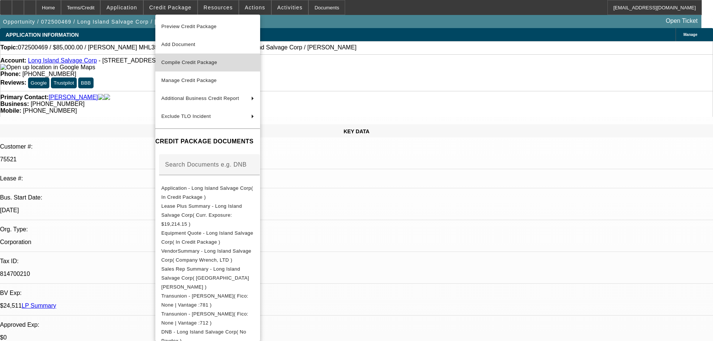
click at [196, 59] on span "Compile Credit Package" at bounding box center [207, 62] width 93 height 9
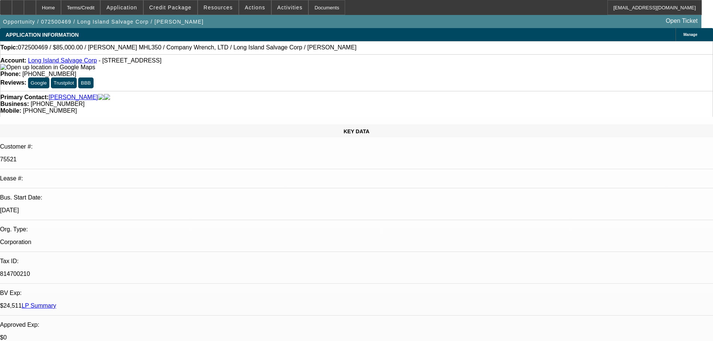
select select "0"
select select "0.1"
select select "4"
select select "0"
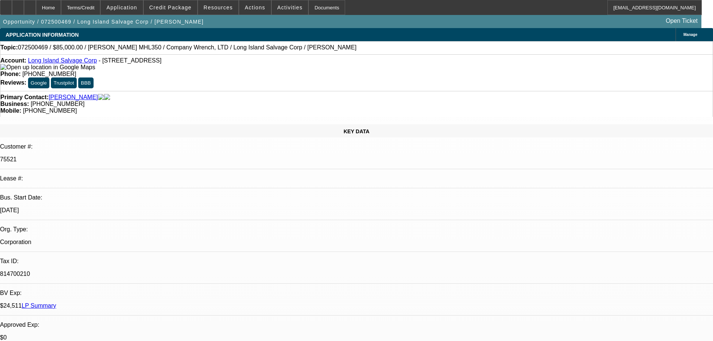
select select "0"
select select "0.1"
select select "4"
select select "0"
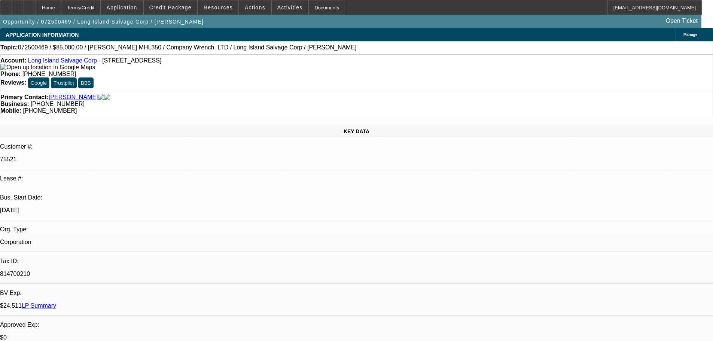
select select "0.1"
select select "4"
select select "0"
select select "0.1"
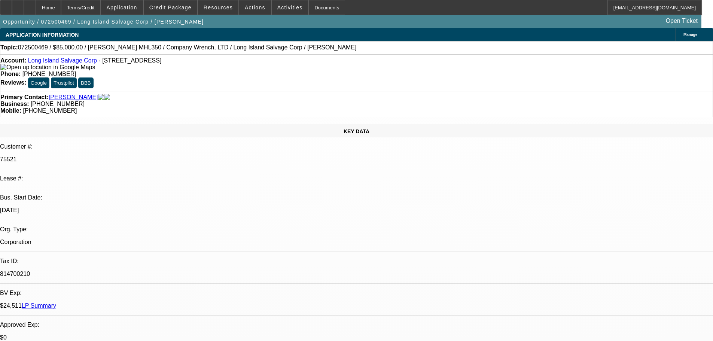
select select "4"
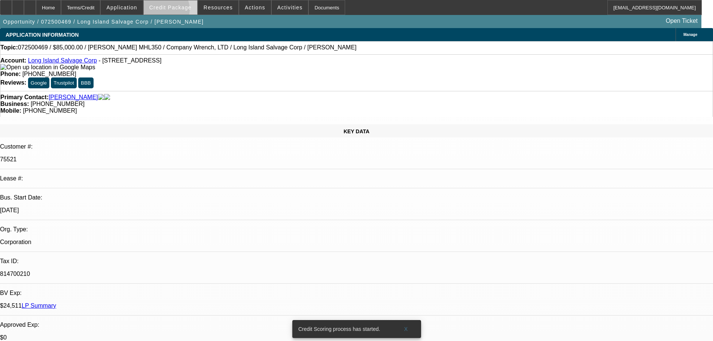
click at [177, 11] on span at bounding box center [171, 8] width 54 height 18
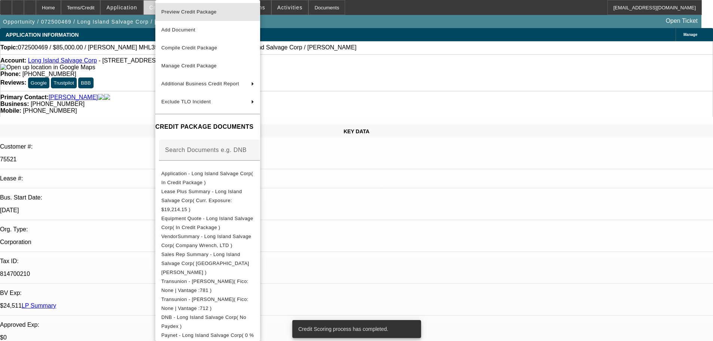
click at [177, 11] on span "Preview Credit Package" at bounding box center [188, 12] width 55 height 6
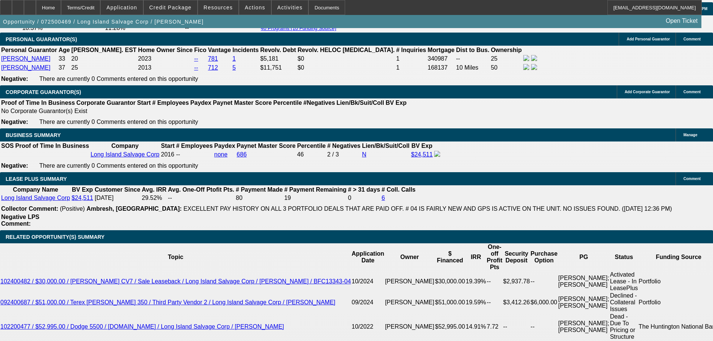
scroll to position [1043, 0]
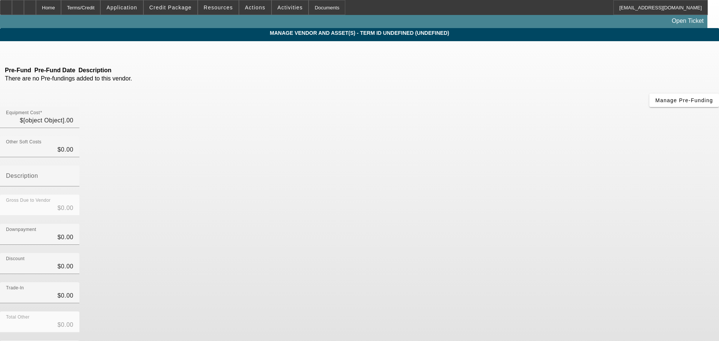
type input "$85,000.00"
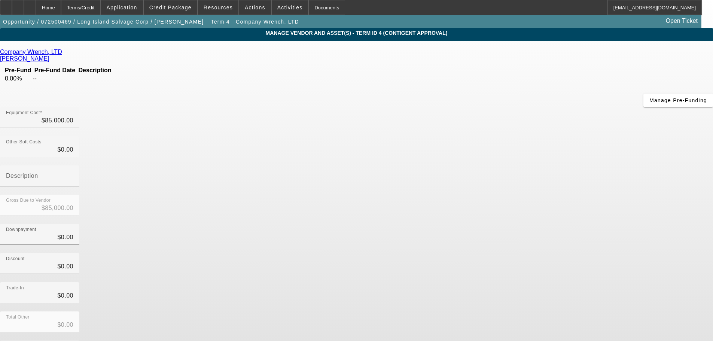
click at [201, 52] on div "Company Wrench, LTD" at bounding box center [356, 52] width 713 height 7
click at [64, 54] on icon at bounding box center [64, 52] width 0 height 6
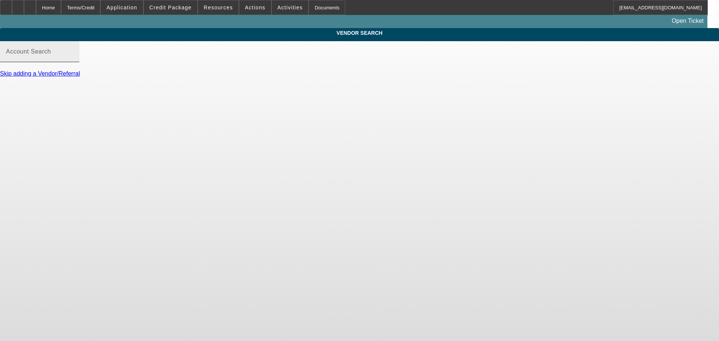
click at [51, 55] on mat-label "Account Search" at bounding box center [28, 51] width 45 height 6
click at [73, 57] on input "Account Search" at bounding box center [39, 54] width 67 height 9
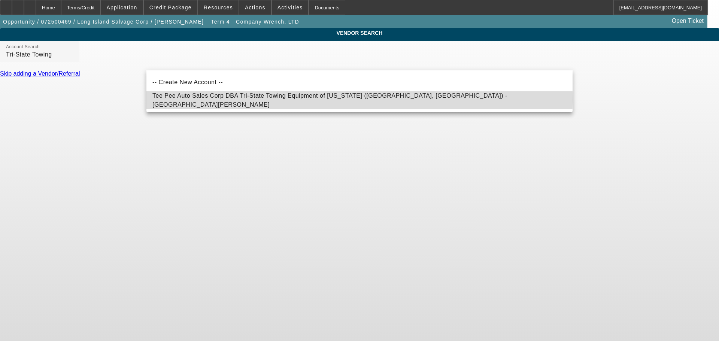
click at [221, 100] on span "Tee Pee Auto Sales Corp DBA Tri-State Towing Equipment of New York (Westbury, N…" at bounding box center [329, 100] width 355 height 15
type input "Tee Pee Auto Sales Corp DBA Tri-State Towing Equipment of New York (Westbury, N…"
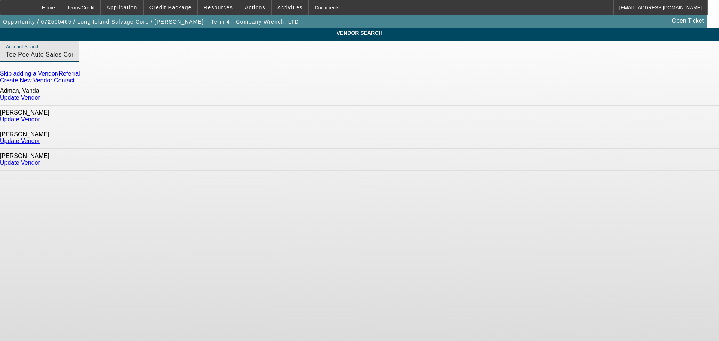
click at [40, 96] on link "Update Vendor" at bounding box center [20, 97] width 40 height 6
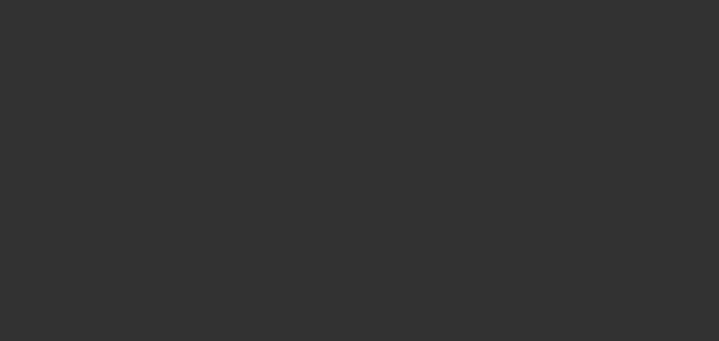
type input "$85,000.00"
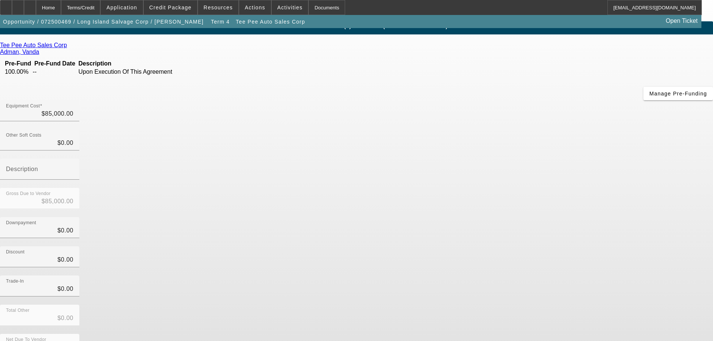
scroll to position [10, 0]
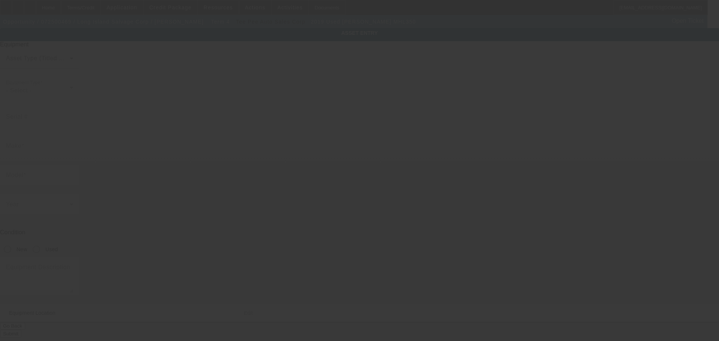
type input "350410"
type input "Fuchs"
type input "MHL350"
radio input "true"
type input "102 Grassmere Ave"
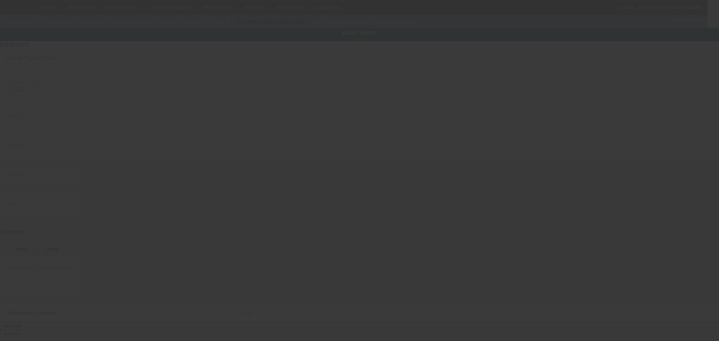
type input "Oakdale"
type input "11769"
type input "Suffolk"
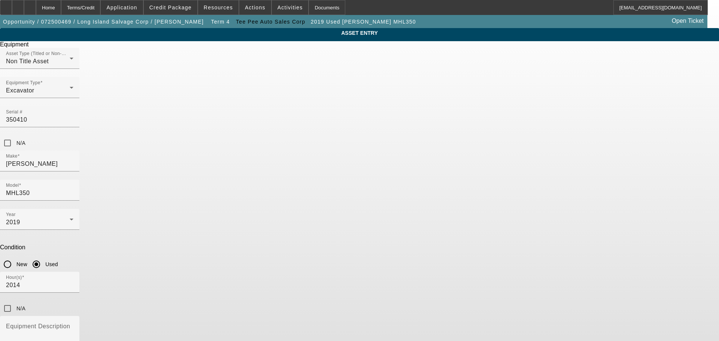
click at [49, 64] on span "Non Title Asset" at bounding box center [27, 61] width 43 height 6
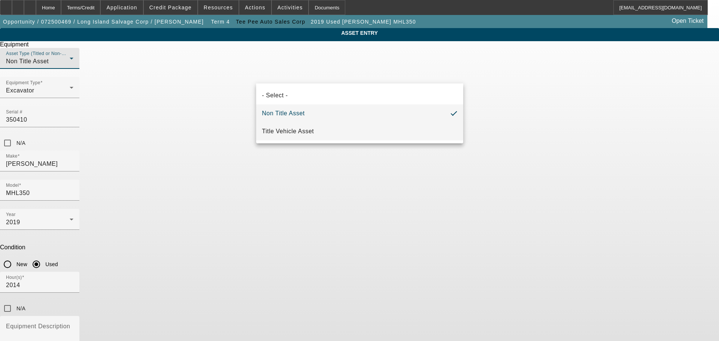
click at [275, 132] on span "Title Vehicle Asset" at bounding box center [288, 131] width 52 height 9
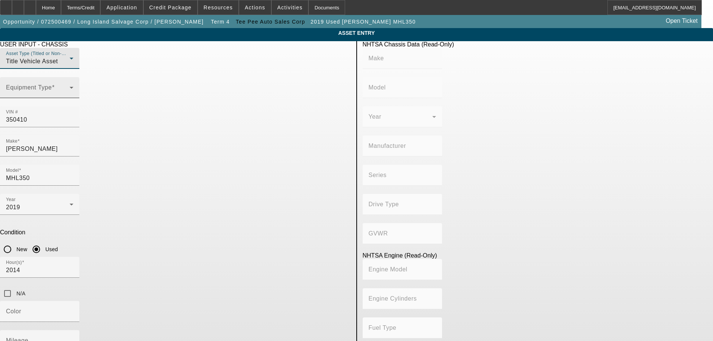
click at [70, 95] on span at bounding box center [38, 90] width 64 height 9
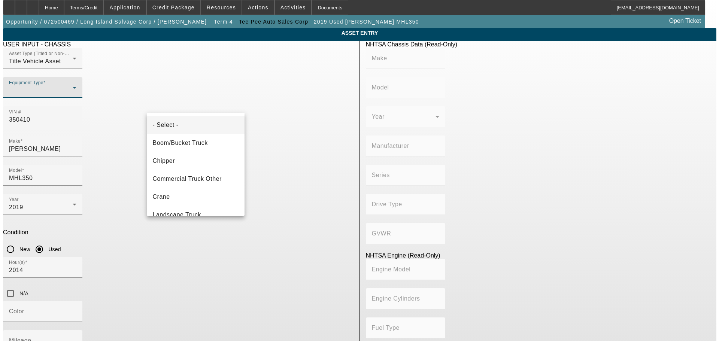
scroll to position [62, 0]
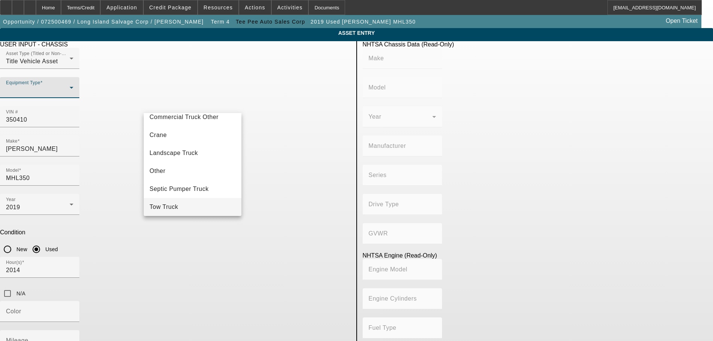
click at [171, 204] on span "Tow Truck" at bounding box center [164, 207] width 29 height 9
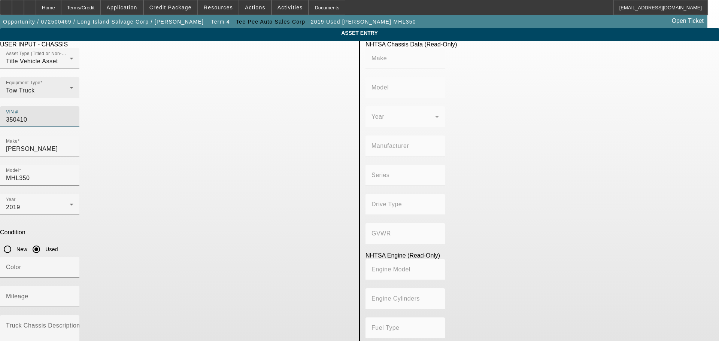
drag, startPoint x: 281, startPoint y: 107, endPoint x: 242, endPoint y: 107, distance: 38.9
click at [242, 107] on div "Asset Type (Titled or Non-Titled) Title Vehicle Asset Equipment Type Tow Truck …" at bounding box center [177, 92] width 354 height 88
type input "187000"
drag, startPoint x: 287, startPoint y: 109, endPoint x: 230, endPoint y: 108, distance: 57.7
click at [230, 108] on div "Asset Type (Titled or Non-Titled) Title Vehicle Asset Equipment Type Tow Truck …" at bounding box center [177, 92] width 354 height 88
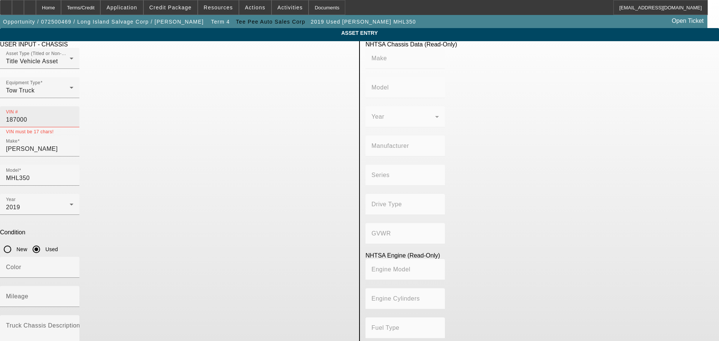
click at [73, 115] on input "187000" at bounding box center [39, 119] width 67 height 9
drag, startPoint x: 276, startPoint y: 106, endPoint x: 218, endPoint y: 110, distance: 58.2
click at [218, 110] on div "Asset Type (Titled or Non-Titled) Title Vehicle Asset Equipment Type Tow Truck …" at bounding box center [177, 92] width 354 height 88
paste input "3C7WRNDL0JG279967"
type input "3C7WRNDL0JG279967"
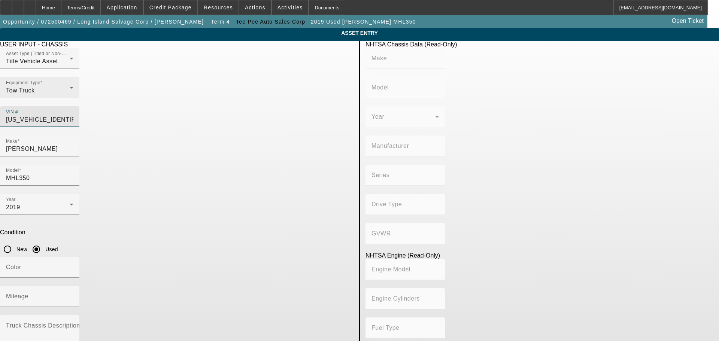
type input "RAM"
type input "5500"
type input "CHRYSLER DE MEXICO TOLUCA"
type input "Extra Long Wheelbase"
type input "4WD/4-Wheel Drive/4x4"
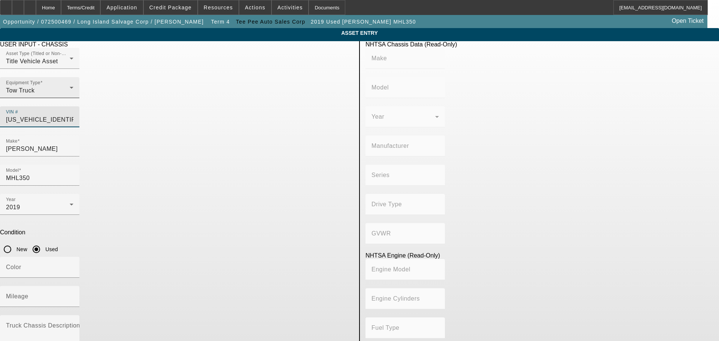
type input "6"
type input "Diesel"
type input "408.85908543470"
type input "6.7"
type input "3C7WRNDL0JG279967"
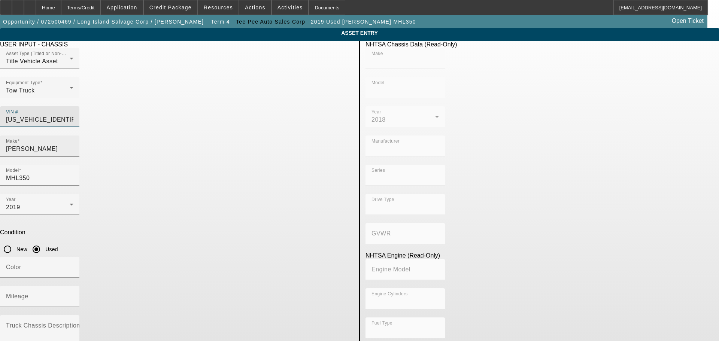
click at [73, 145] on input "Fuchs" at bounding box center [39, 149] width 67 height 9
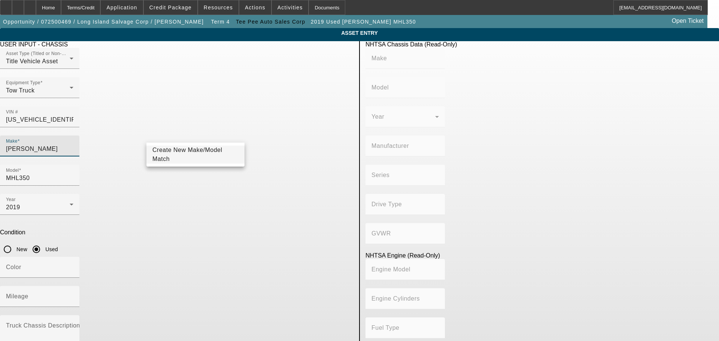
type input "RAM"
type input "5500"
type input "CHRYSLER DE MEXICO TOLUCA"
type input "Extra Long Wheelbase"
type input "4WD/4-Wheel Drive/4x4"
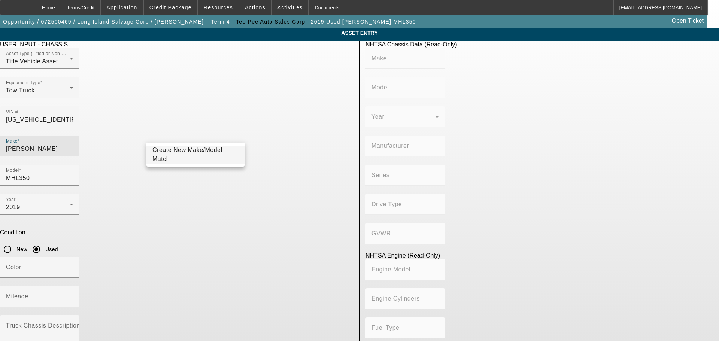
type input "6"
type input "Diesel"
type input "408.85908543470"
type input "6.7"
drag, startPoint x: 179, startPoint y: 133, endPoint x: 90, endPoint y: 143, distance: 89.7
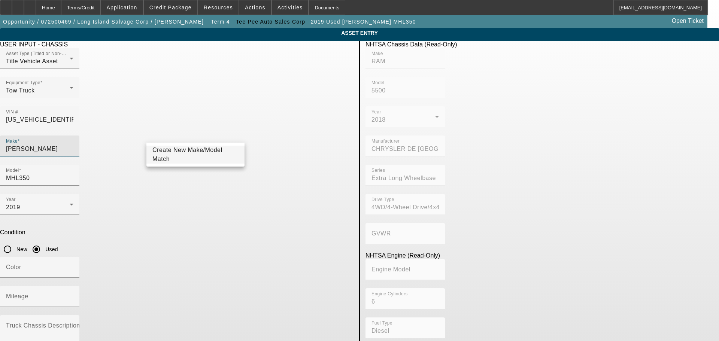
click at [93, 142] on app-asset-collateral-manage "ASSET ENTRY Delete asset USER INPUT - CHASSIS Asset Type (Titled or Non-Titled)…" at bounding box center [359, 235] width 719 height 415
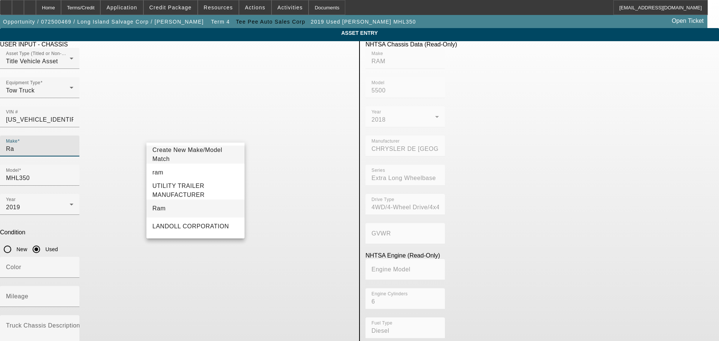
type input "Ra"
click at [164, 210] on mat-option "Ram" at bounding box center [195, 209] width 98 height 18
type input "Ram"
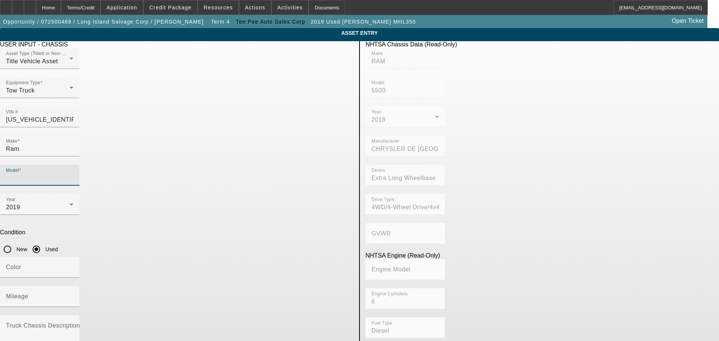
click at [73, 174] on input "Model" at bounding box center [39, 178] width 67 height 9
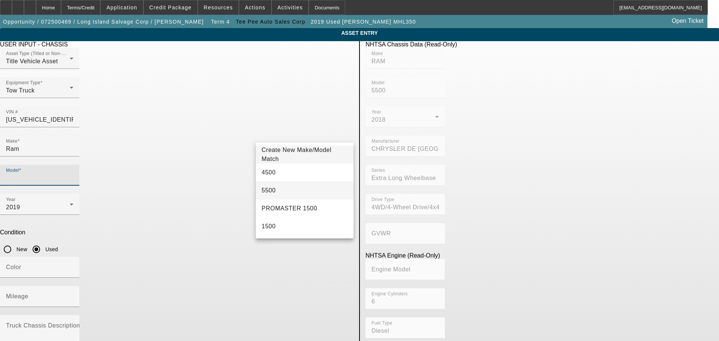
click at [272, 188] on span "5500" at bounding box center [269, 190] width 14 height 9
type input "5500"
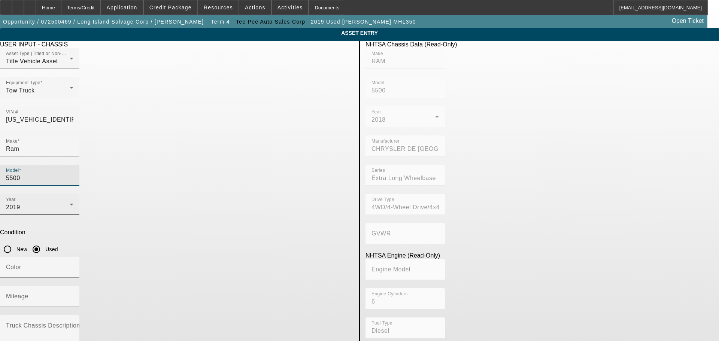
click at [70, 203] on div "2019" at bounding box center [38, 207] width 64 height 9
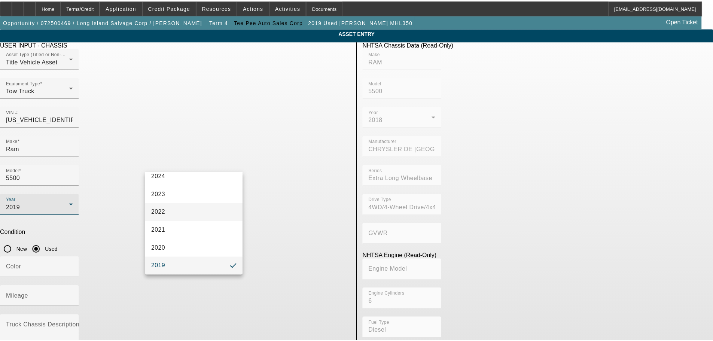
scroll to position [117, 0]
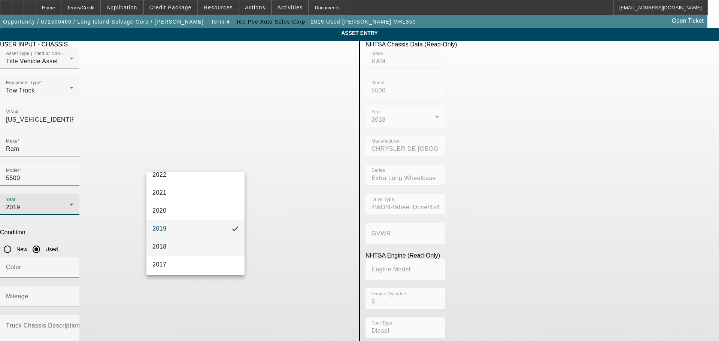
click at [174, 244] on mat-option "2018" at bounding box center [195, 247] width 98 height 18
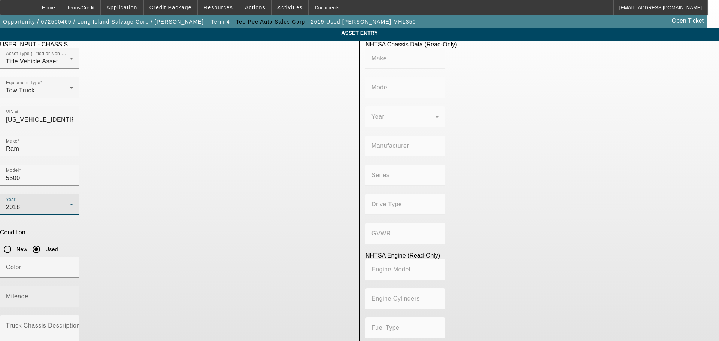
click at [28, 293] on mat-label "Mileage" at bounding box center [17, 296] width 22 height 6
click at [73, 295] on input "Mileage" at bounding box center [39, 299] width 67 height 9
type input "7"
type input "RAM"
type input "5500"
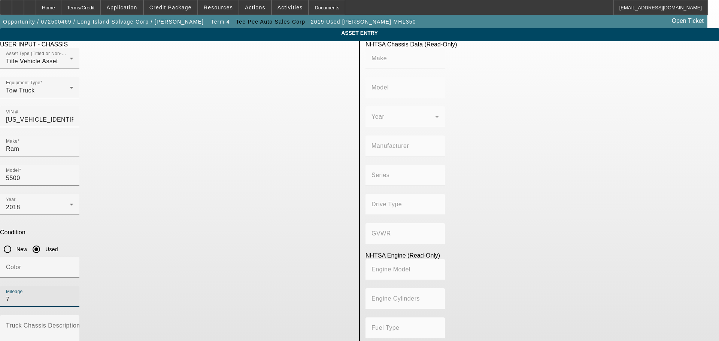
type input "CHRYSLER DE MEXICO TOLUCA"
type input "Extra Long Wheelbase"
type input "4WD/4-Wheel Drive/4x4"
type input "6"
type input "Diesel"
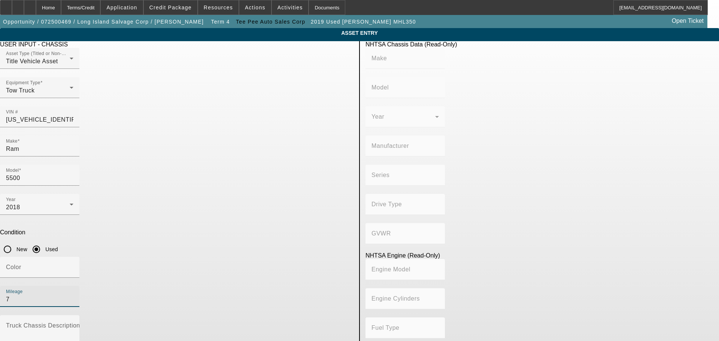
type input "408.85908543470"
type input "6.7"
type input "187000"
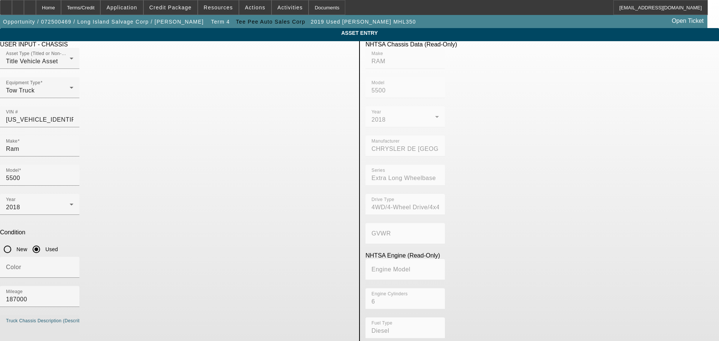
click at [73, 324] on textarea "Truck Chassis Description (Describe the truck chassis only)" at bounding box center [39, 337] width 67 height 27
type textarea "Flatbed Truck"
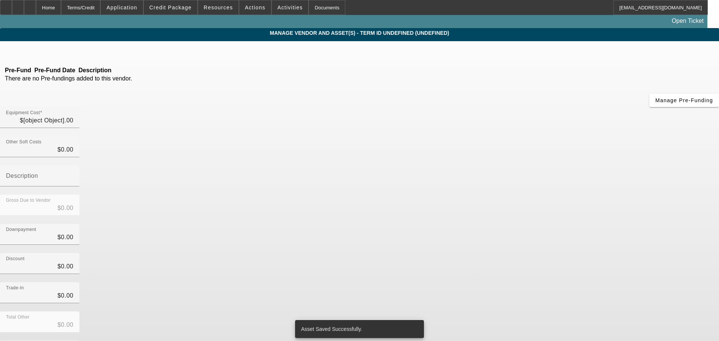
type input "$85,000.00"
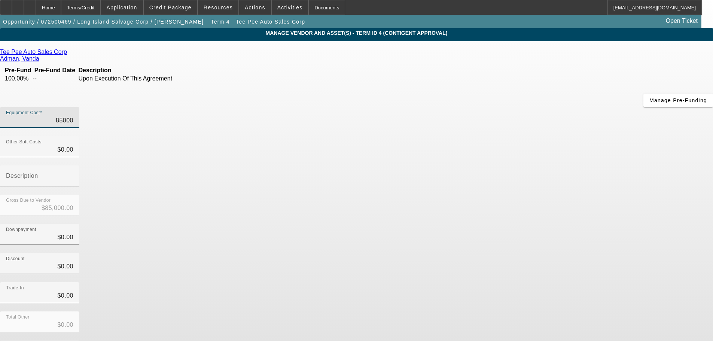
drag, startPoint x: 425, startPoint y: 61, endPoint x: 474, endPoint y: 64, distance: 49.2
click at [474, 107] on div "Equipment Cost 85000" at bounding box center [356, 121] width 713 height 29
drag, startPoint x: 416, startPoint y: 65, endPoint x: 639, endPoint y: 12, distance: 228.7
click at [600, 31] on app-vendor-asset-manage "MANAGE VENDOR AND ASSET(S) - Term ID 4 (Contigent Approval) Remove Vendor Tee P…" at bounding box center [356, 229] width 713 height 402
type input "4"
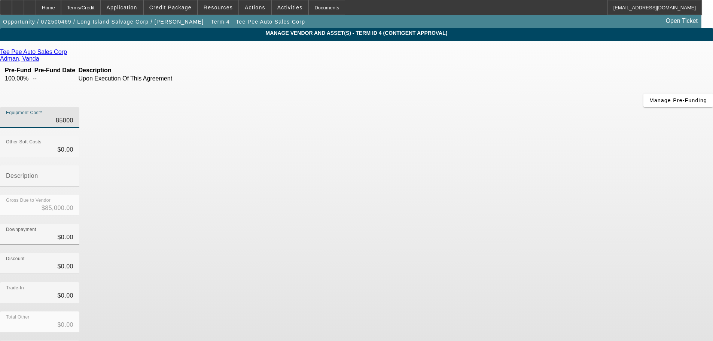
type input "$4.00"
type input "46"
type input "$46.00"
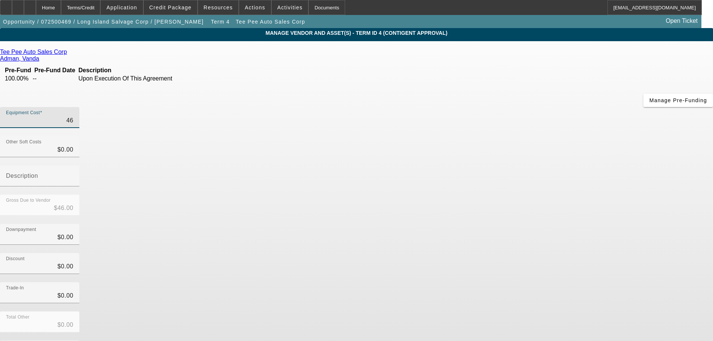
type input "467"
type input "$467.00"
type input "4670"
type input "$4,670.00"
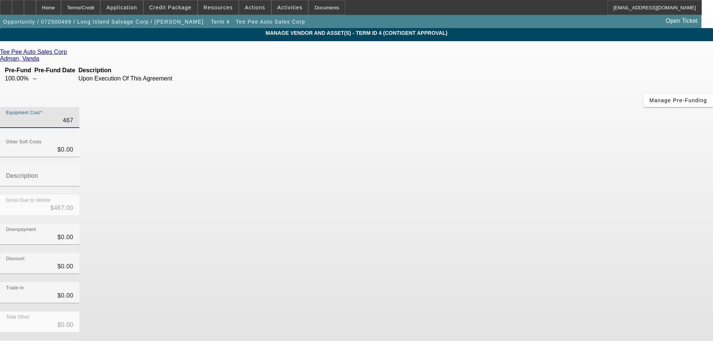
type input "$4,670.00"
type input "46708"
type input "$46,708.00"
type input "46708.2"
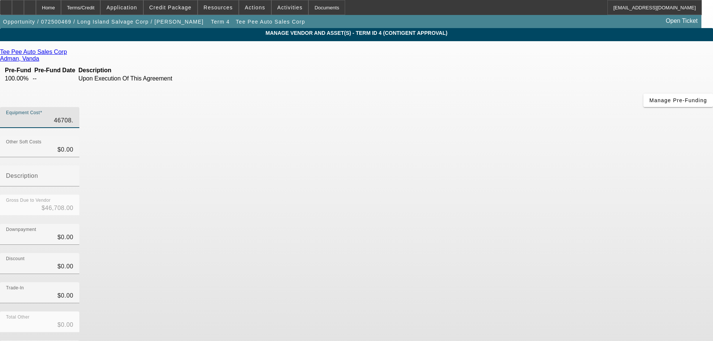
type input "$46,708.20"
type input "46708.25"
type input "$46,708.25"
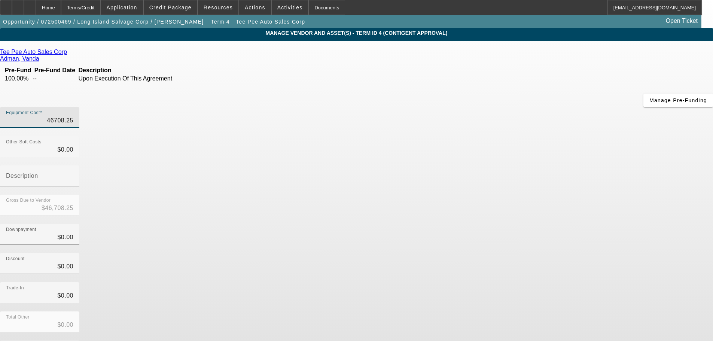
type input "$46,708.25"
click at [541, 253] on div "Discount $0.00" at bounding box center [356, 267] width 713 height 29
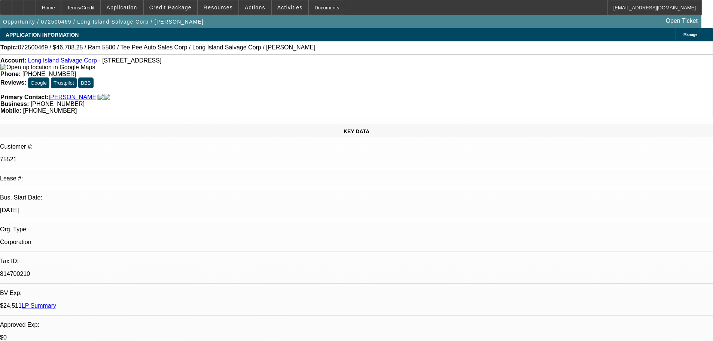
select select "0"
select select "0.1"
select select "4"
select select "0"
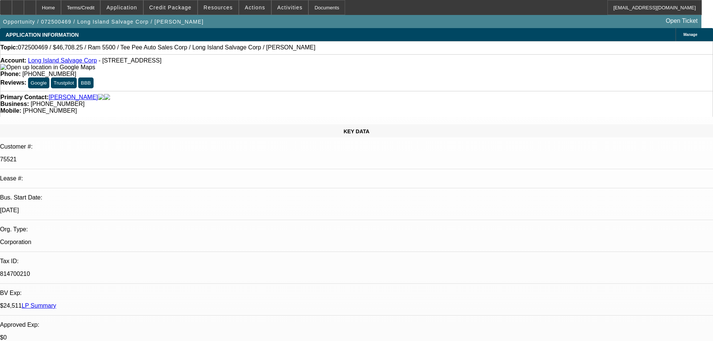
select select "0"
select select "0.1"
select select "4"
select select "0"
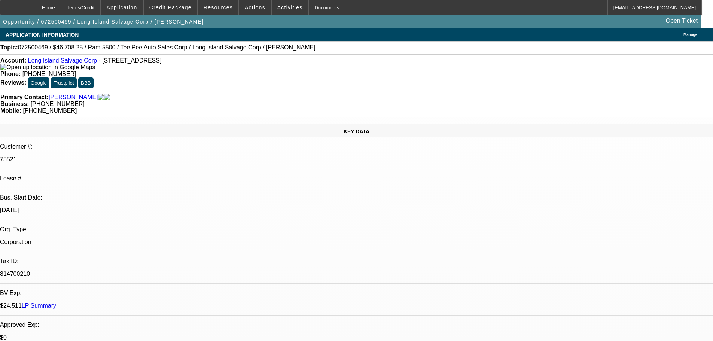
select select "0.1"
select select "4"
select select "0"
select select "0.1"
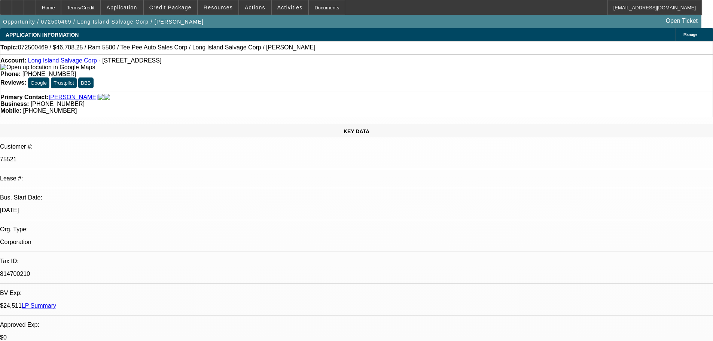
select select "4"
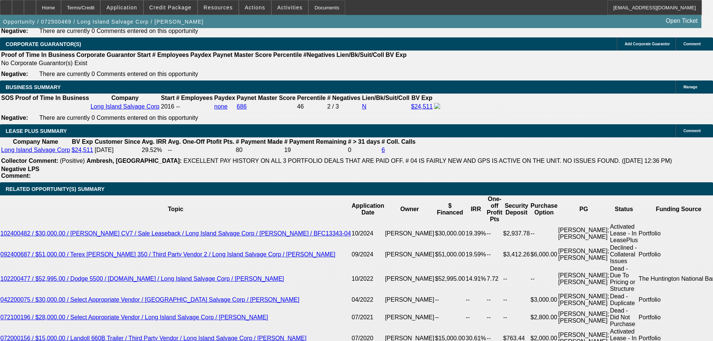
scroll to position [1086, 0]
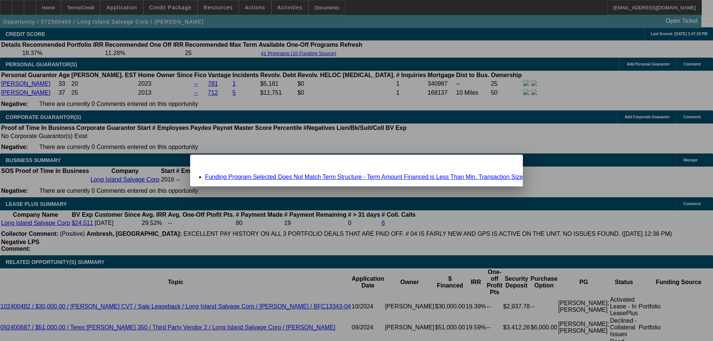
scroll to position [0, 0]
click at [509, 163] on span "Close" at bounding box center [514, 161] width 10 height 4
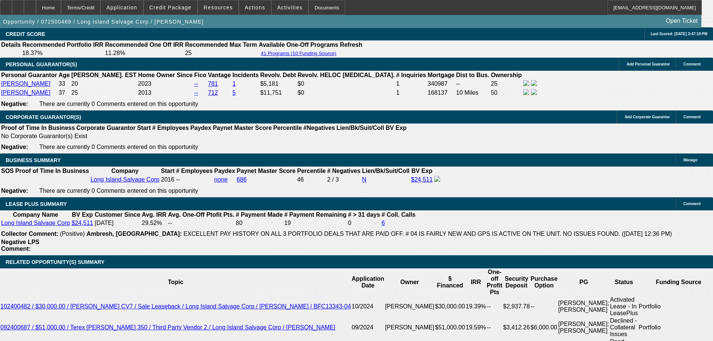
scroll to position [1123, 0]
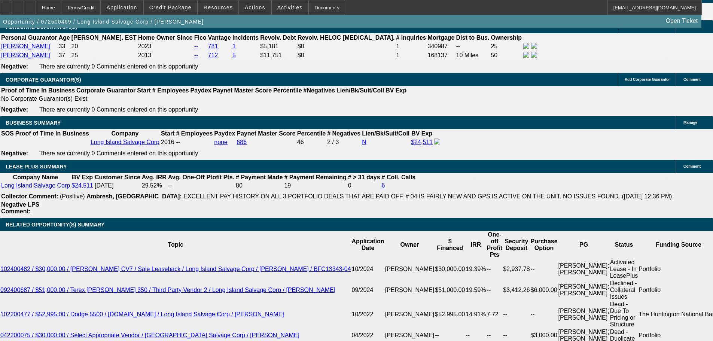
drag, startPoint x: 147, startPoint y: 255, endPoint x: 230, endPoint y: 249, distance: 83.0
type input "UNKNOWN"
type input "3"
type input "$15,808.76"
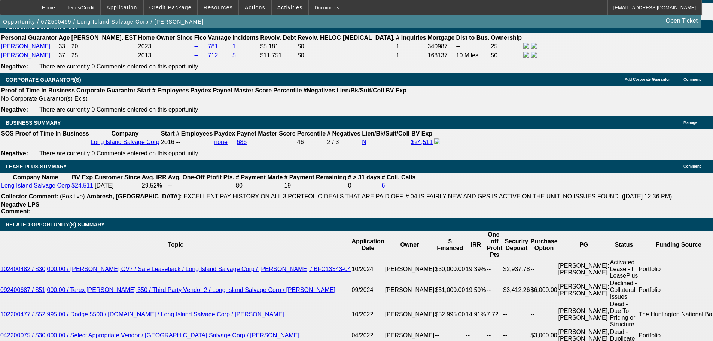
type input "36"
type input "$1,489.66"
type input "36"
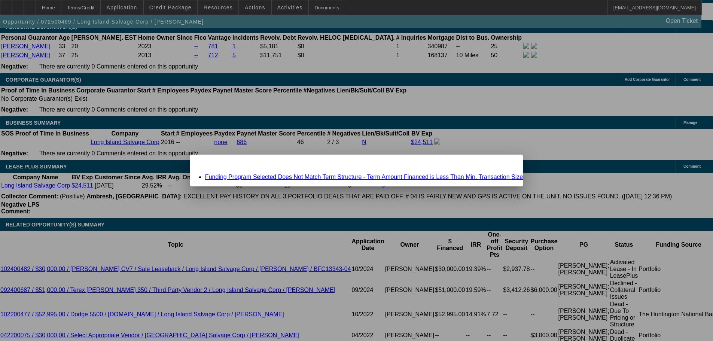
scroll to position [0, 0]
click at [304, 178] on link "Funding Program Selected Does Not Match Term Structure - Term Amount Financed i…" at bounding box center [364, 177] width 318 height 6
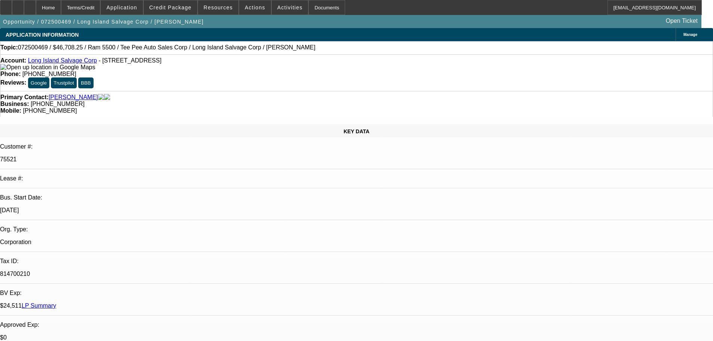
scroll to position [1123, 0]
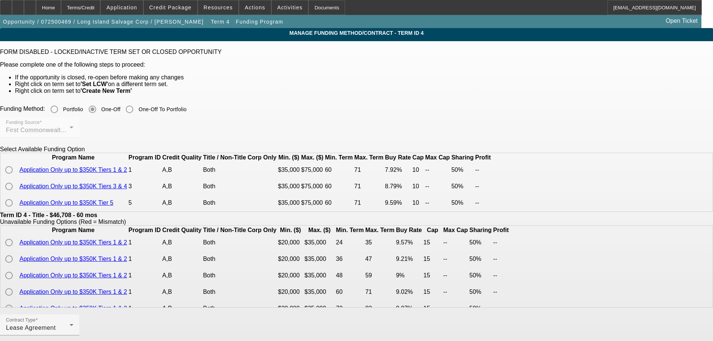
click at [18, 178] on td at bounding box center [9, 170] width 17 height 16
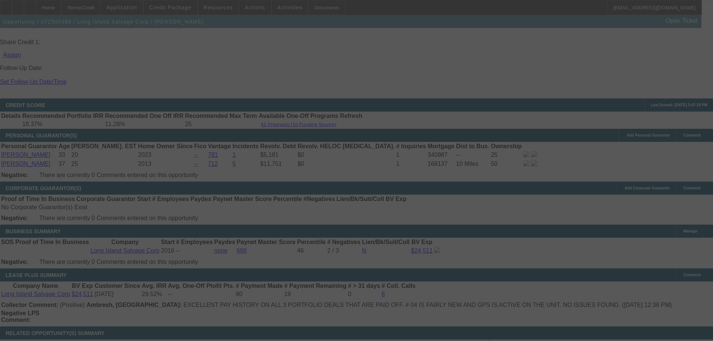
scroll to position [1040, 0]
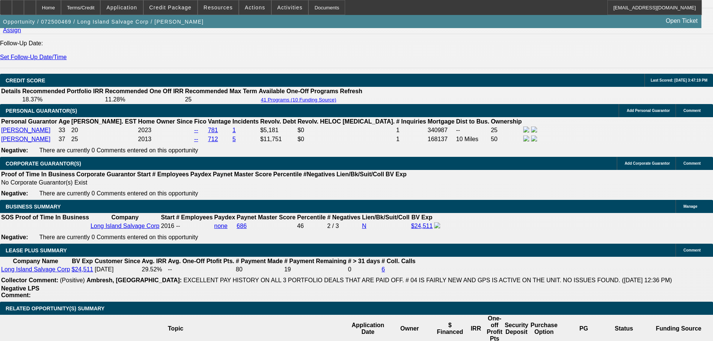
select select "0"
select select "0.1"
select select "4"
select select "0"
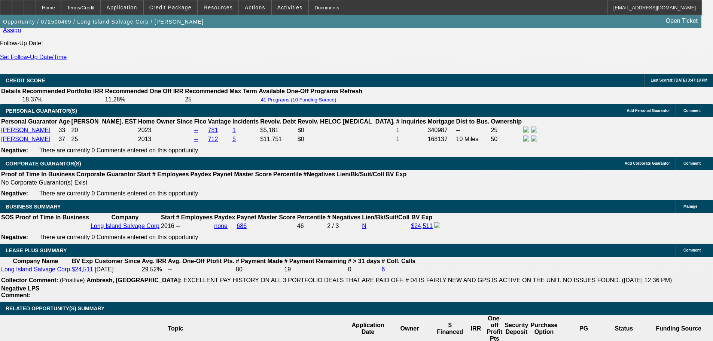
select select "0"
select select "0.1"
select select "4"
select select "0"
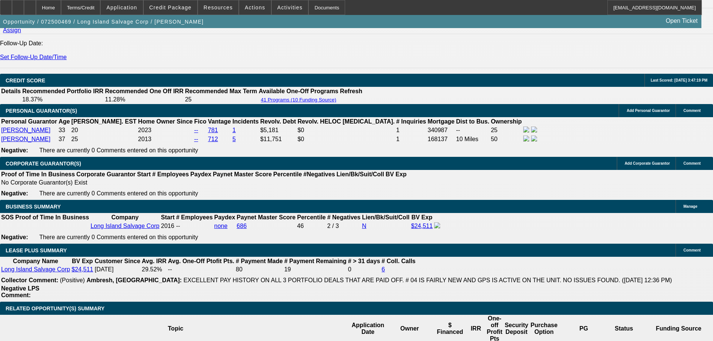
select select "0.1"
select select "4"
select select "0"
select select "0.1"
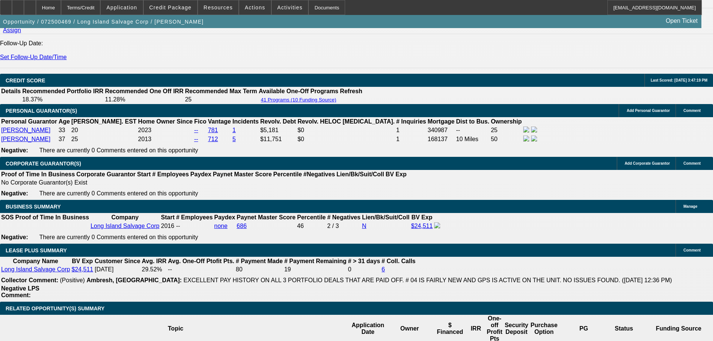
select select "4"
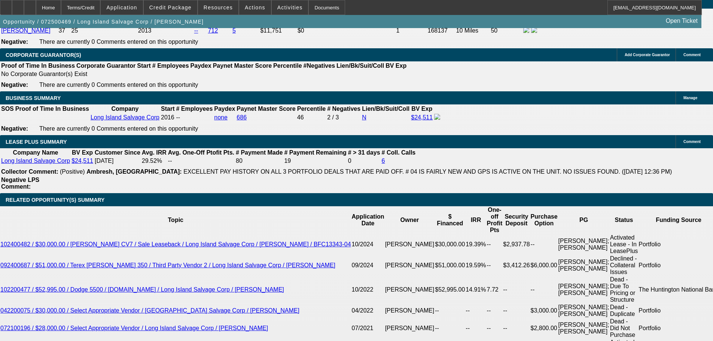
scroll to position [1152, 0]
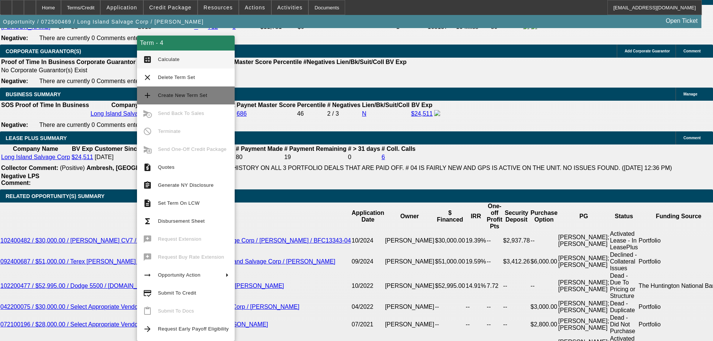
click at [176, 98] on span "Create New Term Set" at bounding box center [193, 95] width 71 height 9
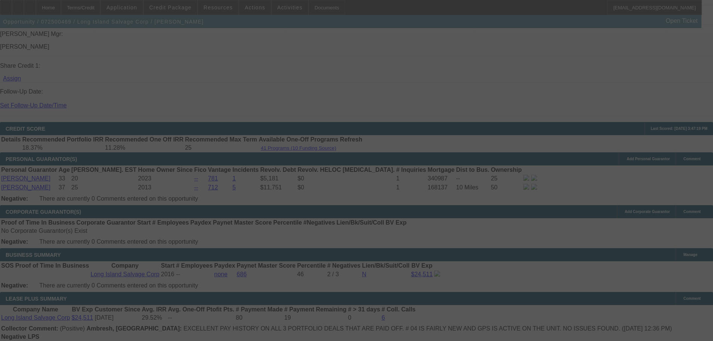
scroll to position [1150, 0]
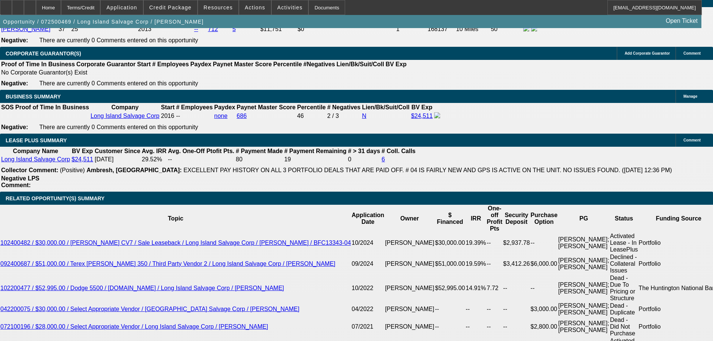
select select "0"
select select "0.1"
select select "4"
select select "0"
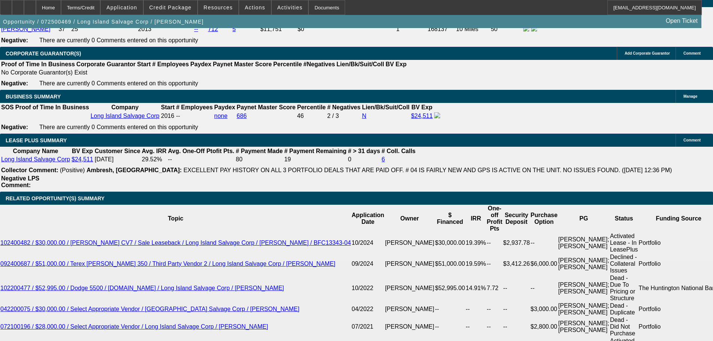
select select "0"
select select "0.1"
select select "4"
select select "0"
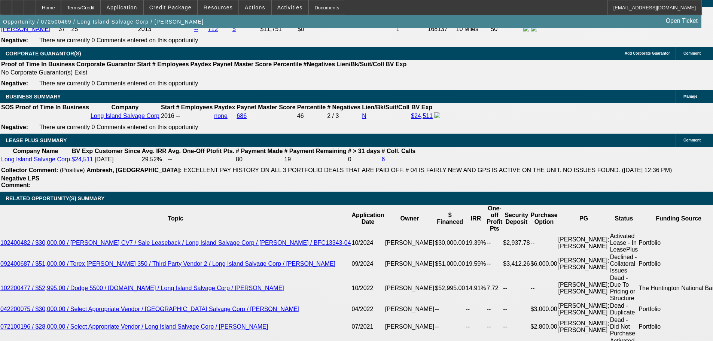
select select "0.1"
select select "4"
select select "0"
select select "0.1"
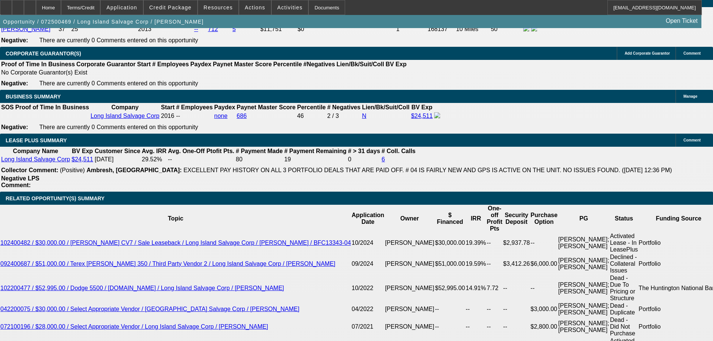
select select "4"
drag, startPoint x: 146, startPoint y: 229, endPoint x: 171, endPoint y: 229, distance: 24.7
type input "UNKNOWN"
type input "3"
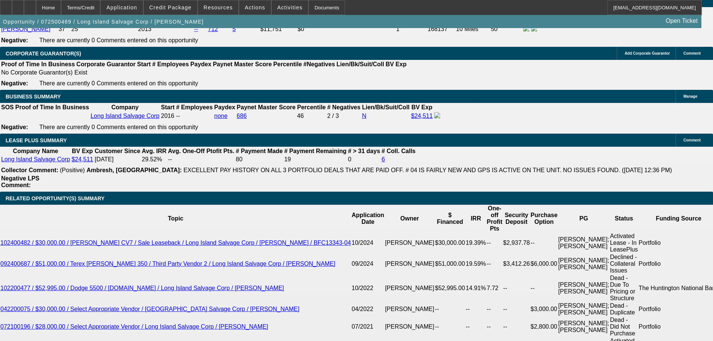
type input "$15,808.76"
type input "36"
type input "$1,489.66"
type input "36"
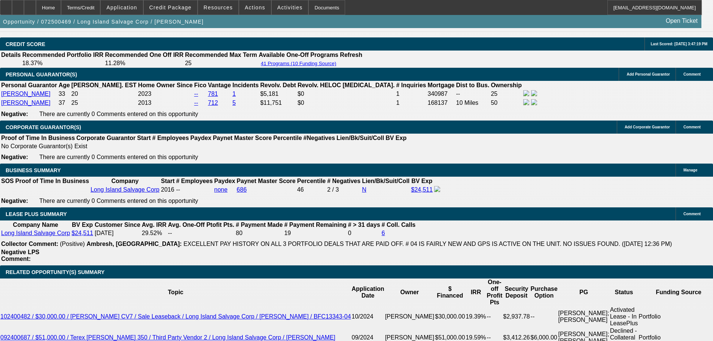
scroll to position [1112, 0]
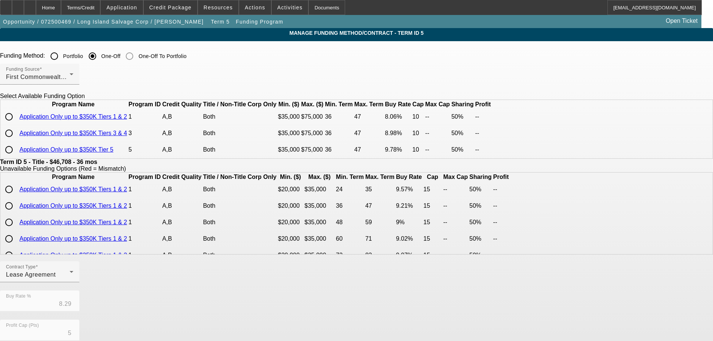
click at [16, 124] on input "radio" at bounding box center [8, 116] width 15 height 15
radio input "true"
type input "8.06"
type input "10"
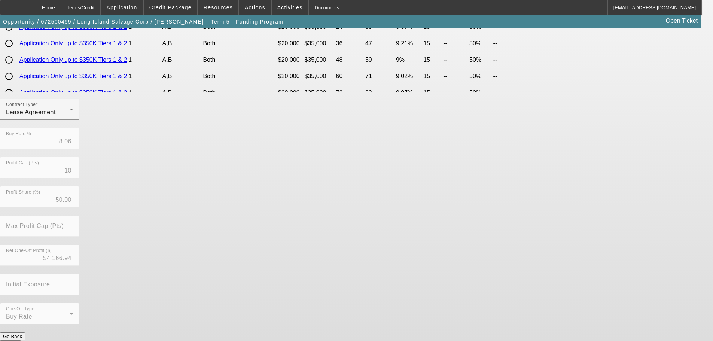
scroll to position [171, 0]
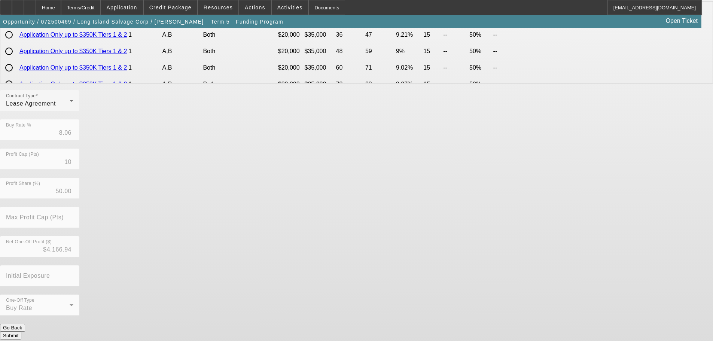
click at [21, 332] on button "Submit" at bounding box center [10, 336] width 21 height 8
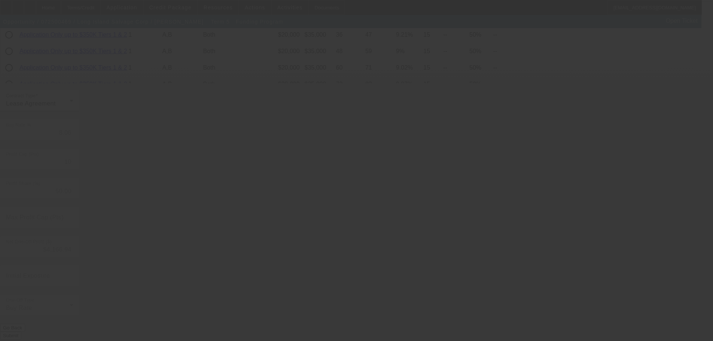
type input "8.29"
type input "5"
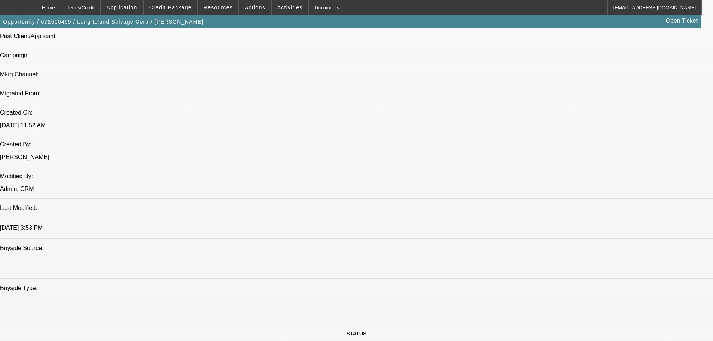
select select "0"
select select "0.1"
select select "4"
select select "0"
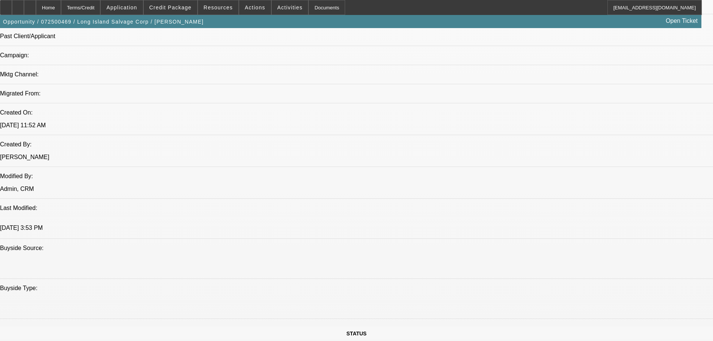
select select "0"
select select "0.1"
select select "4"
select select "0"
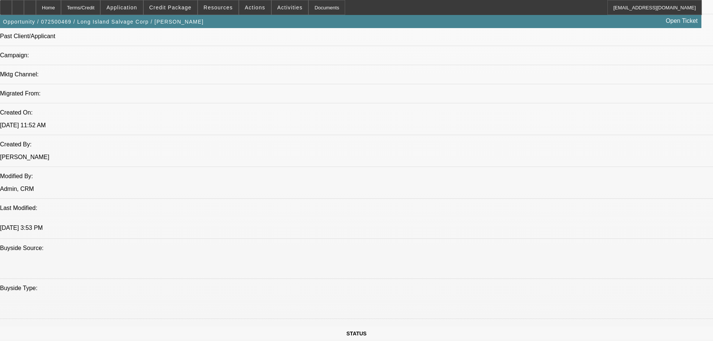
select select "0.1"
select select "4"
select select "0"
select select "0.1"
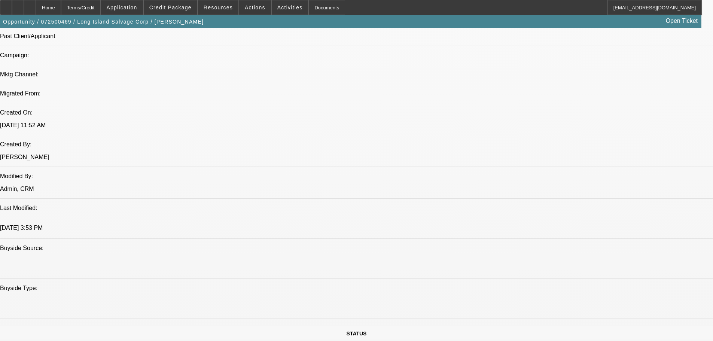
select select "4"
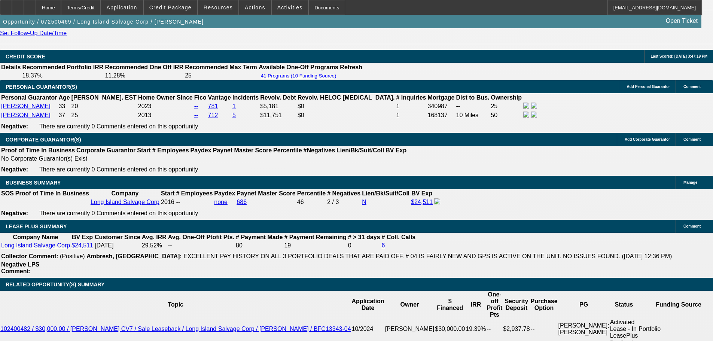
scroll to position [1158, 0]
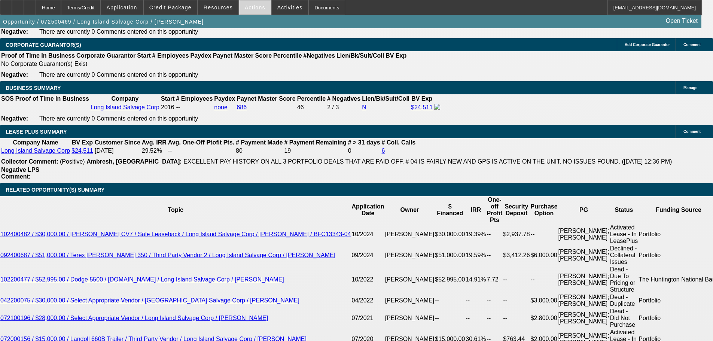
click at [257, 13] on span at bounding box center [255, 8] width 32 height 18
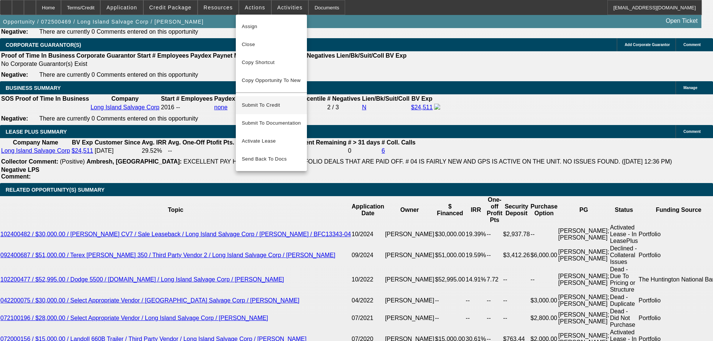
click at [273, 101] on span "Submit To Credit" at bounding box center [271, 105] width 59 height 9
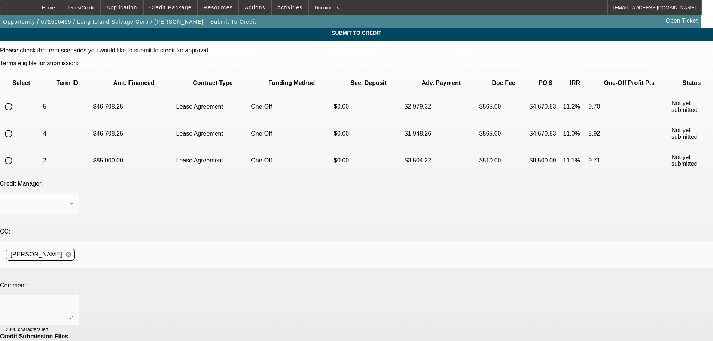
click at [16, 99] on input "radio" at bounding box center [8, 106] width 15 height 15
radio input "true"
click at [73, 295] on div at bounding box center [39, 310] width 67 height 30
type textarea "Customer was approved by FCEF for a used excavator and ended up paying cash. Th…"
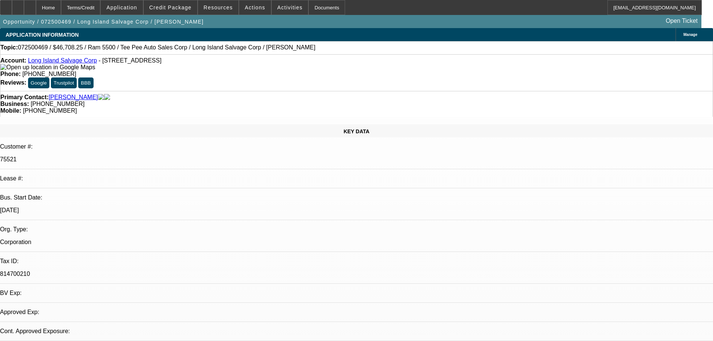
select select "0"
select select "0.1"
select select "4"
select select "0"
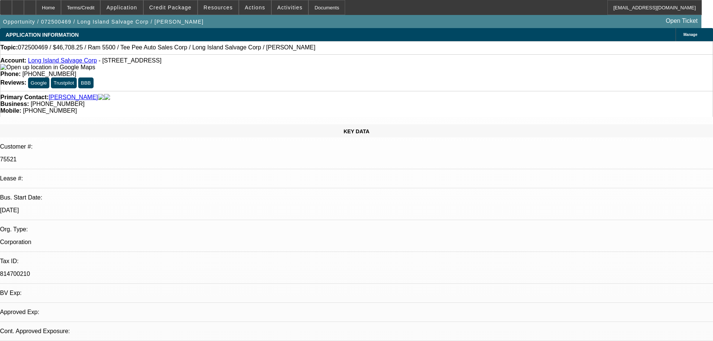
select select "0"
select select "0.1"
select select "4"
select select "0"
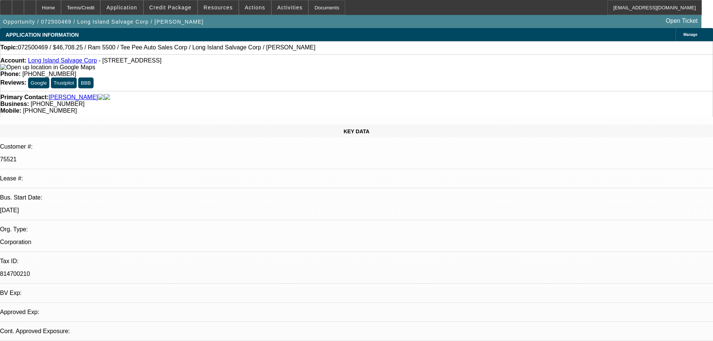
select select "0.1"
select select "4"
select select "0"
select select "0.1"
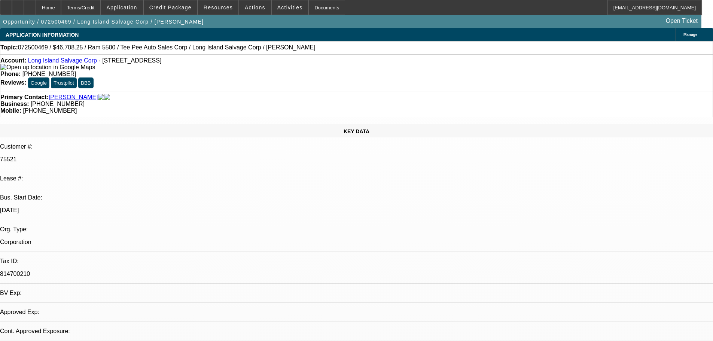
select select "4"
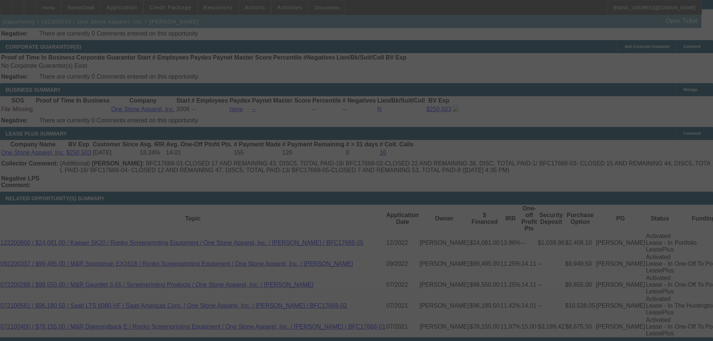
scroll to position [1252, 0]
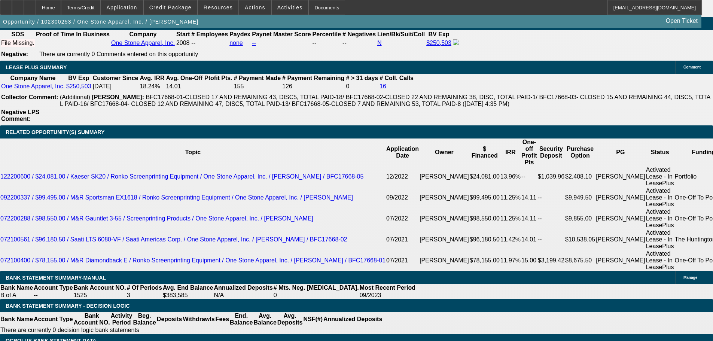
select select "0"
select select "2"
select select "0.1"
select select "4"
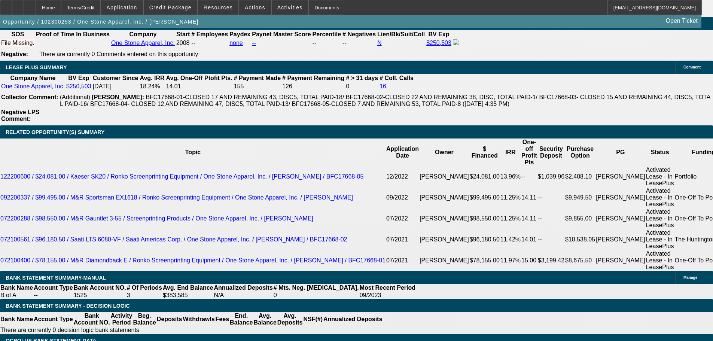
select select "0"
select select "2"
select select "0.1"
select select "4"
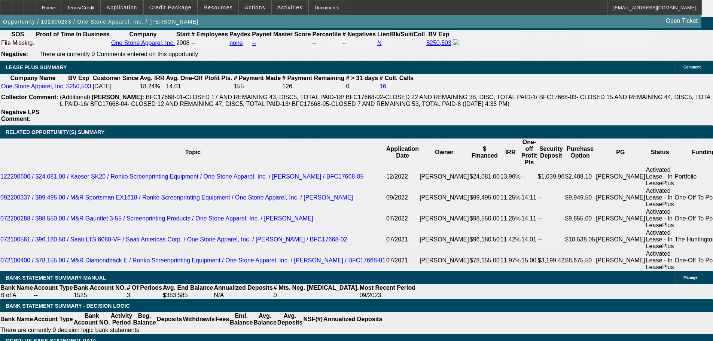
select select "0"
select select "2"
select select "0.1"
select select "4"
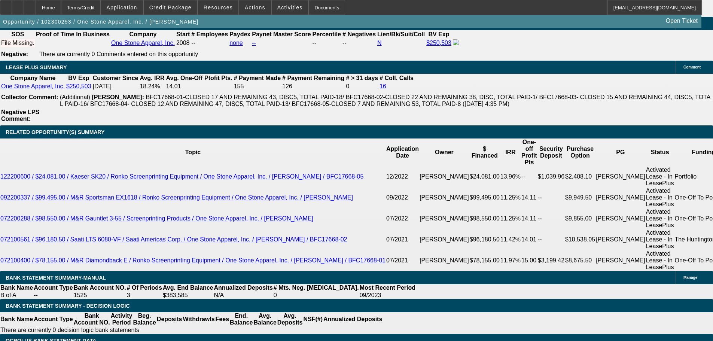
select select "0"
select select "2"
select select "0.1"
select select "4"
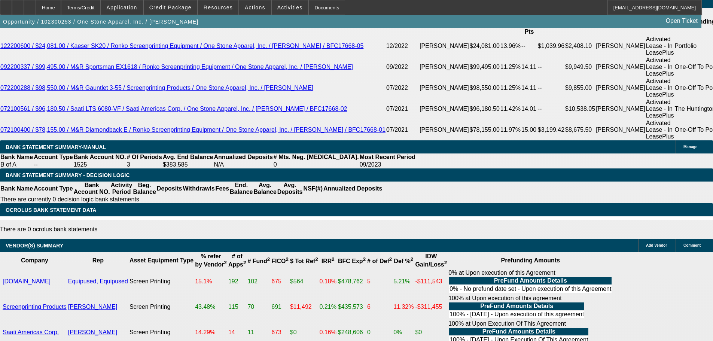
scroll to position [1364, 0]
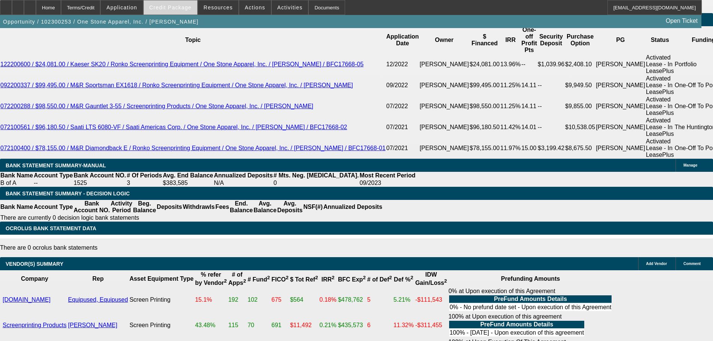
click at [180, 12] on span at bounding box center [171, 8] width 54 height 18
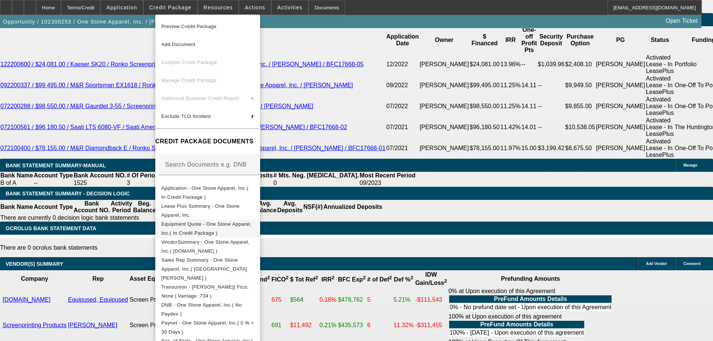
click at [252, 225] on span "Equipment Quote - One Stone Apparel, Inc.( In Credit Package )" at bounding box center [206, 228] width 90 height 15
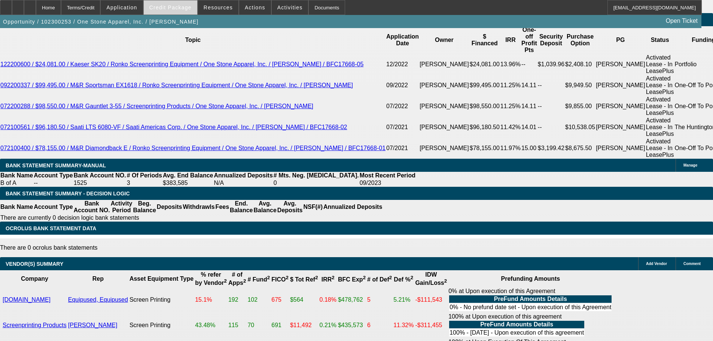
click at [180, 9] on span "Credit Package" at bounding box center [170, 7] width 42 height 6
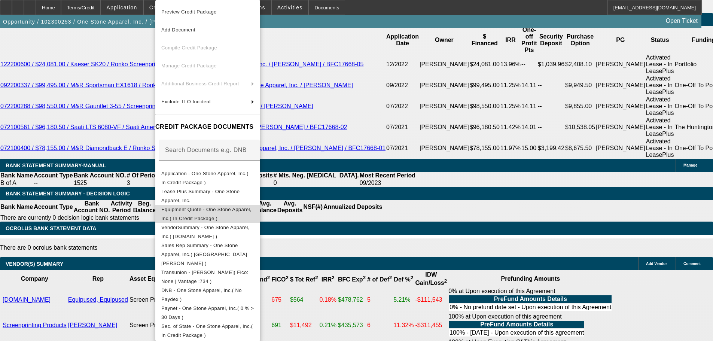
click at [225, 210] on span "Equipment Quote - One Stone Apparel, Inc.( In Credit Package )" at bounding box center [206, 214] width 90 height 15
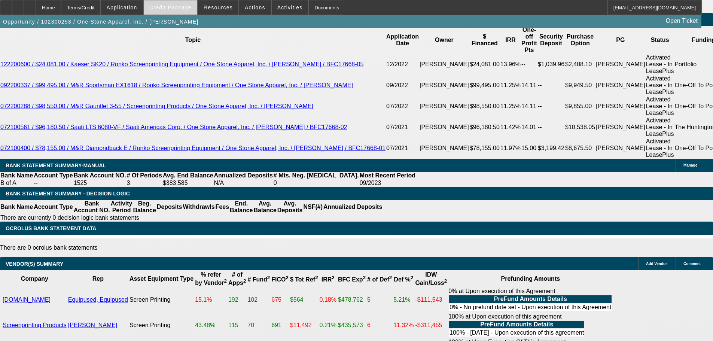
click at [178, 5] on span "Credit Package" at bounding box center [170, 7] width 42 height 6
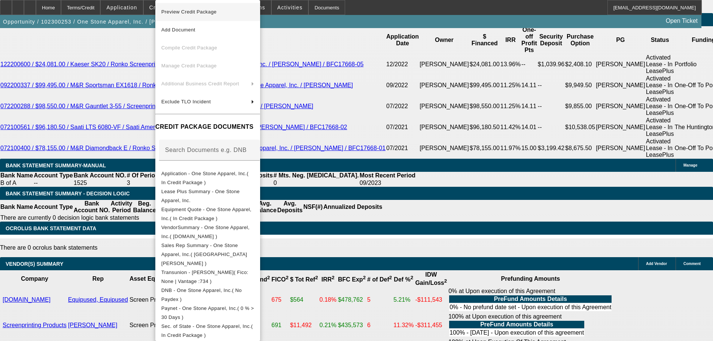
click at [180, 10] on span "Preview Credit Package" at bounding box center [188, 12] width 55 height 6
